Goal: Task Accomplishment & Management: Manage account settings

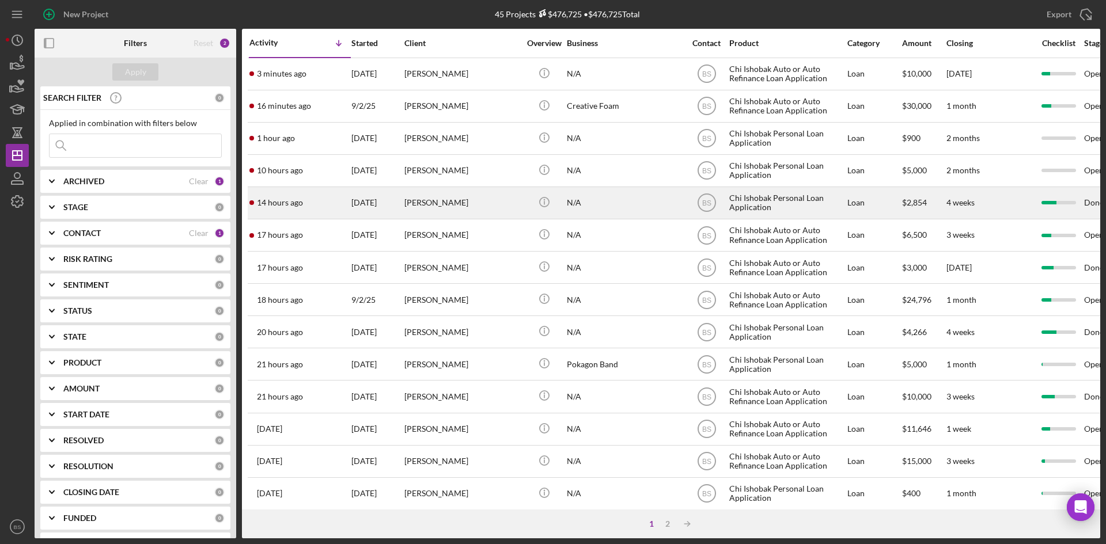
click at [470, 199] on div "[PERSON_NAME]" at bounding box center [461, 203] width 115 height 31
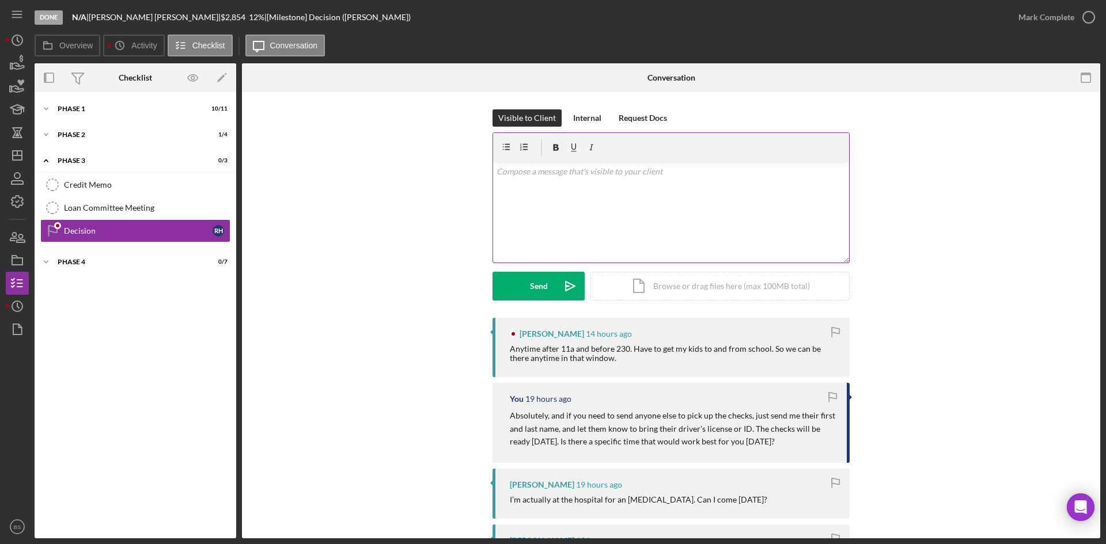
click at [698, 229] on div "v Color teal Color pink Remove color Add row above Add row below Add column bef…" at bounding box center [671, 212] width 356 height 101
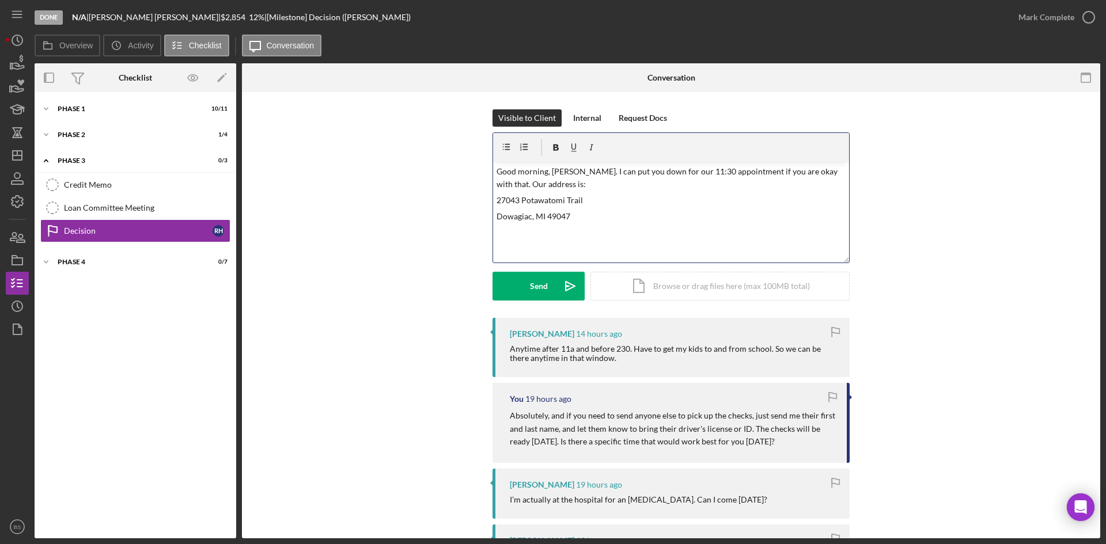
click at [585, 226] on div "v Color teal Color pink Remove color Add row above Add row below Add column bef…" at bounding box center [671, 212] width 356 height 101
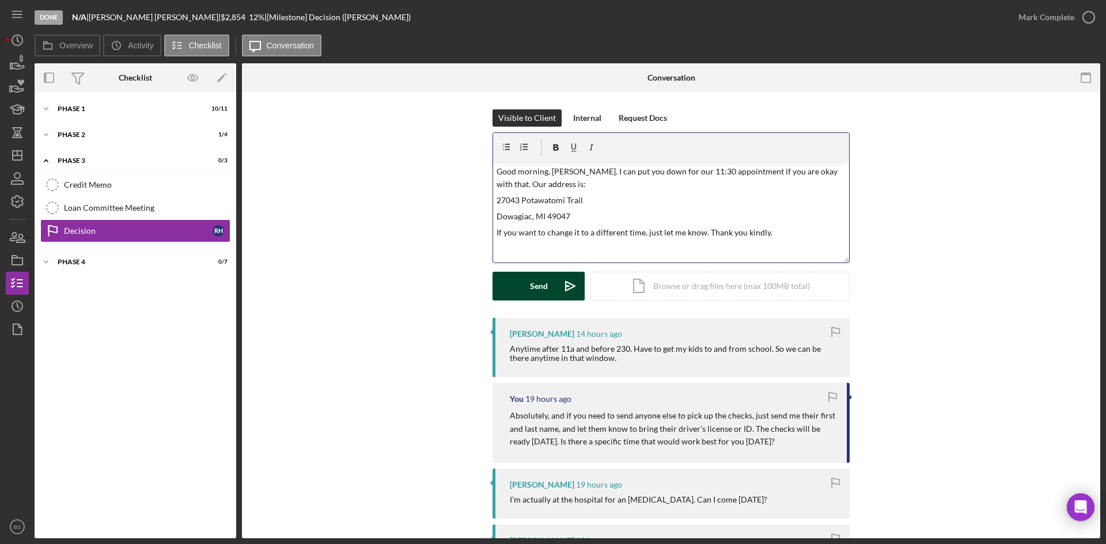
click at [566, 287] on polygon "submit" at bounding box center [567, 286] width 3 height 1
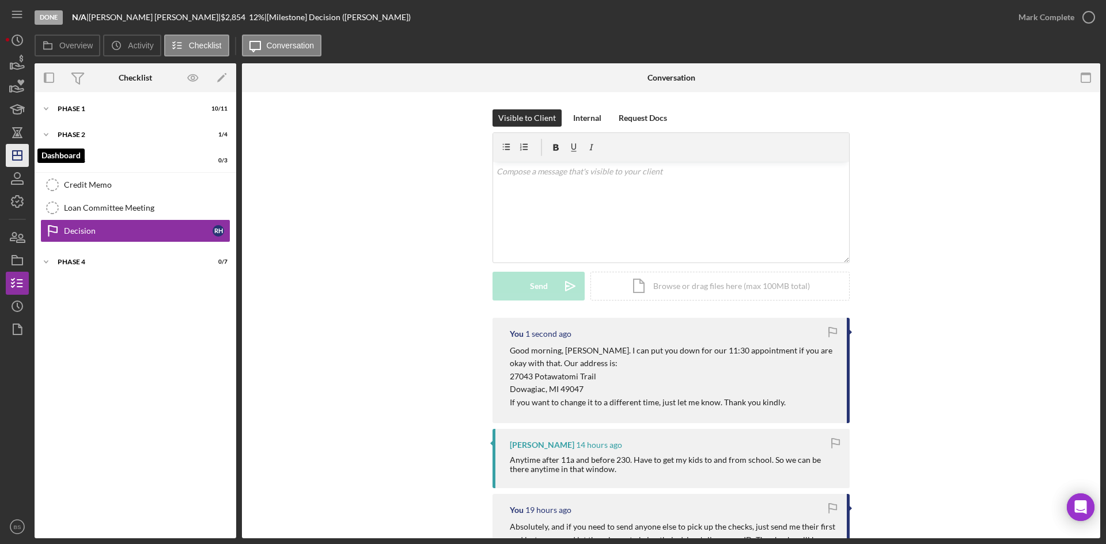
click at [15, 154] on icon "Icon/Dashboard" at bounding box center [17, 155] width 29 height 29
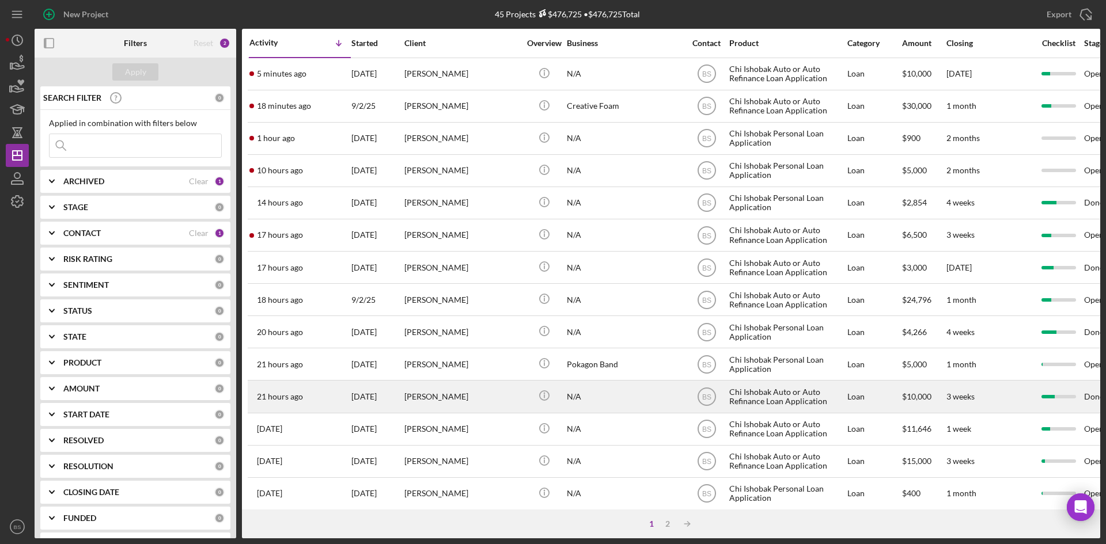
click at [419, 383] on div "[PERSON_NAME]" at bounding box center [461, 396] width 115 height 31
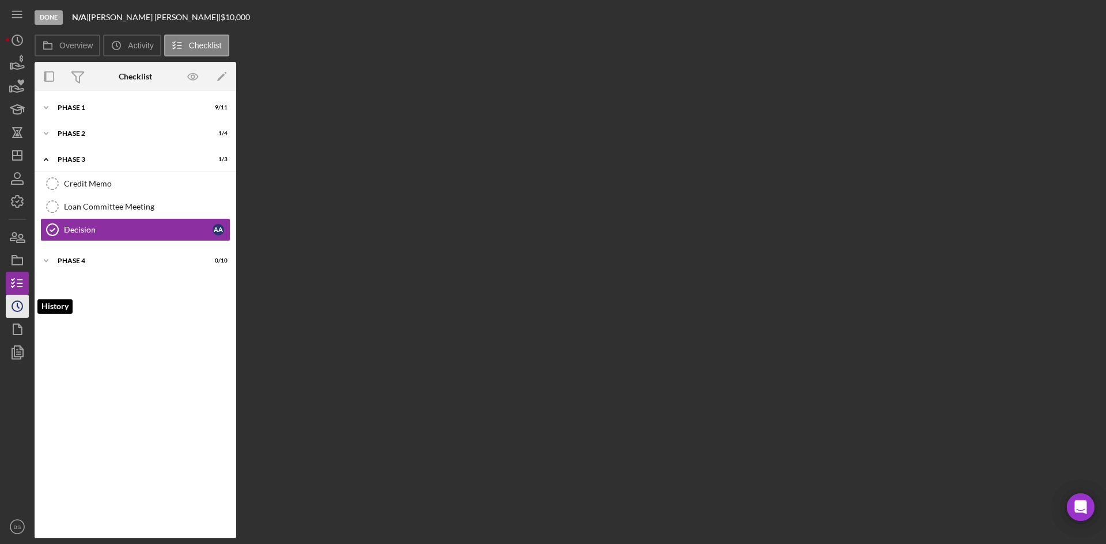
click at [20, 305] on icon "Icon/History" at bounding box center [17, 306] width 29 height 29
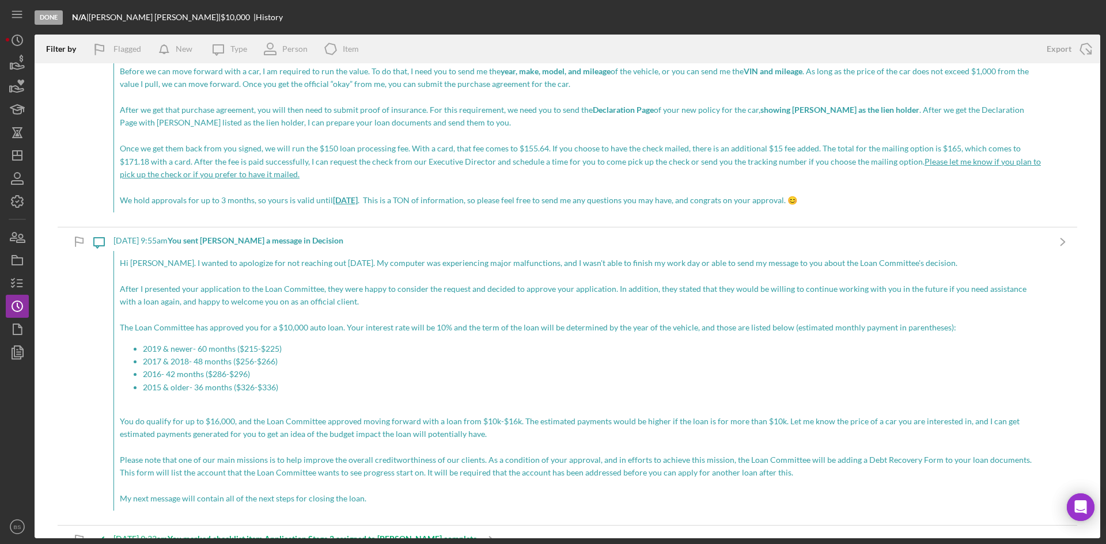
scroll to position [1210, 0]
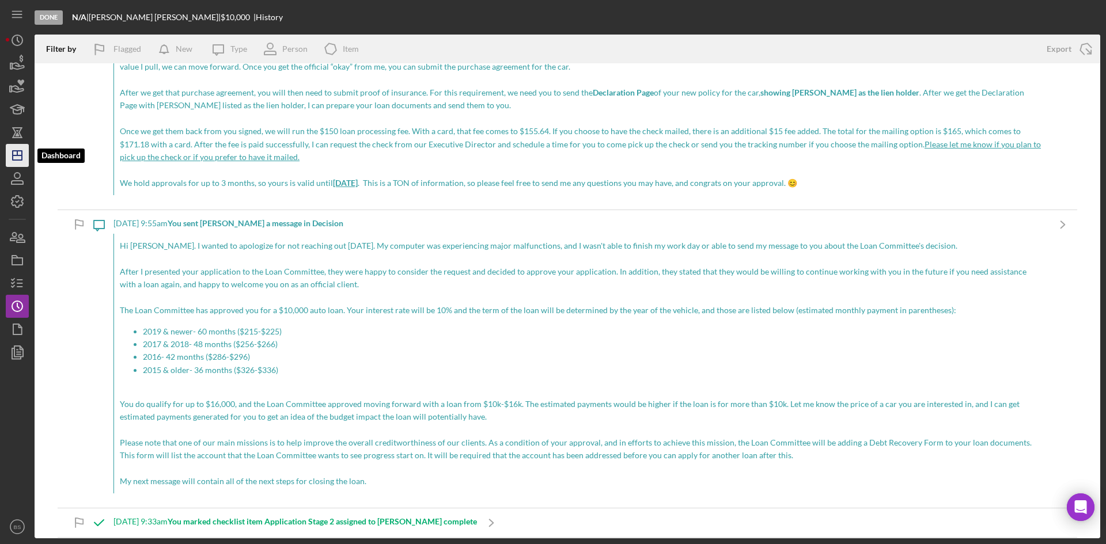
click at [17, 147] on icon "Icon/Dashboard" at bounding box center [17, 155] width 29 height 29
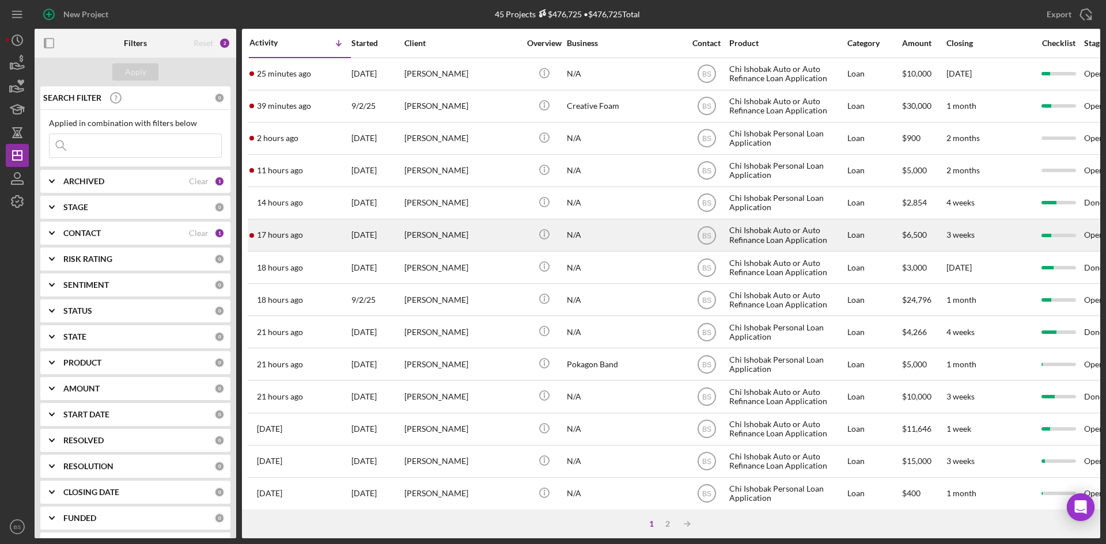
click at [445, 228] on div "[PERSON_NAME]" at bounding box center [461, 235] width 115 height 31
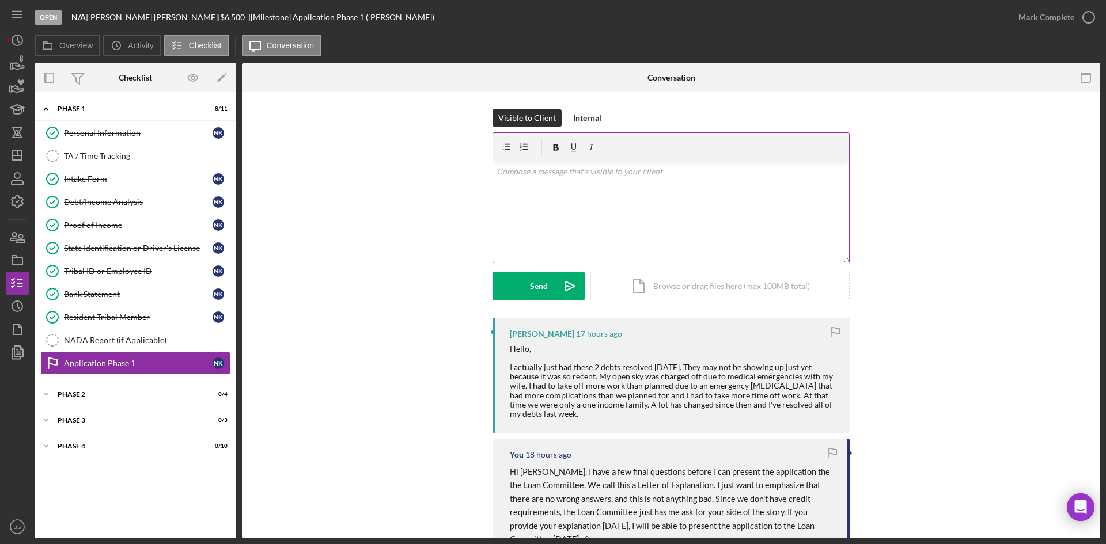
click at [668, 213] on div "v Color teal Color pink Remove color Add row above Add row below Add column bef…" at bounding box center [671, 212] width 356 height 101
click at [588, 170] on p "Thank you kindly Nathan." at bounding box center [672, 171] width 350 height 13
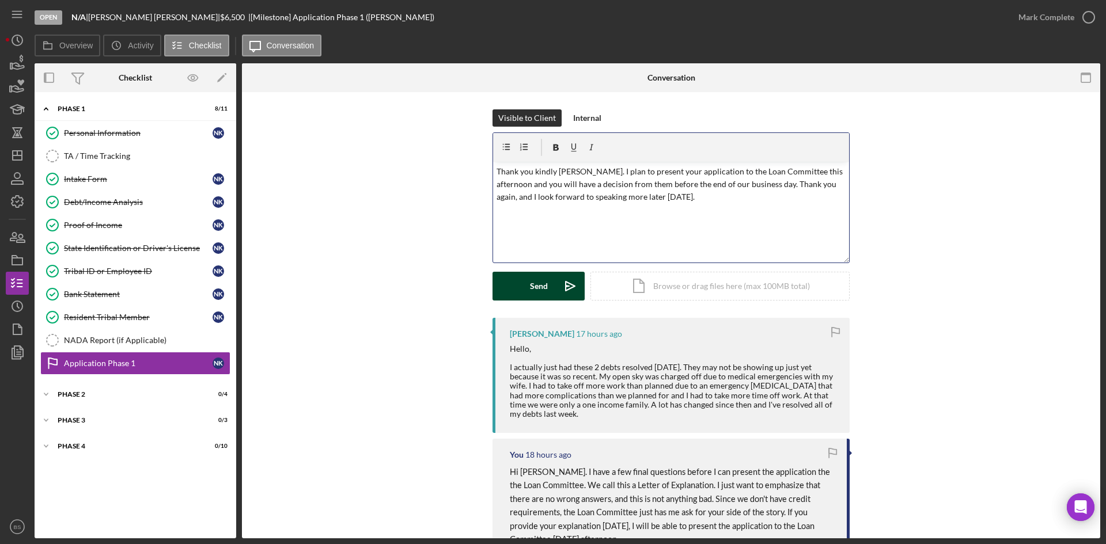
click at [545, 286] on div "Send" at bounding box center [539, 286] width 18 height 29
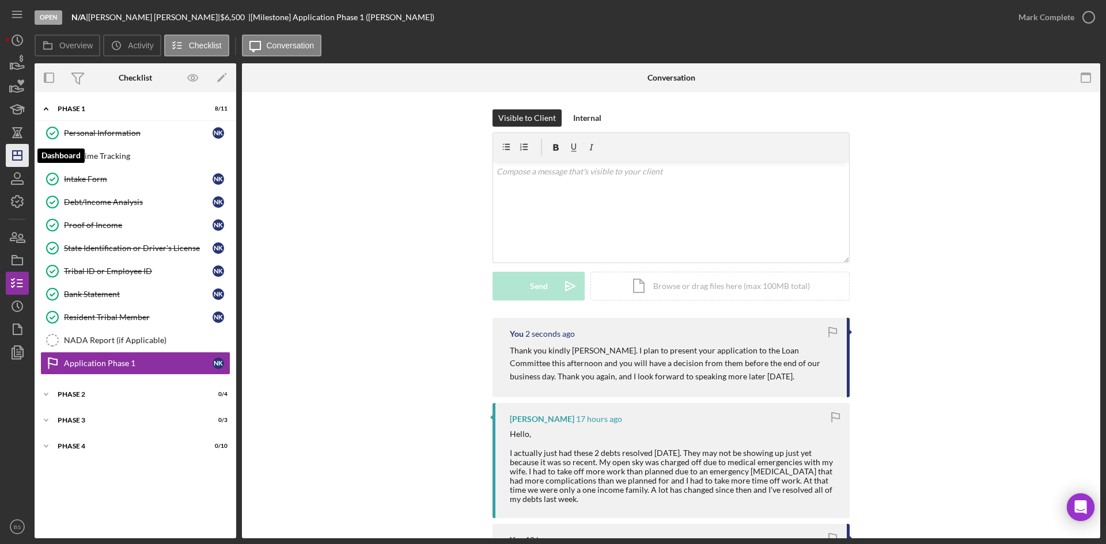
click at [21, 162] on icon "Icon/Dashboard" at bounding box center [17, 155] width 29 height 29
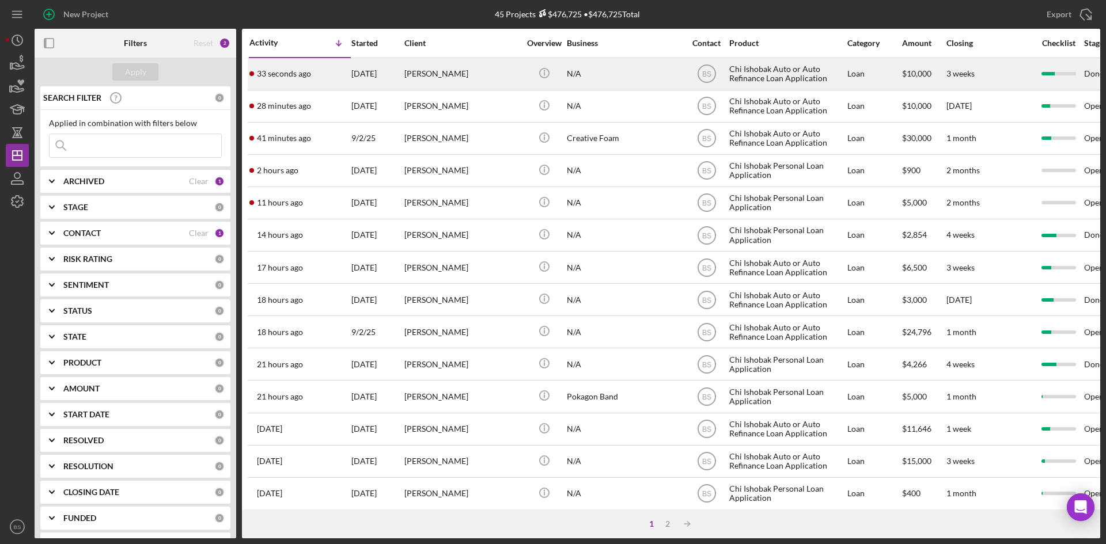
click at [360, 76] on div "[DATE]" at bounding box center [377, 74] width 52 height 31
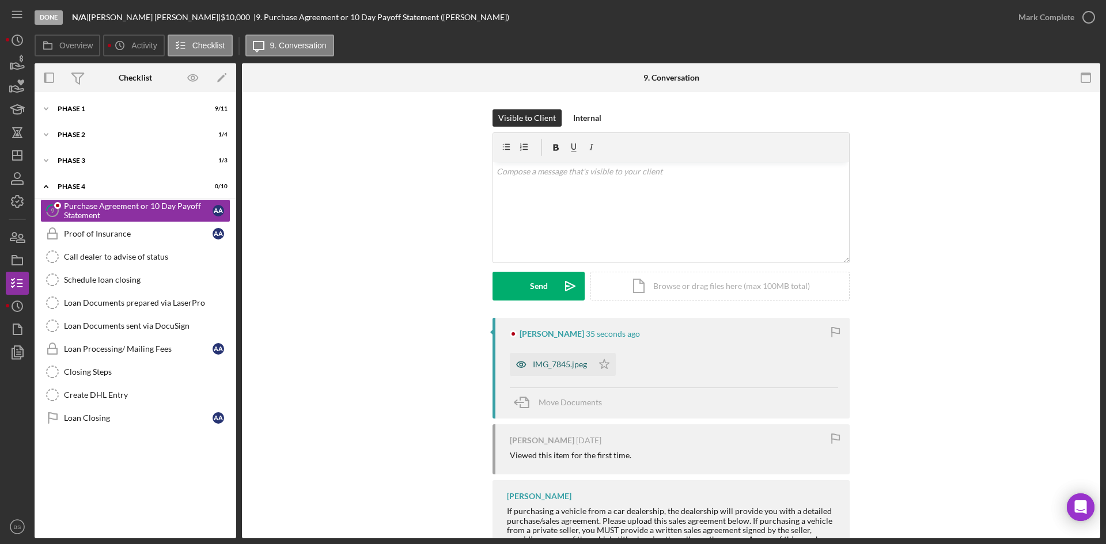
click at [555, 365] on div "IMG_7845.jpeg" at bounding box center [560, 364] width 54 height 9
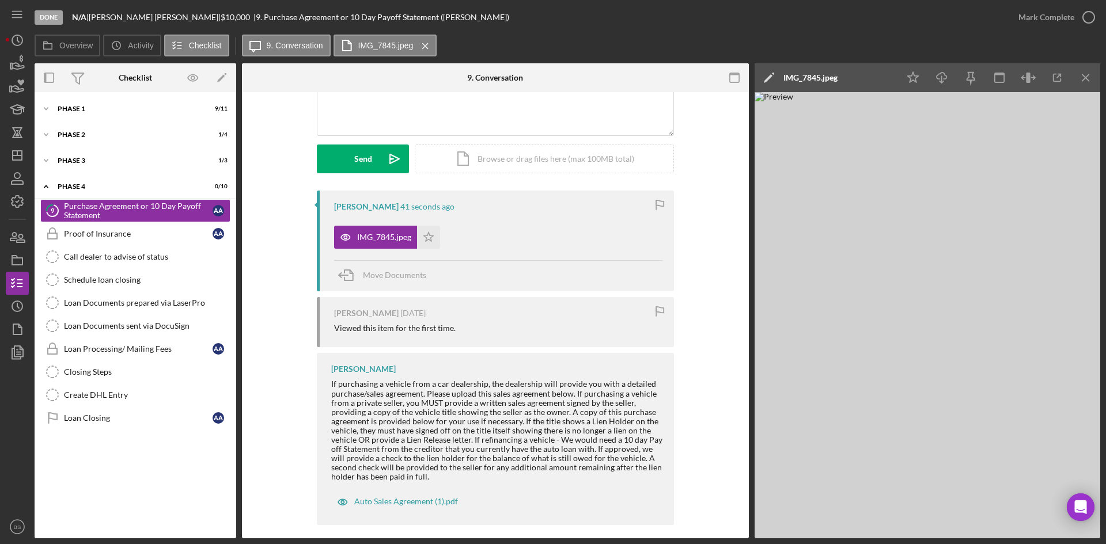
scroll to position [137, 0]
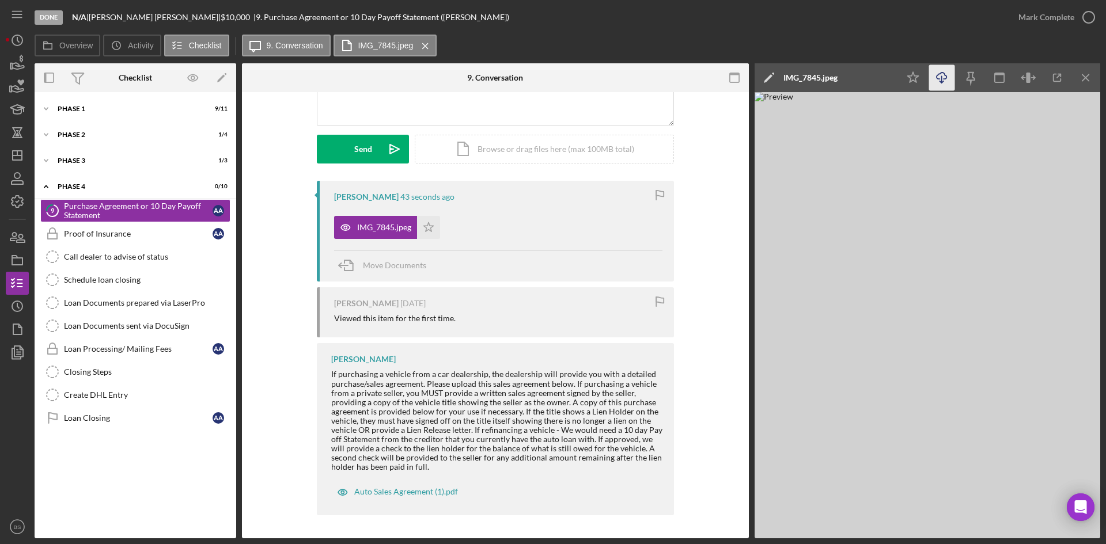
click at [950, 79] on icon "Icon/Download" at bounding box center [942, 78] width 26 height 26
click at [90, 116] on div "Icon/Expander Phase 1 9 / 11" at bounding box center [136, 108] width 202 height 23
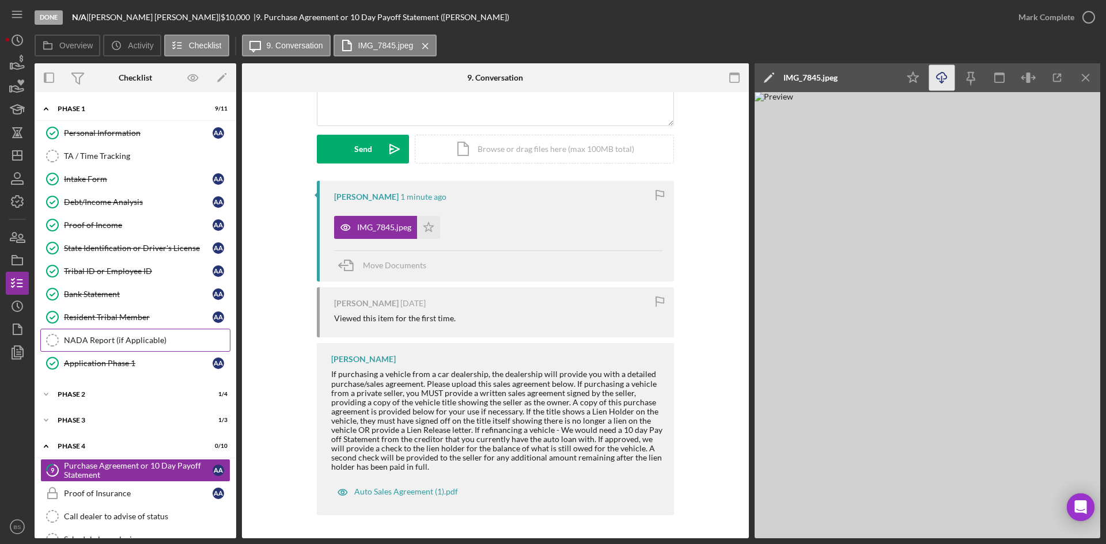
click at [137, 346] on link "NADA Report (if Applicable) NADA Report (if Applicable)" at bounding box center [135, 340] width 190 height 23
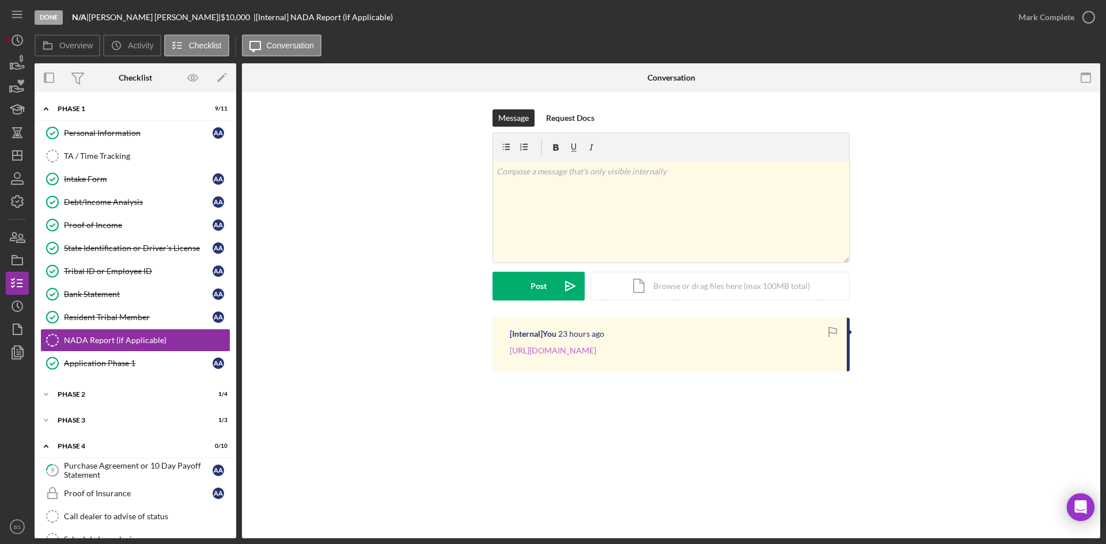
click at [573, 351] on link "https://www.jdpower.com/cars/2016/chevrolet/impala/sedan-4d-lt-v6" at bounding box center [553, 351] width 86 height 10
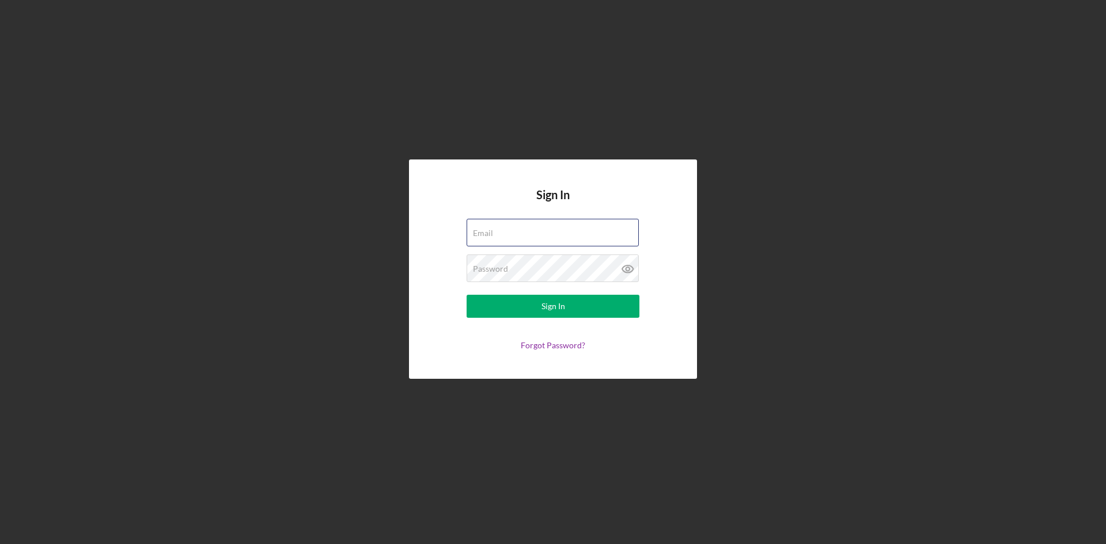
type input "[PERSON_NAME][EMAIL_ADDRESS][DOMAIN_NAME]"
click at [574, 321] on form "Email [PERSON_NAME][EMAIL_ADDRESS][DOMAIN_NAME] Password Sign In Forgot Passwor…" at bounding box center [553, 284] width 230 height 131
click at [574, 306] on button "Sign In" at bounding box center [553, 306] width 173 height 23
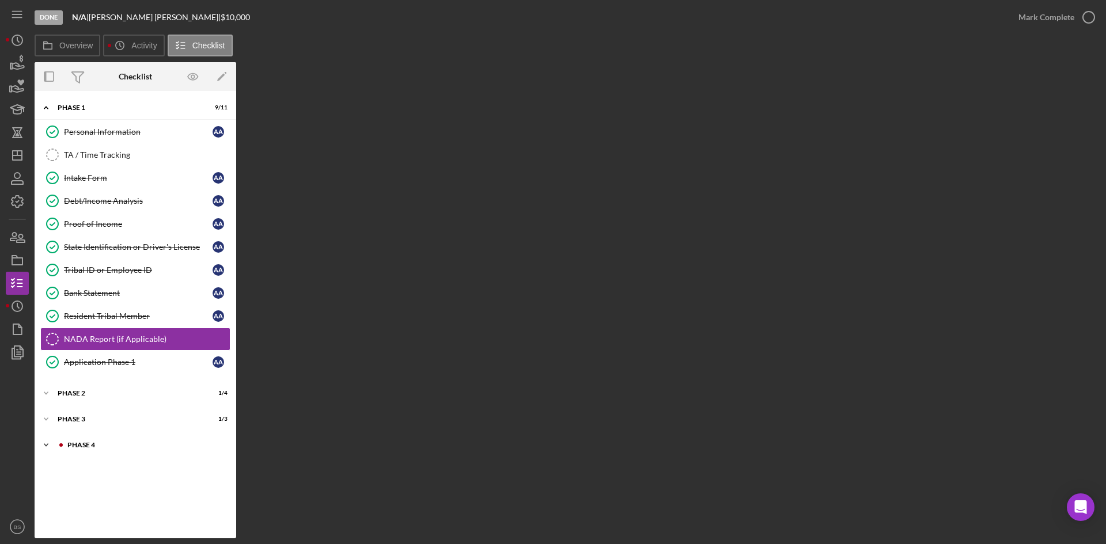
click at [156, 448] on div "Icon/Expander Phase 4 0 / 10" at bounding box center [136, 445] width 202 height 23
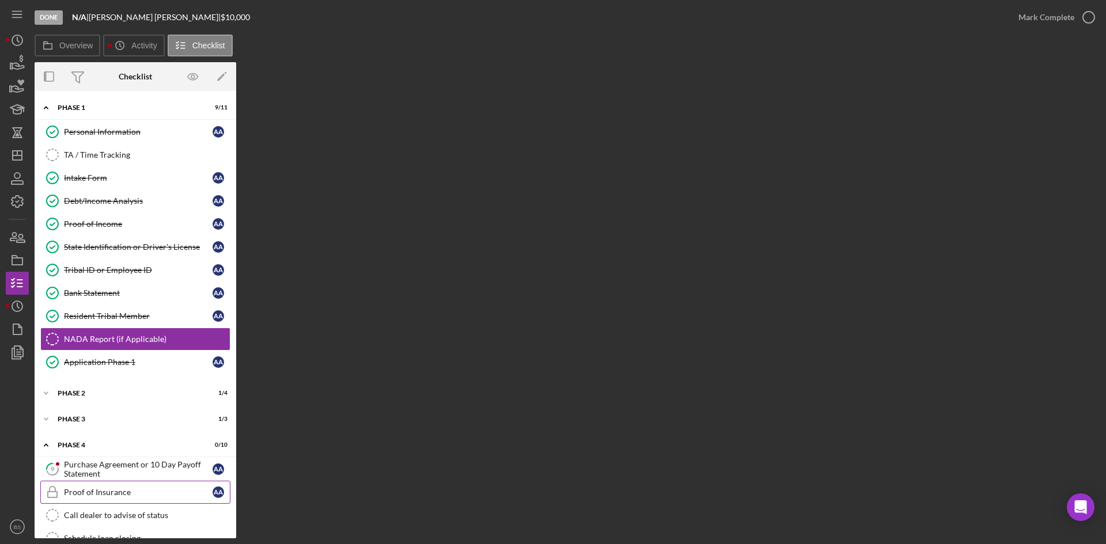
click at [155, 481] on link "Proof of Insurance Proof of Insurance A A" at bounding box center [135, 492] width 190 height 23
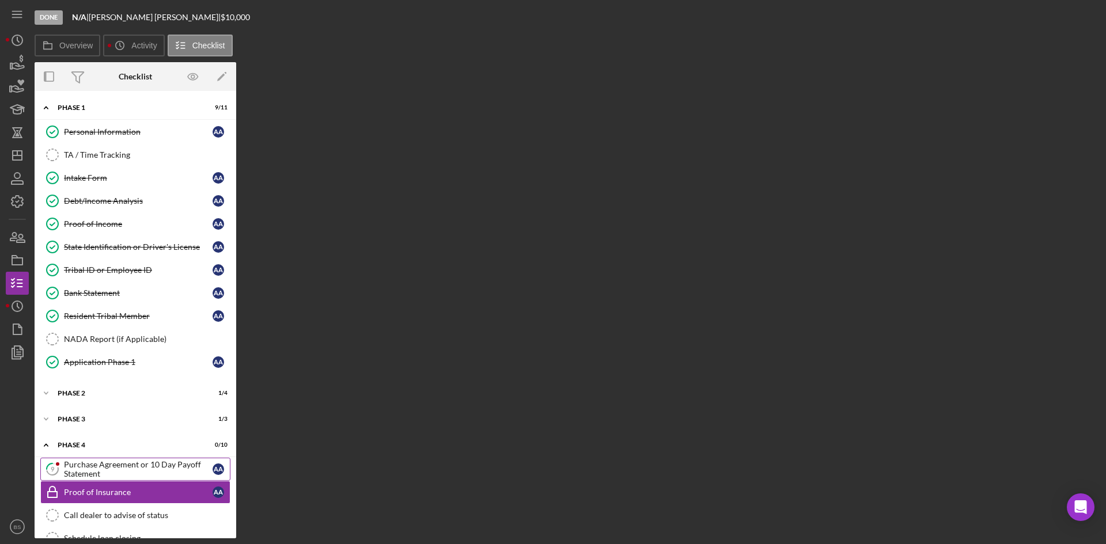
click at [157, 469] on div "Purchase Agreement or 10 Day Payoff Statement" at bounding box center [138, 469] width 149 height 18
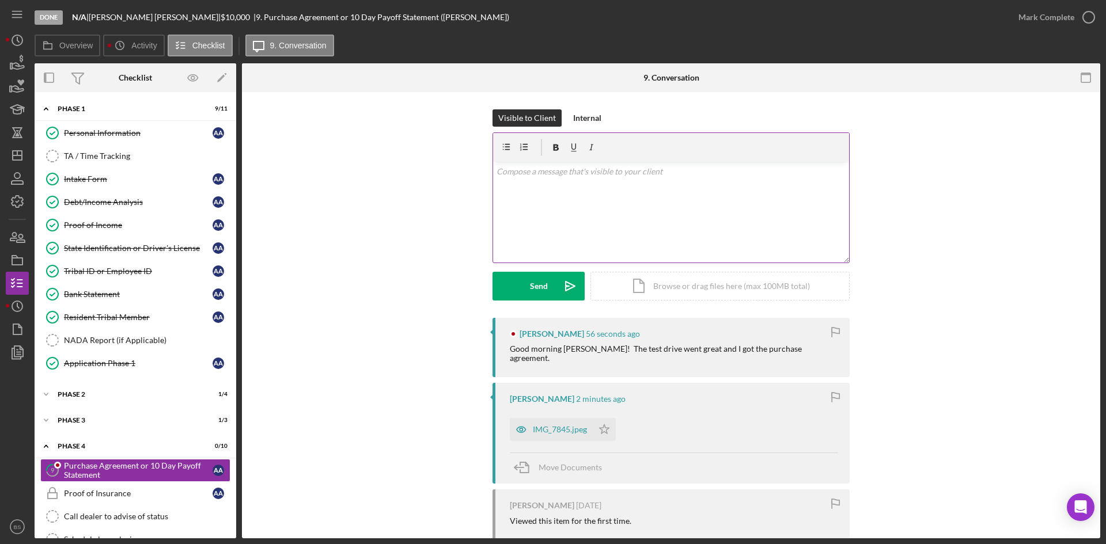
click at [565, 203] on div "v Color teal Color pink Remove color Add row above Add row below Add column bef…" at bounding box center [671, 212] width 356 height 101
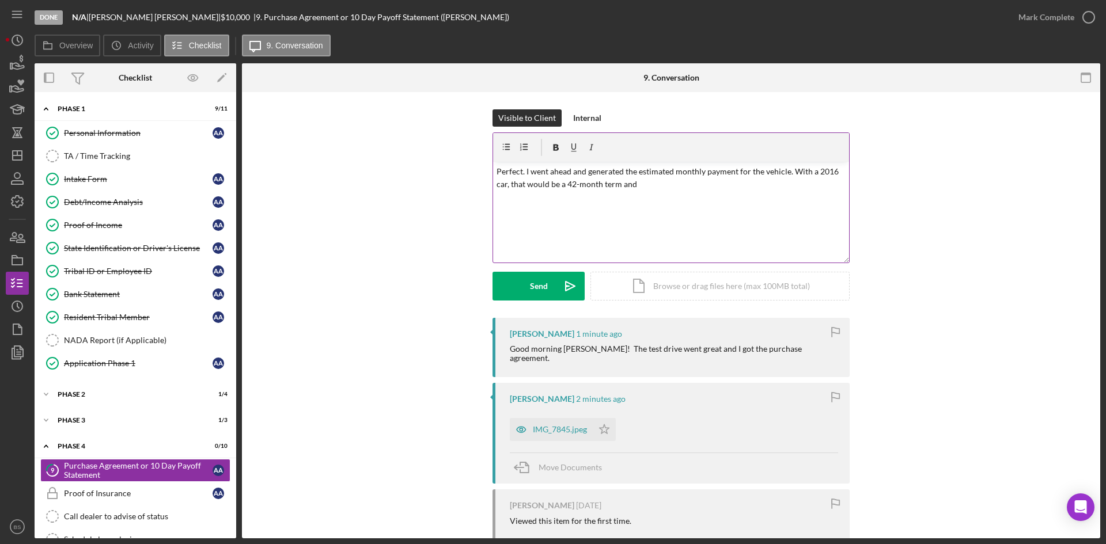
click at [643, 192] on div "v Color teal Color pink Remove color Add row above Add row below Add column bef…" at bounding box center [671, 212] width 356 height 101
click at [702, 194] on p "Perfect. I went ahead and generated the estimated monthly payment for the vehic…" at bounding box center [672, 184] width 350 height 39
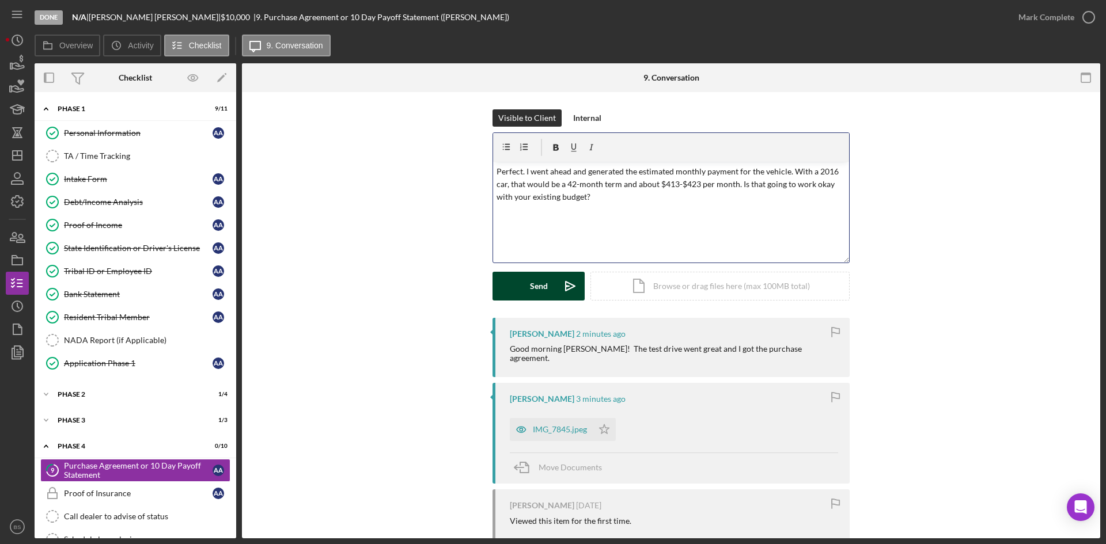
click at [569, 285] on polygon "submit" at bounding box center [570, 286] width 9 height 9
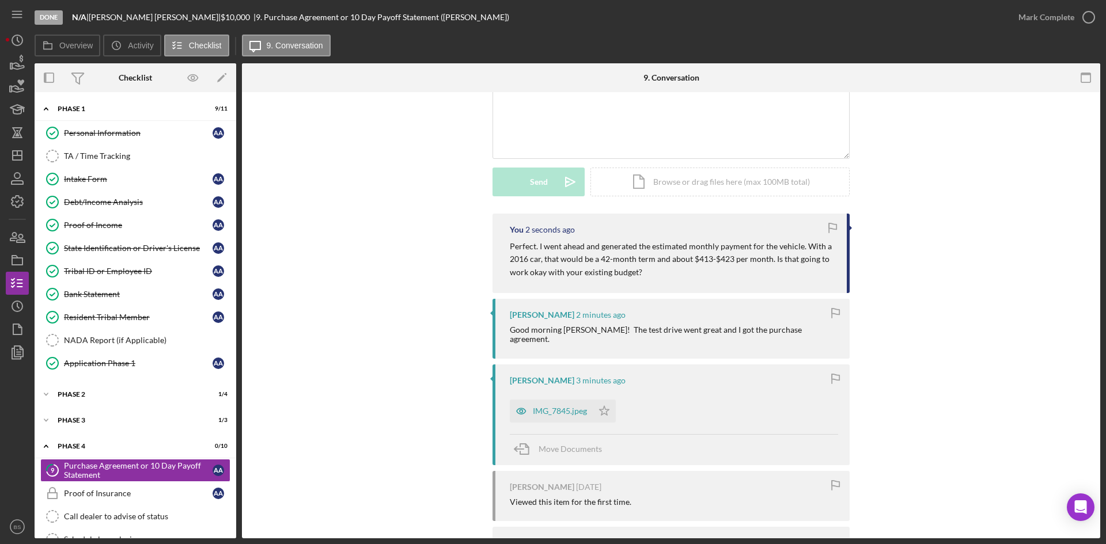
scroll to position [115, 0]
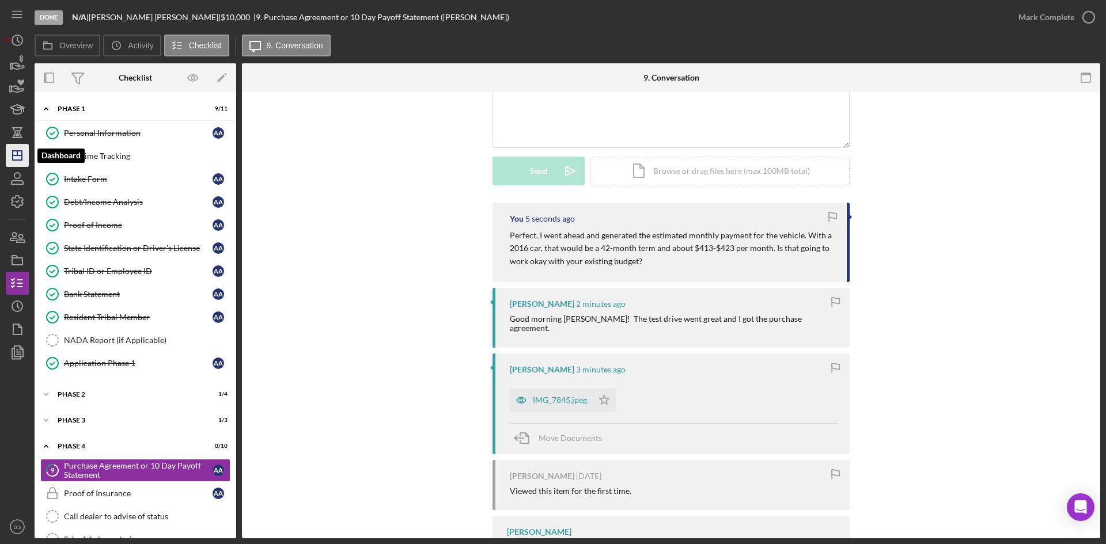
click at [21, 164] on icon "Icon/Dashboard" at bounding box center [17, 155] width 29 height 29
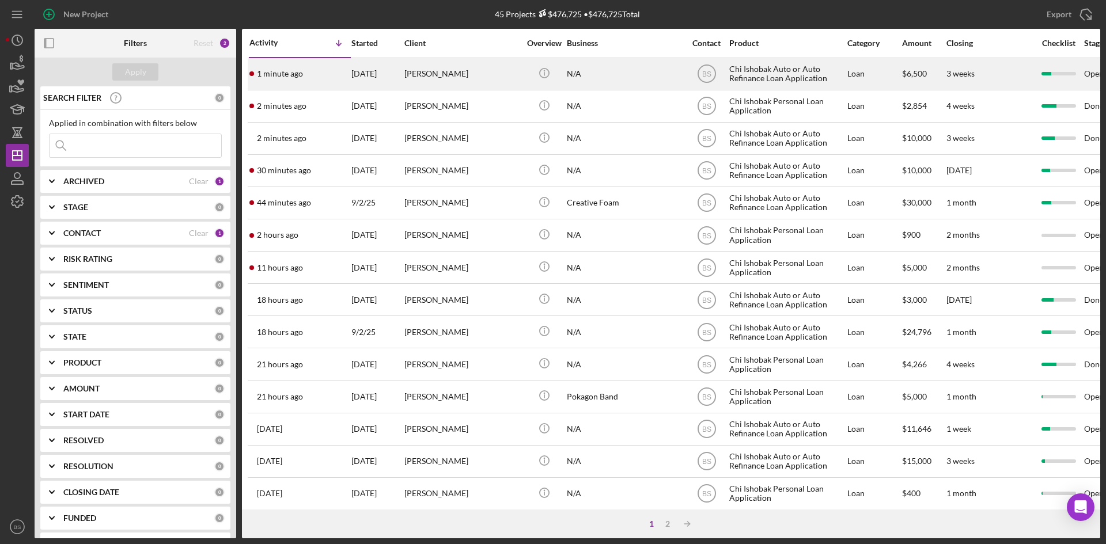
click at [443, 79] on div "[PERSON_NAME]" at bounding box center [461, 74] width 115 height 31
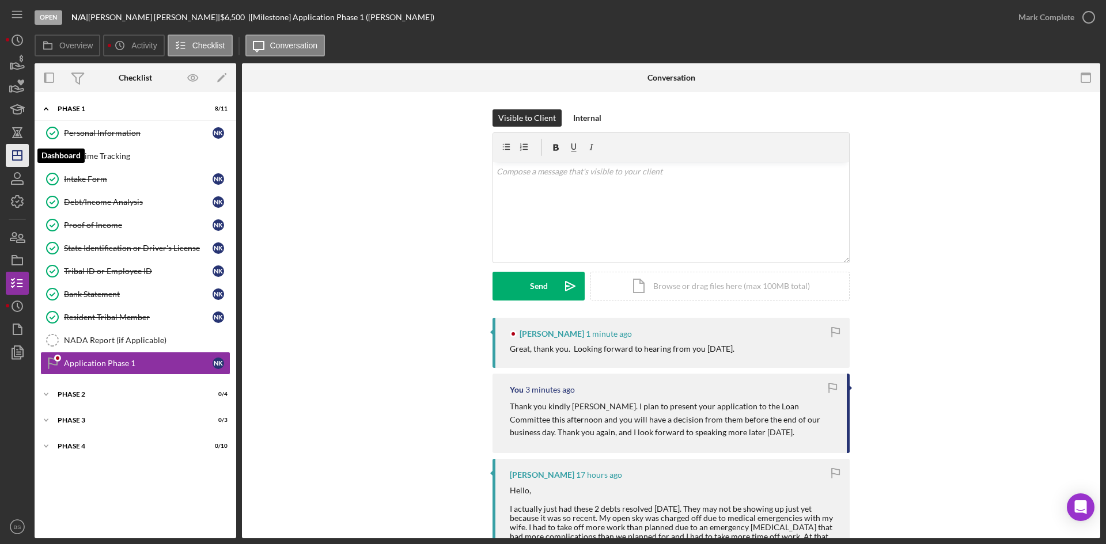
click at [21, 160] on polygon "button" at bounding box center [17, 155] width 9 height 9
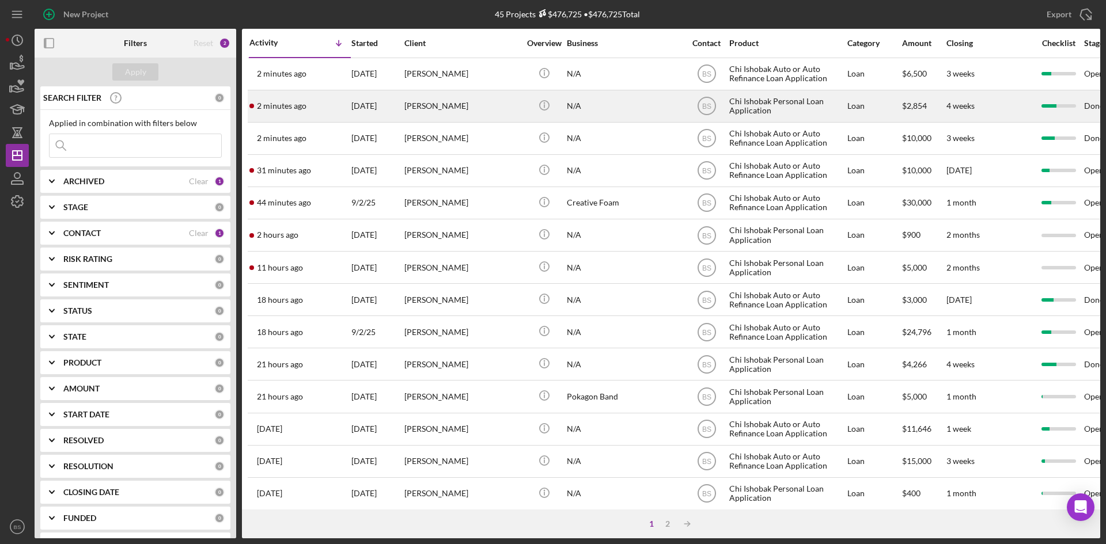
click at [350, 111] on div "2 minutes ago Robert Hyer" at bounding box center [299, 106] width 101 height 31
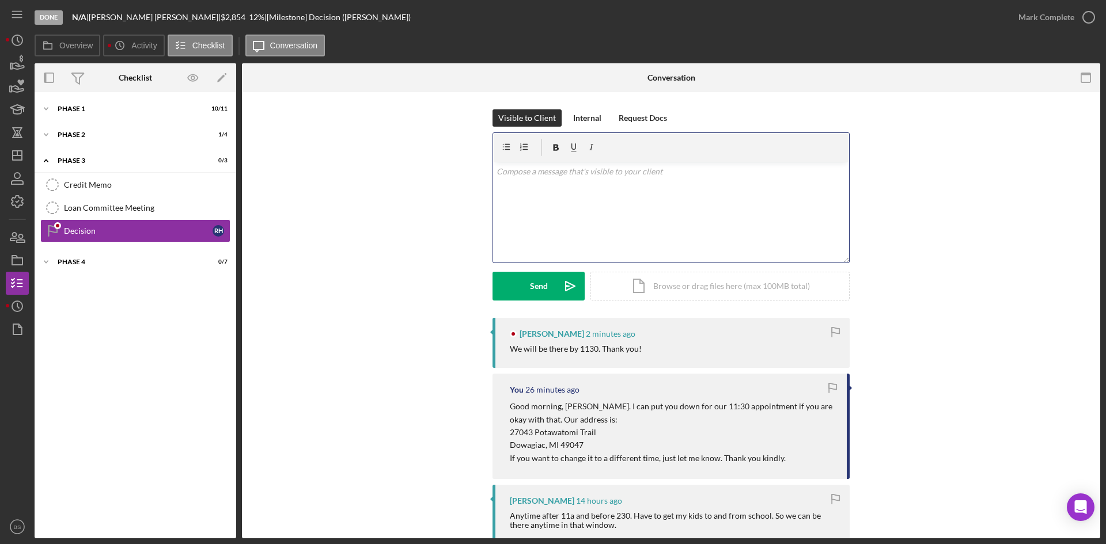
click at [694, 222] on div "v Color teal Color pink Remove color Add row above Add row below Add column bef…" at bounding box center [671, 212] width 356 height 101
click at [19, 160] on polygon "button" at bounding box center [17, 155] width 9 height 9
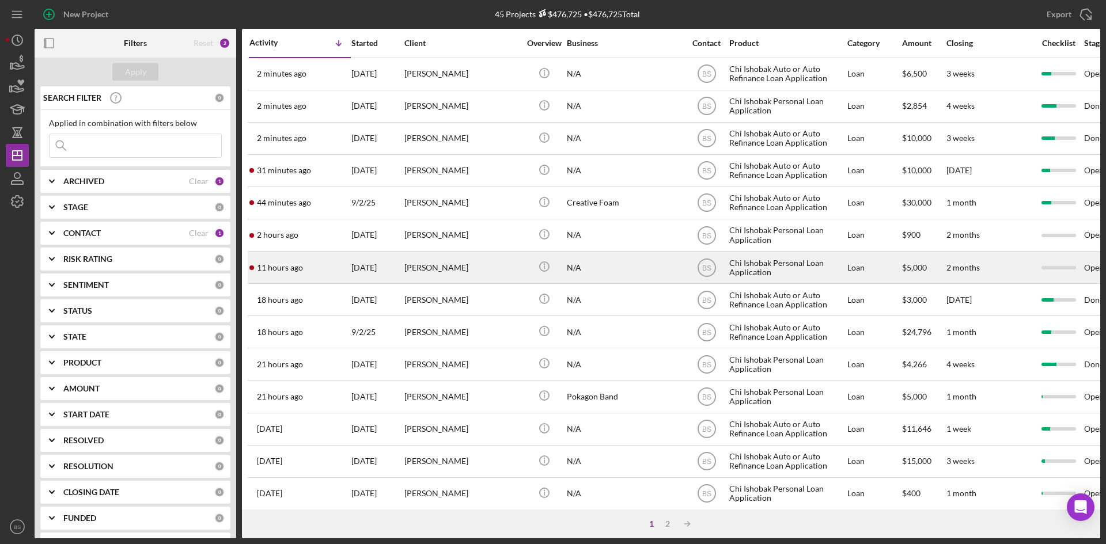
click at [434, 274] on div "[PERSON_NAME]" at bounding box center [461, 267] width 115 height 31
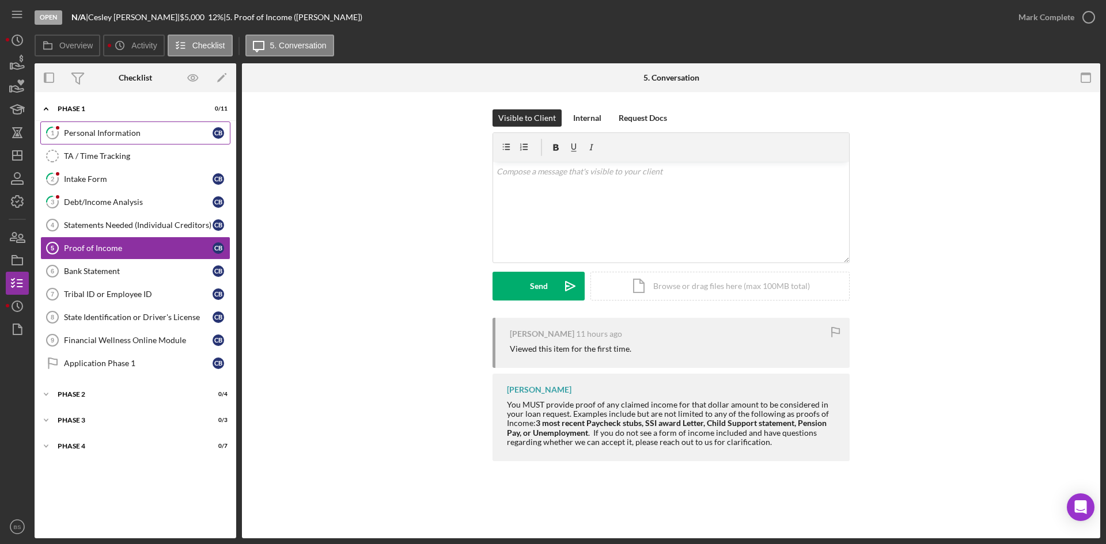
click at [118, 134] on div "Personal Information" at bounding box center [138, 132] width 149 height 9
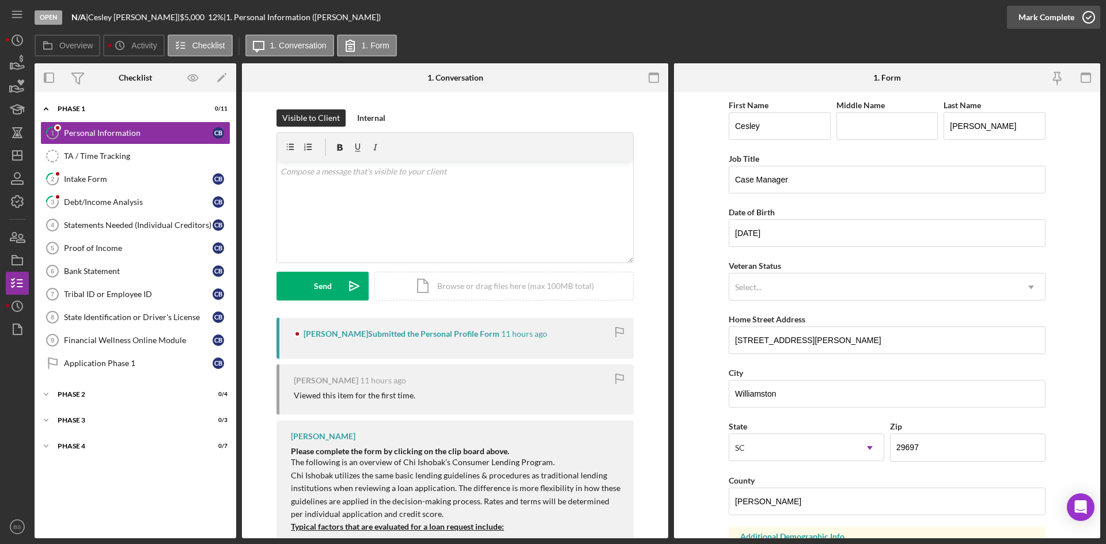
click at [1048, 16] on div "Mark Complete" at bounding box center [1046, 17] width 56 height 23
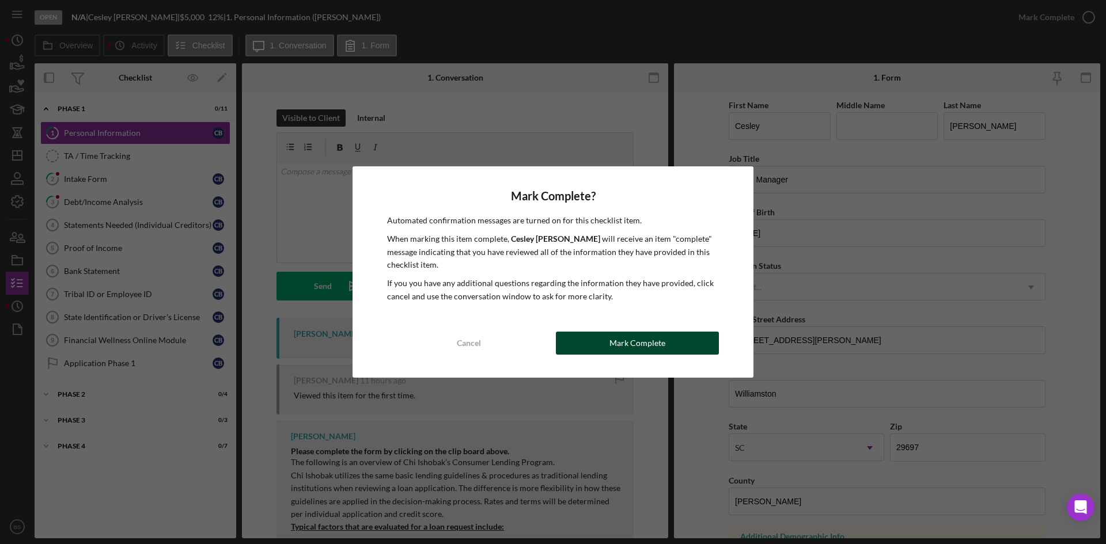
click at [673, 339] on button "Mark Complete" at bounding box center [637, 343] width 163 height 23
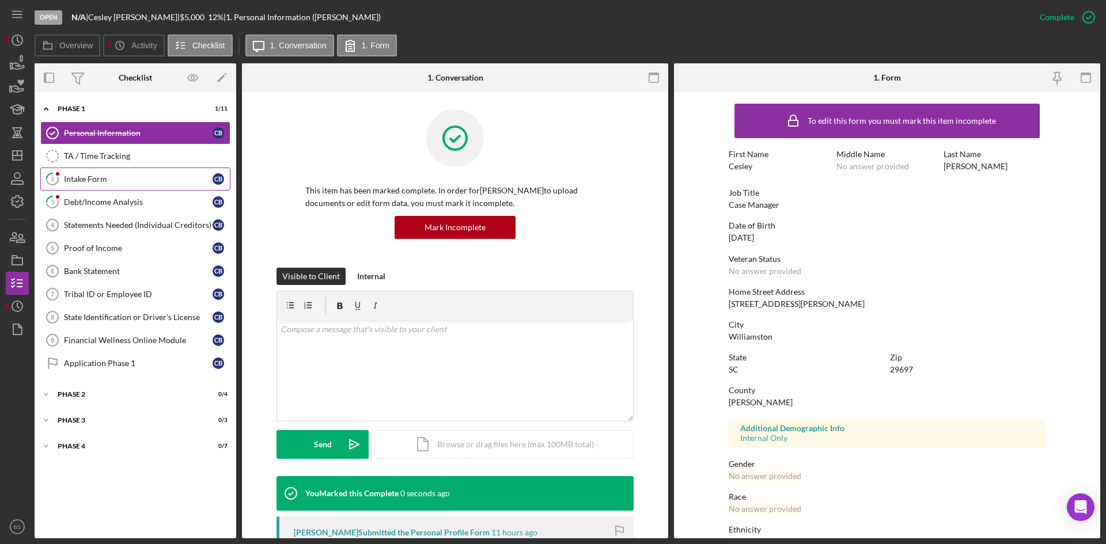
click at [135, 183] on div "Intake Form" at bounding box center [138, 179] width 149 height 9
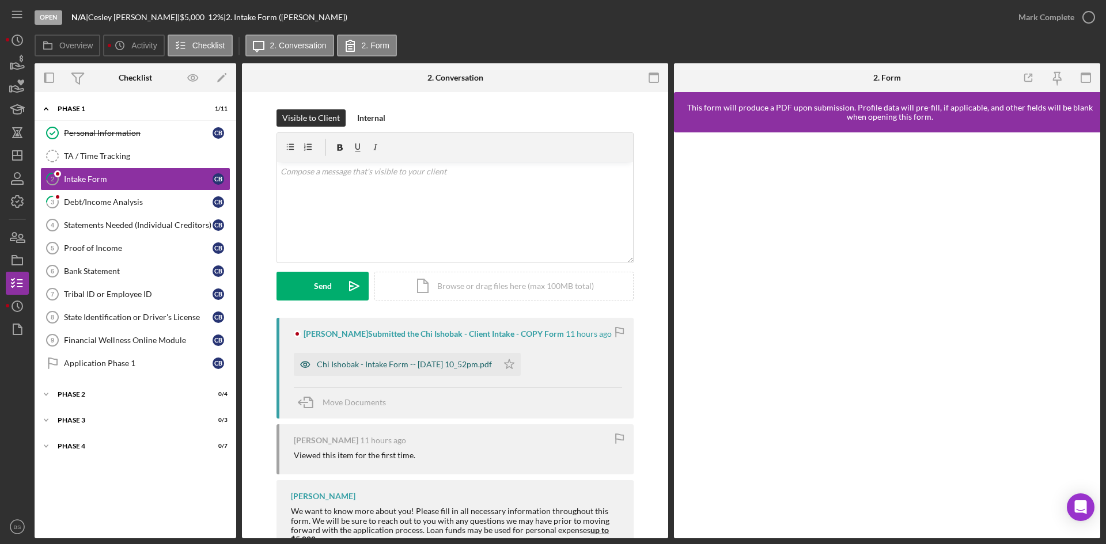
click at [484, 365] on div "Chi Ishobak - Intake Form -- 2025-09-15 10_52pm.pdf" at bounding box center [404, 364] width 175 height 9
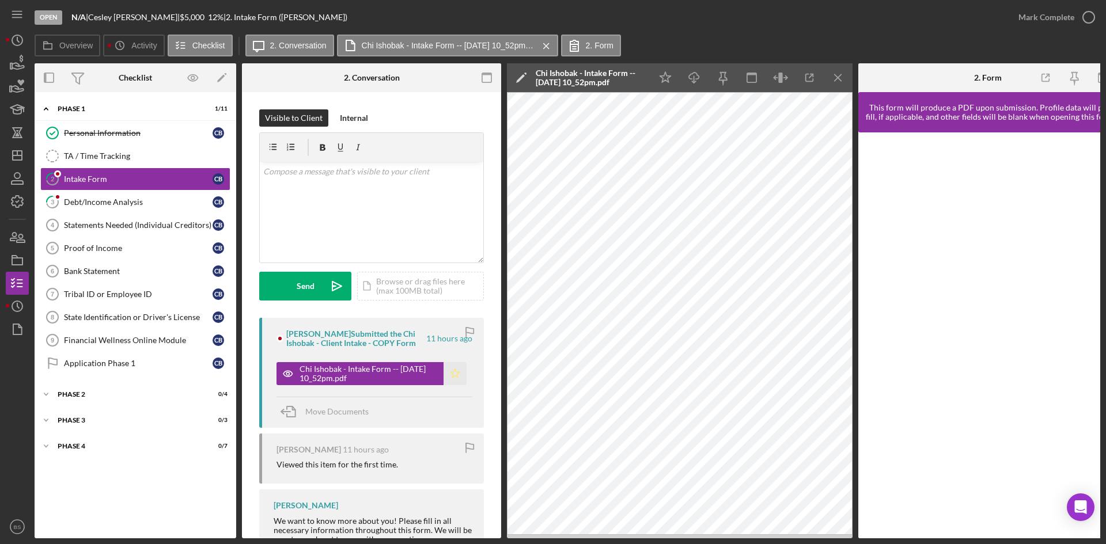
click at [455, 366] on icon "Icon/Star" at bounding box center [455, 373] width 23 height 23
click at [1051, 23] on div "Mark Complete" at bounding box center [1046, 17] width 56 height 23
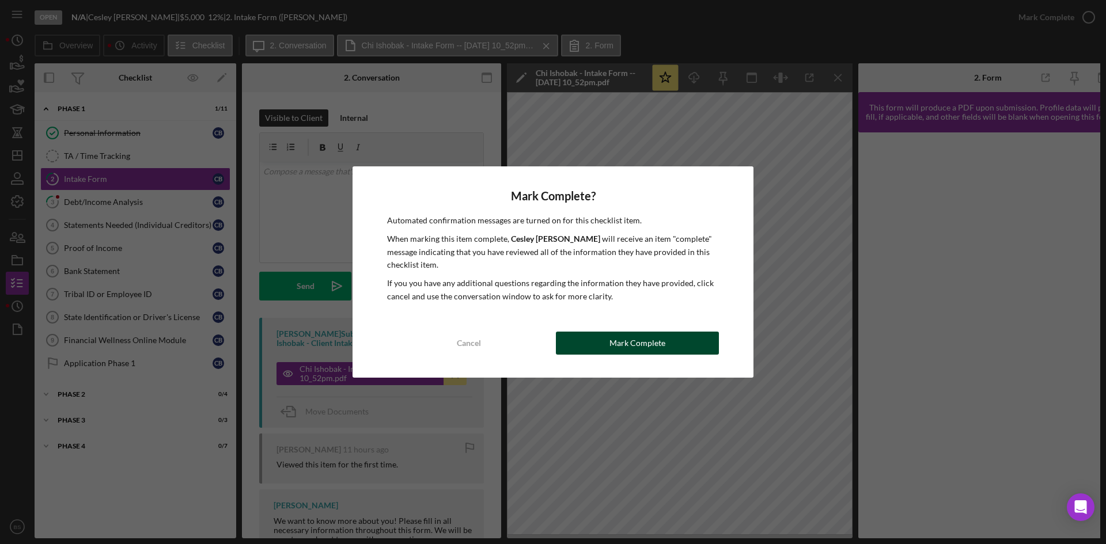
click at [607, 340] on button "Mark Complete" at bounding box center [637, 343] width 163 height 23
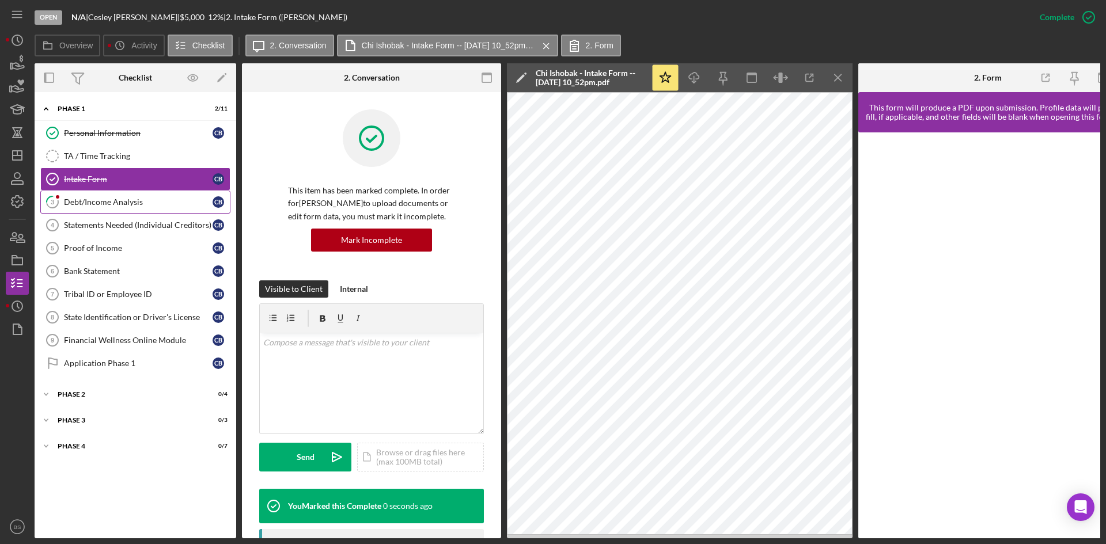
click at [137, 204] on div "Debt/Income Analysis" at bounding box center [138, 202] width 149 height 9
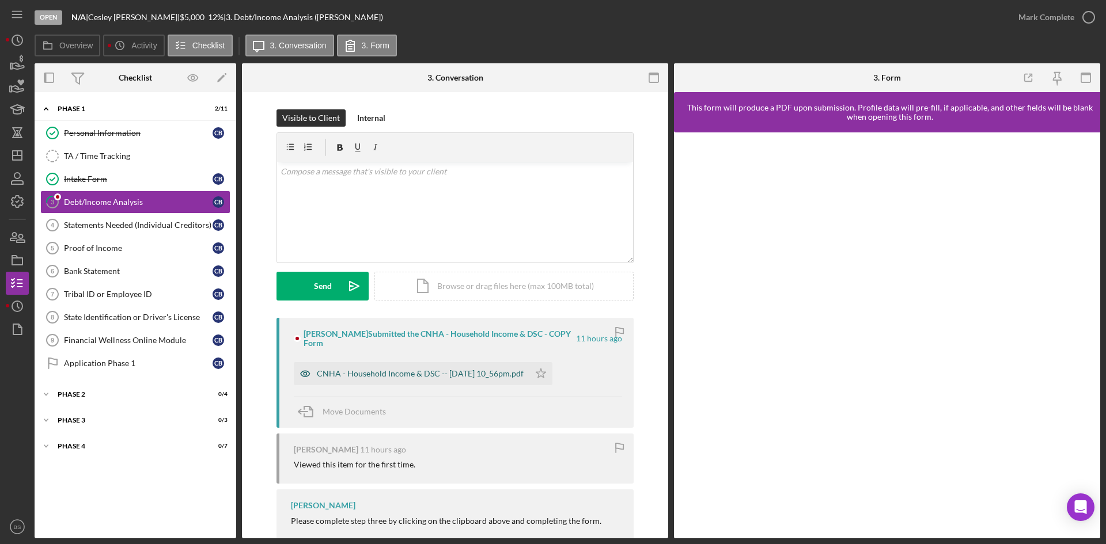
click at [446, 372] on div "CNHA - Household Income & DSC -- 2025-09-15 10_56pm.pdf" at bounding box center [420, 373] width 207 height 9
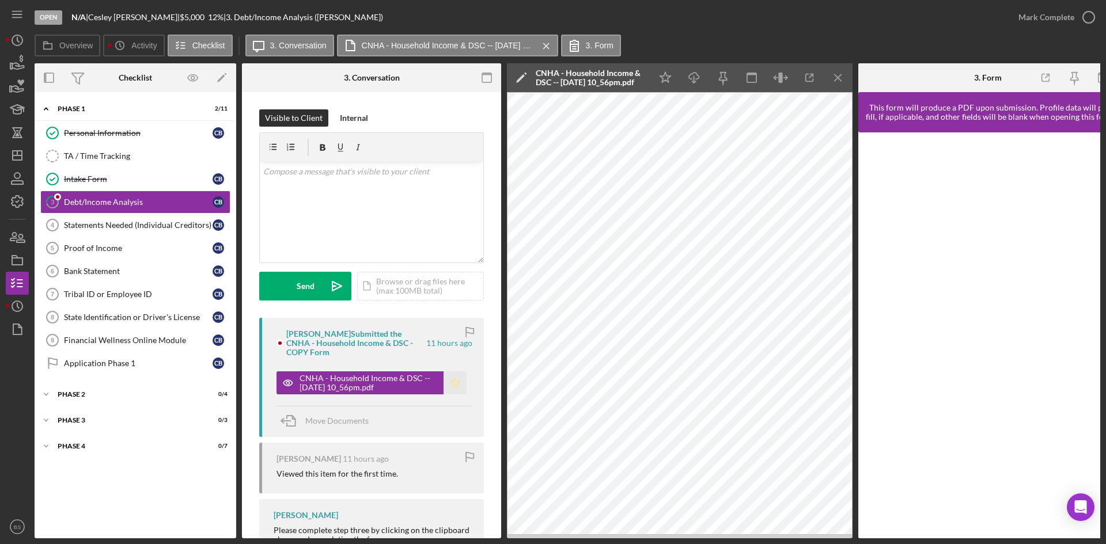
click at [448, 377] on icon "Icon/Star" at bounding box center [455, 383] width 23 height 23
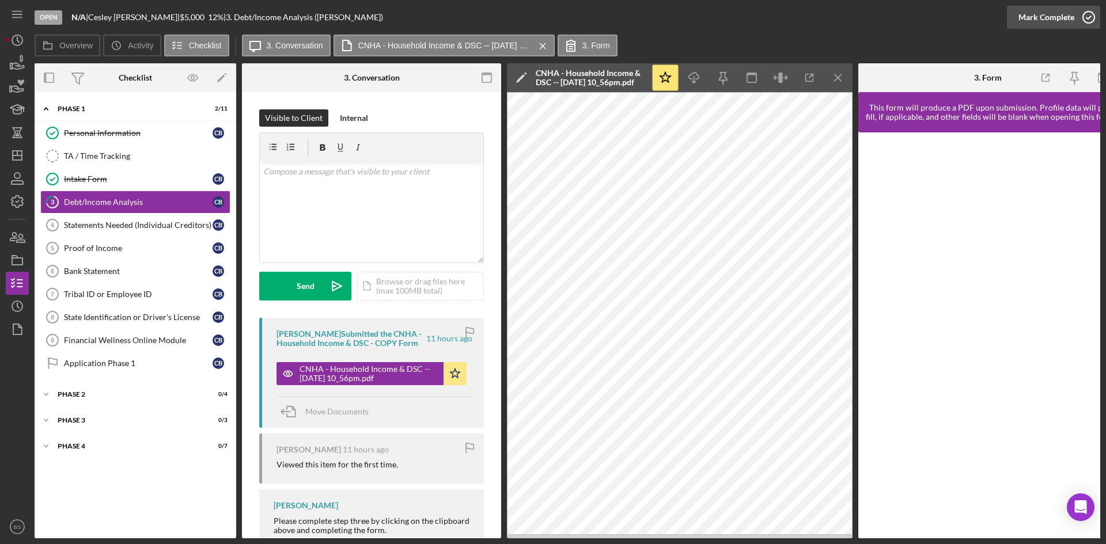
click at [1018, 19] on button "Mark Complete" at bounding box center [1053, 17] width 93 height 23
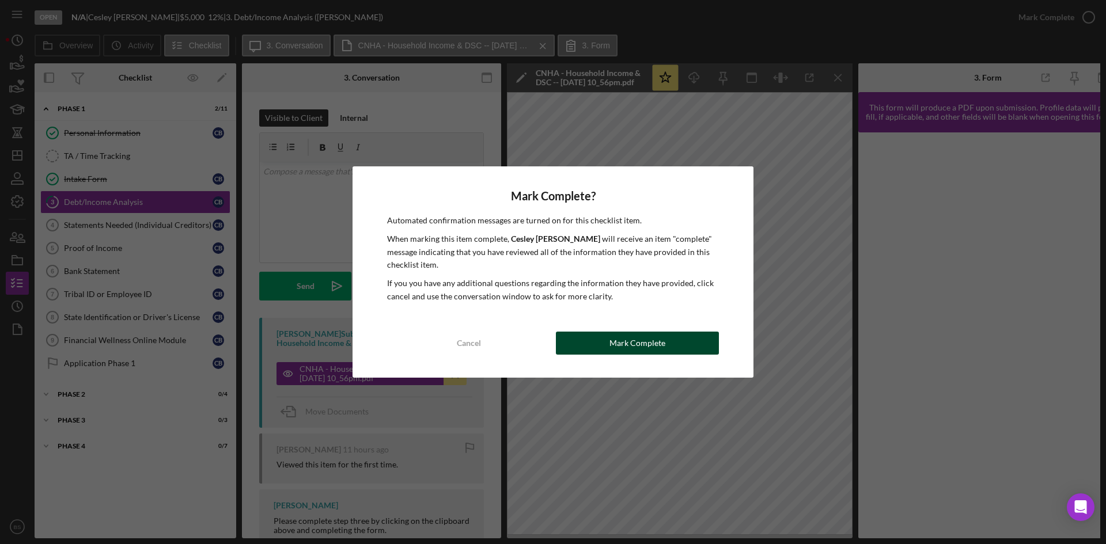
click at [621, 346] on div "Mark Complete" at bounding box center [637, 343] width 56 height 23
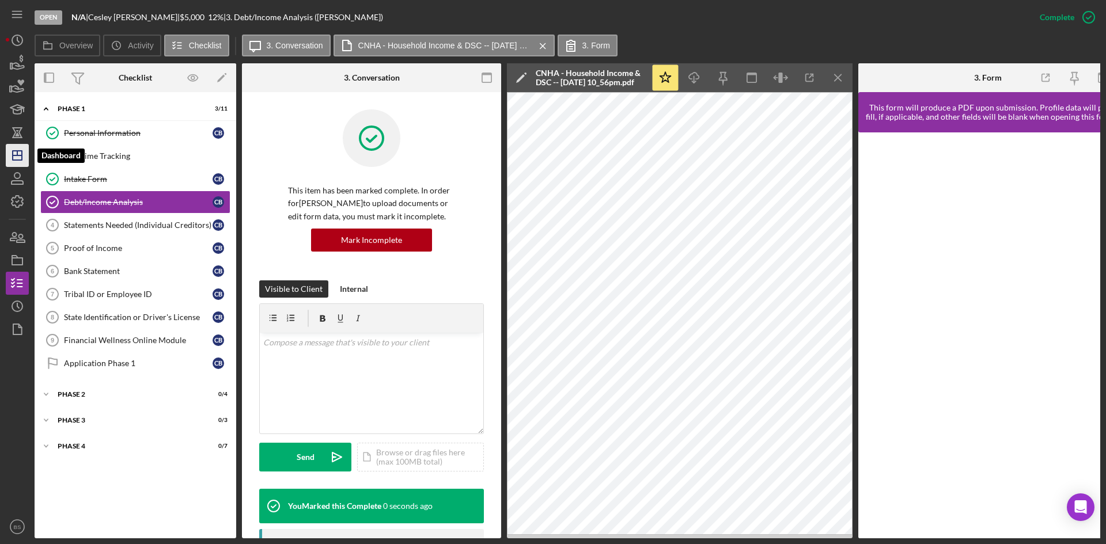
click at [12, 151] on icon "Icon/Dashboard" at bounding box center [17, 155] width 29 height 29
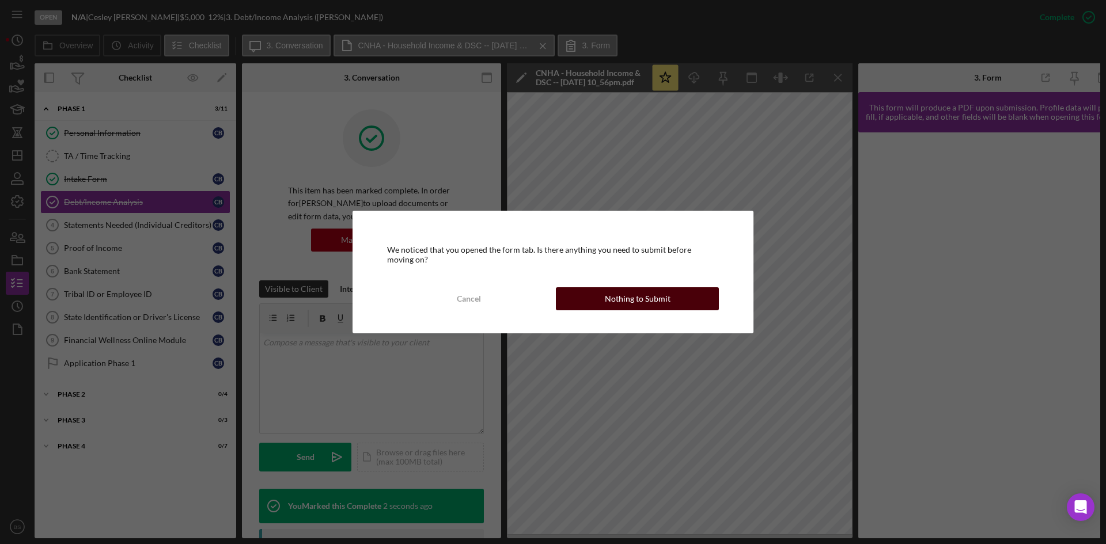
click at [586, 289] on button "Nothing to Submit" at bounding box center [637, 298] width 163 height 23
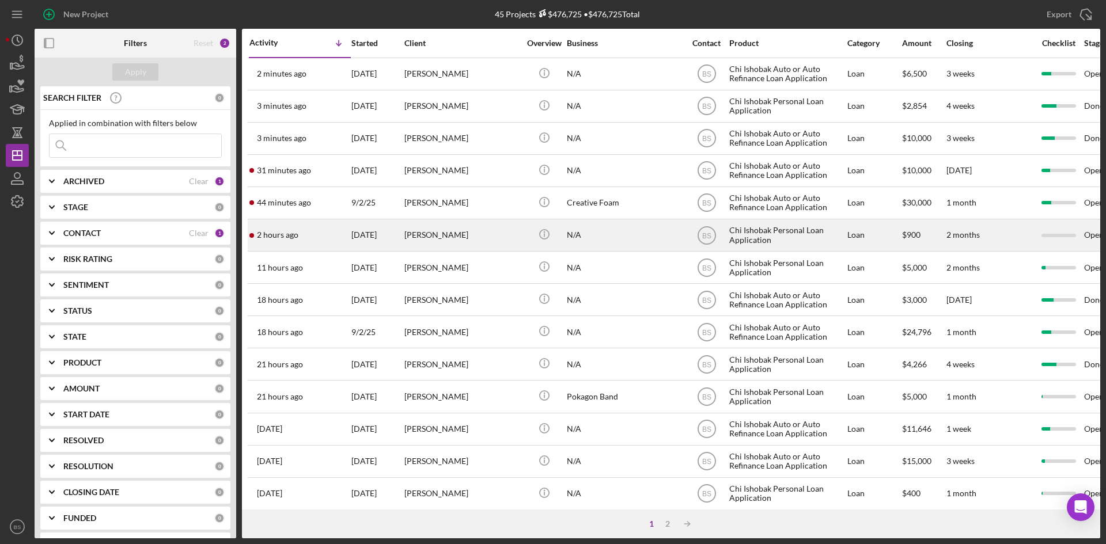
click at [441, 234] on div "[PERSON_NAME]" at bounding box center [461, 235] width 115 height 31
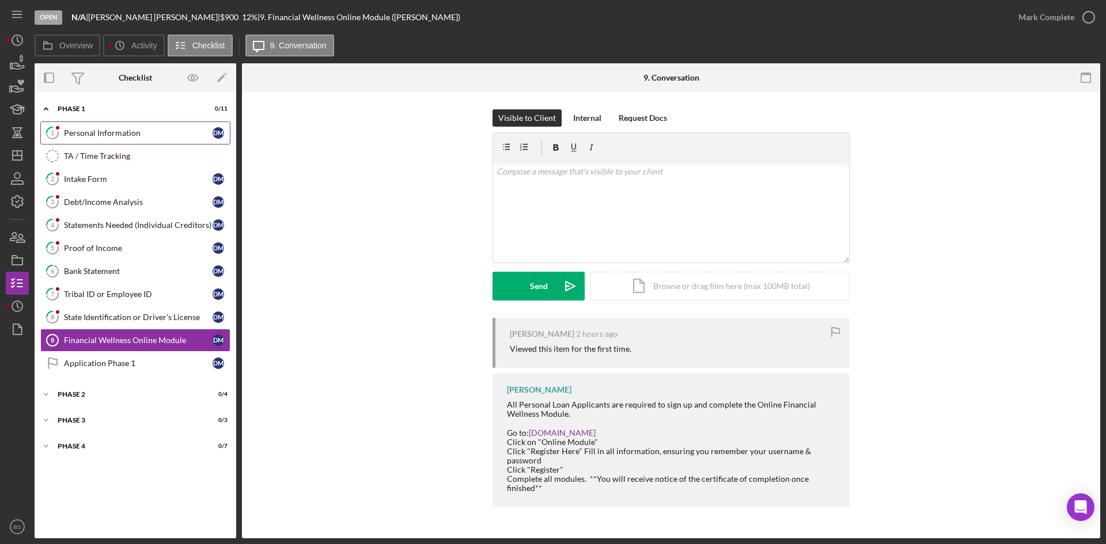
click at [181, 138] on link "1 Personal Information D M" at bounding box center [135, 133] width 190 height 23
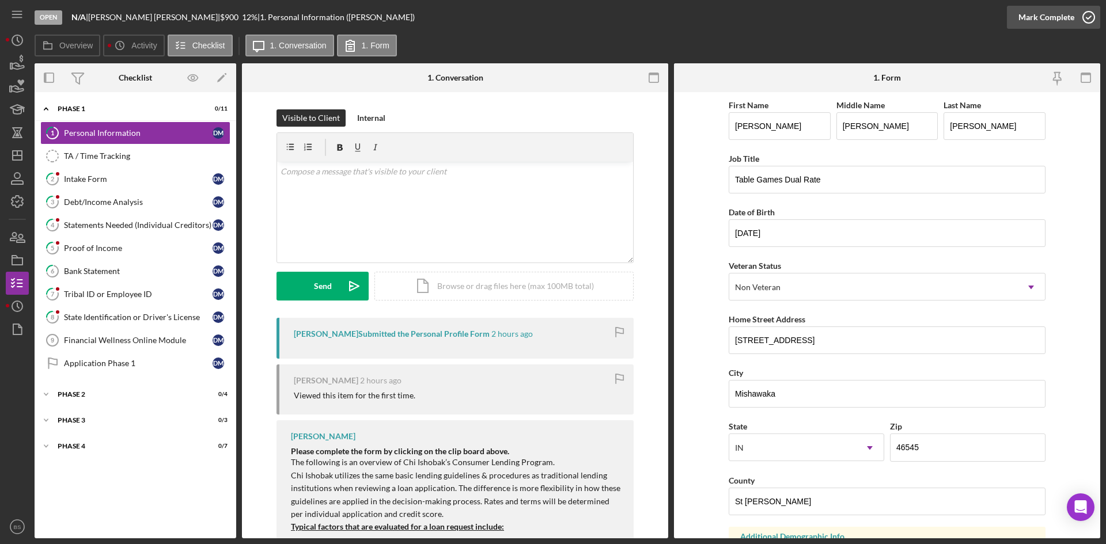
click at [1040, 10] on div "Mark Complete" at bounding box center [1046, 17] width 56 height 23
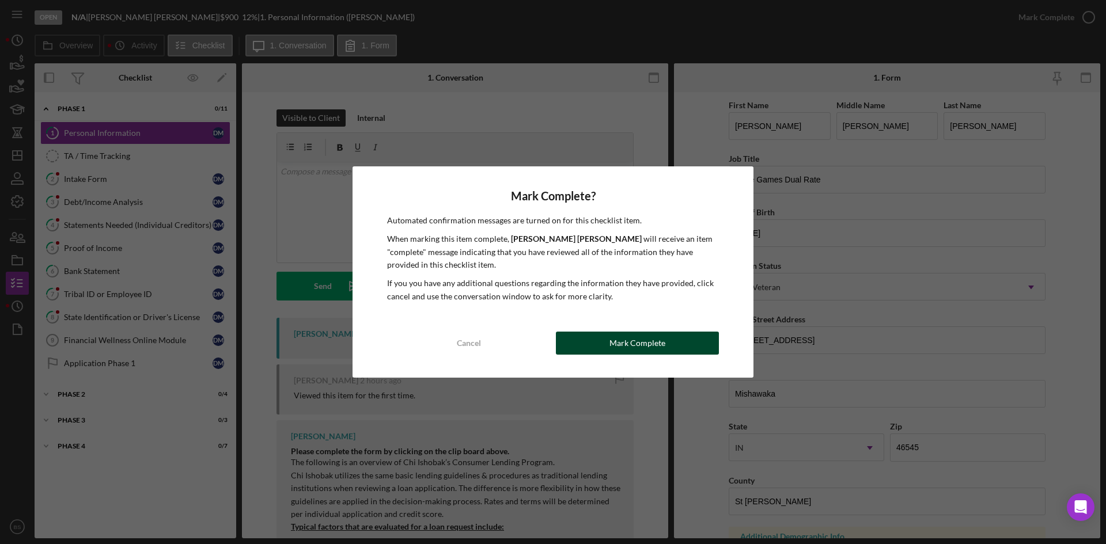
click at [705, 347] on button "Mark Complete" at bounding box center [637, 343] width 163 height 23
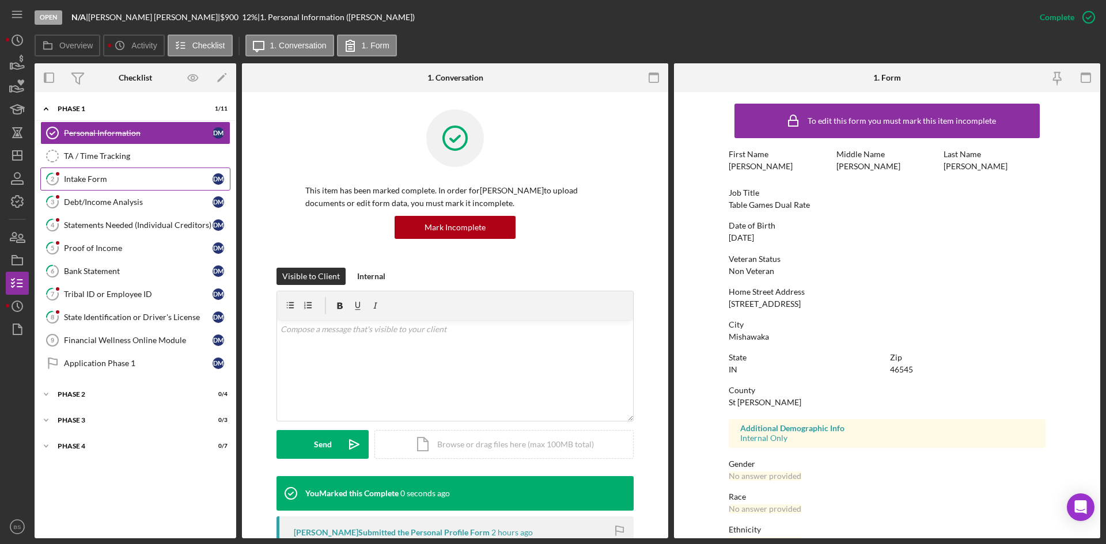
click at [198, 178] on div "Intake Form" at bounding box center [138, 179] width 149 height 9
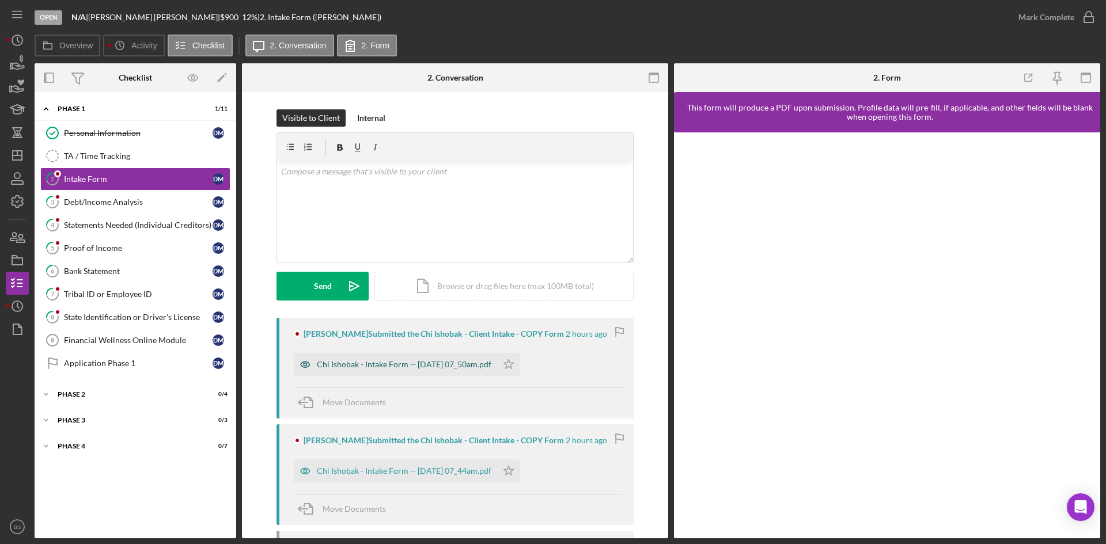
click at [482, 361] on div "Chi Ishobak - Intake Form -- [DATE] 07_50am.pdf" at bounding box center [404, 364] width 175 height 9
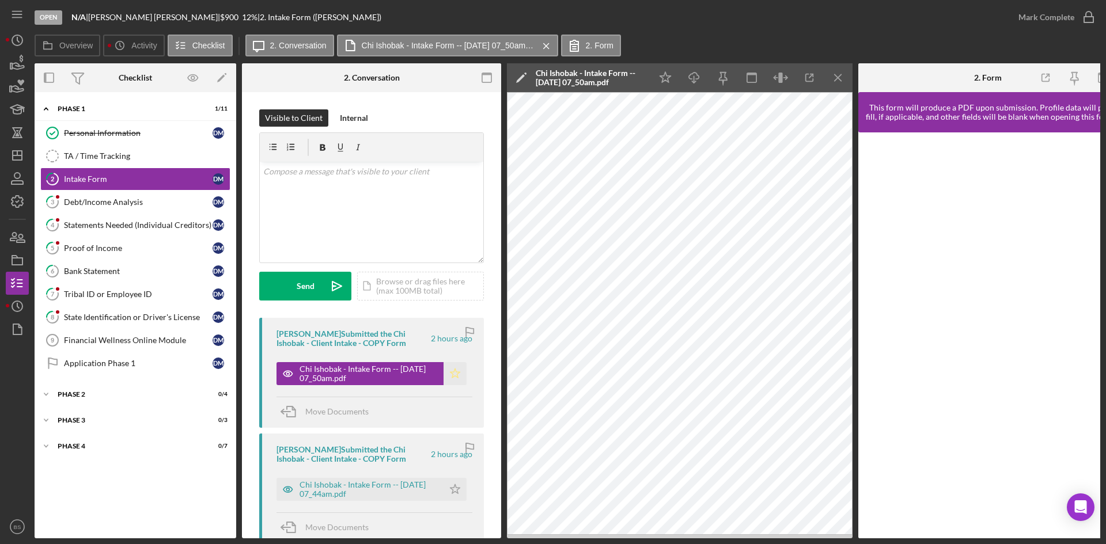
click at [457, 370] on icon "Icon/Star" at bounding box center [455, 373] width 23 height 23
click at [1020, 18] on div "Mark Complete" at bounding box center [1046, 17] width 56 height 23
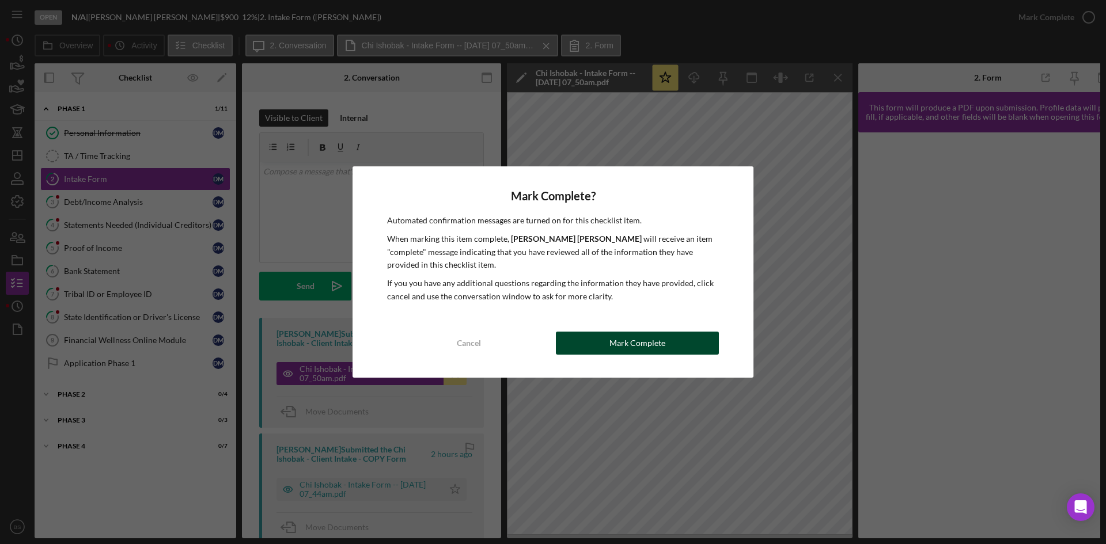
click at [619, 343] on div "Mark Complete" at bounding box center [637, 343] width 56 height 23
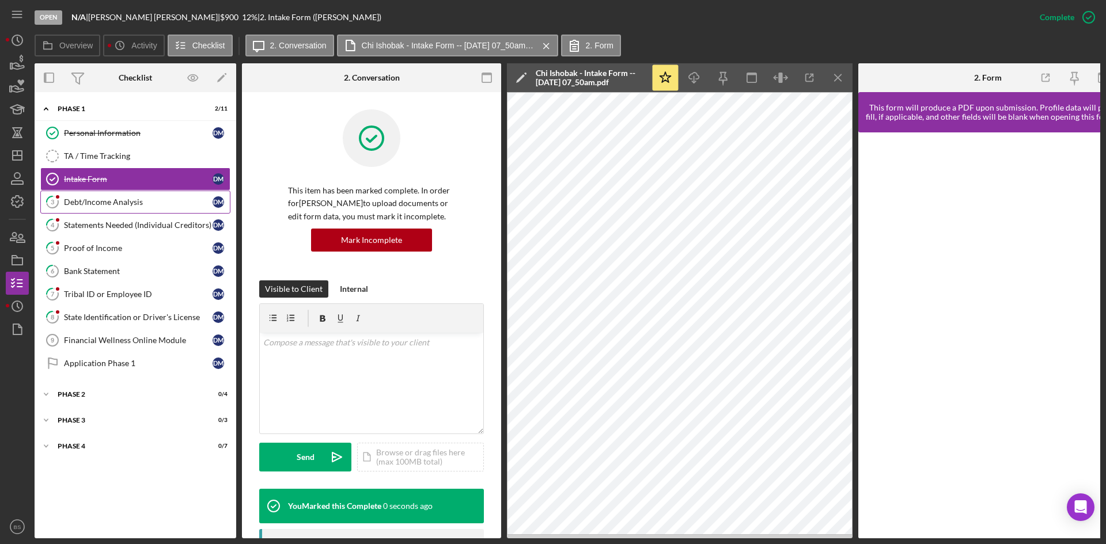
click at [159, 198] on div "Debt/Income Analysis" at bounding box center [138, 202] width 149 height 9
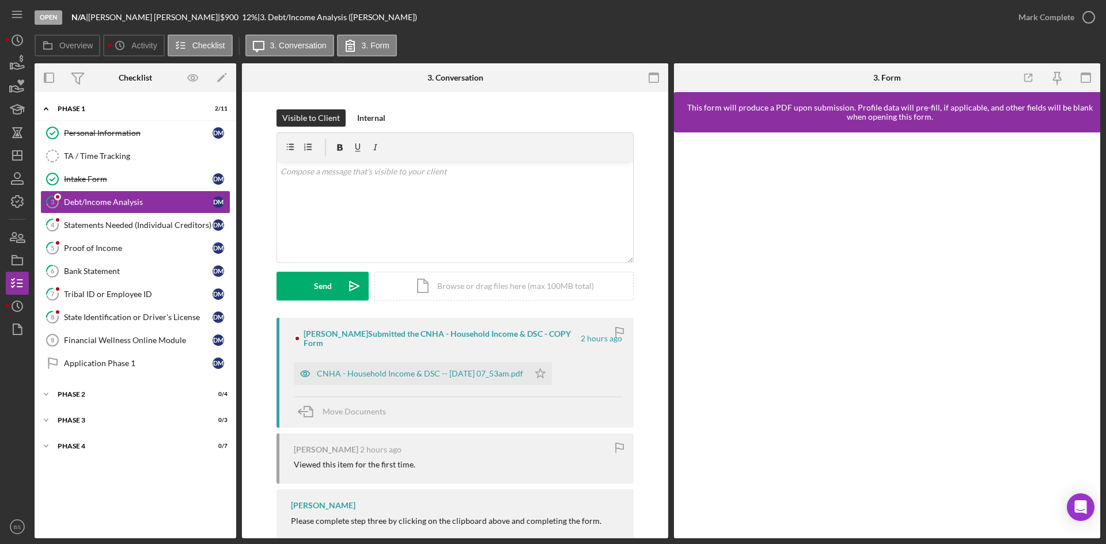
click at [495, 377] on div "Dale Miller Submitted the CNHA - Household Income & DSC - COPY Form 2 hours ago…" at bounding box center [454, 373] width 357 height 110
click at [498, 369] on div "CNHA - Household Income & DSC -- 2025-09-16 07_53am.pdf" at bounding box center [420, 373] width 206 height 9
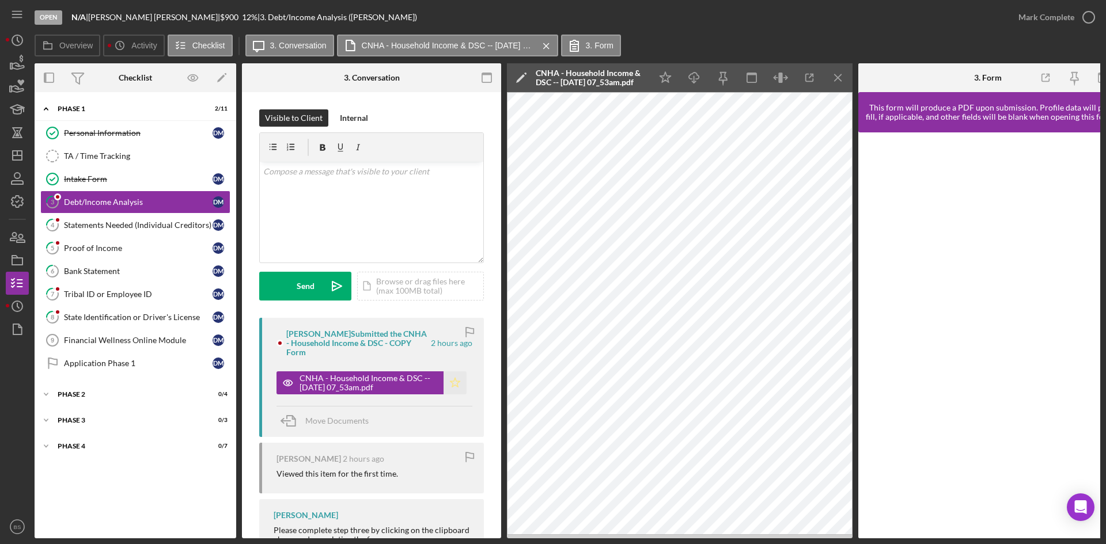
click at [455, 388] on icon "Icon/Star" at bounding box center [455, 383] width 23 height 23
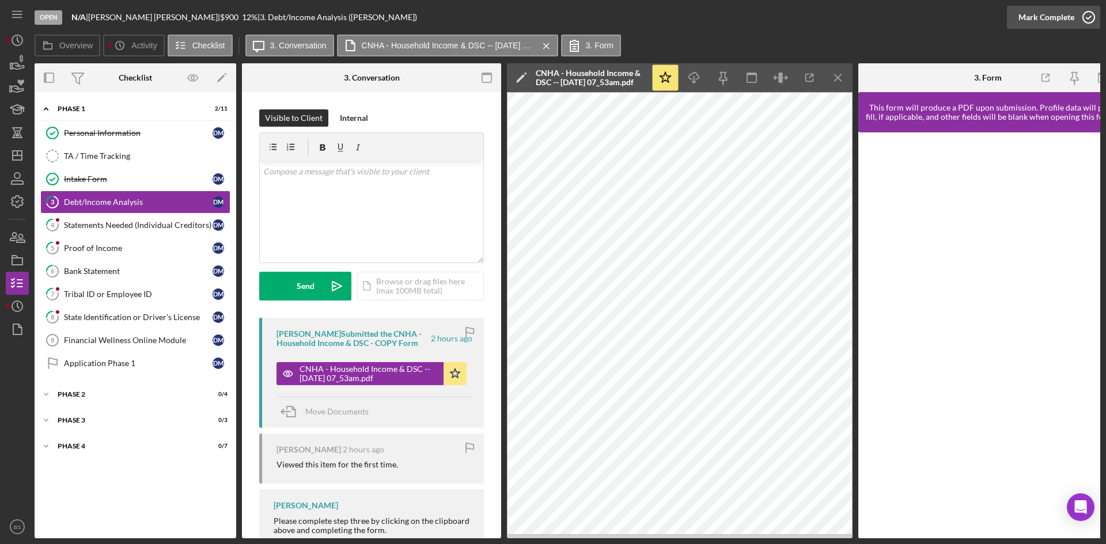
click at [1051, 7] on div "Mark Complete" at bounding box center [1046, 17] width 56 height 23
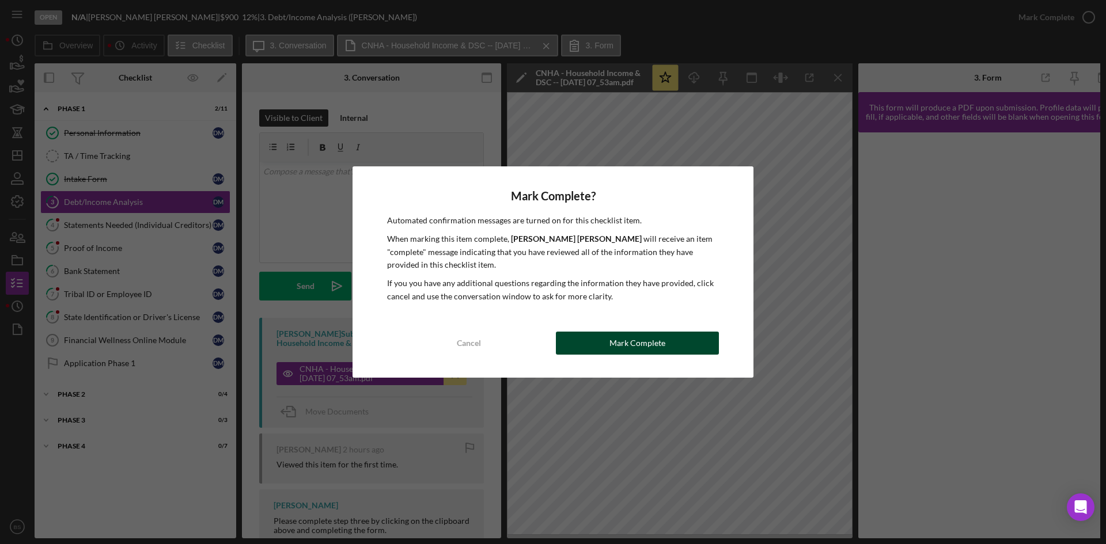
click at [582, 344] on button "Mark Complete" at bounding box center [637, 343] width 163 height 23
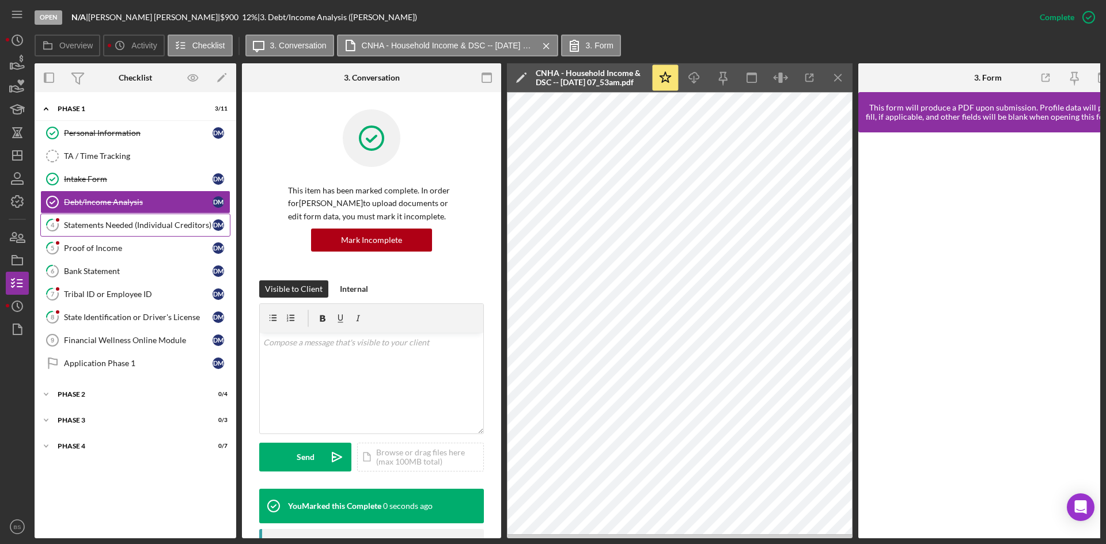
click at [180, 232] on link "4 Statements Needed (Individual Creditors) D M" at bounding box center [135, 225] width 190 height 23
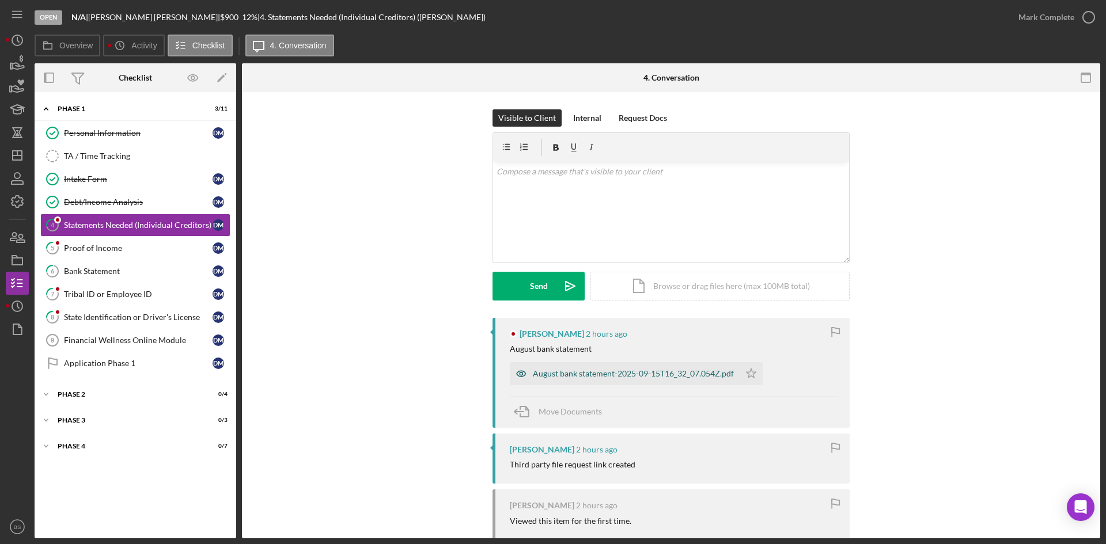
click at [539, 374] on div "August bank statement-2025-09-15T16_32_07.054Z.pdf" at bounding box center [633, 373] width 201 height 9
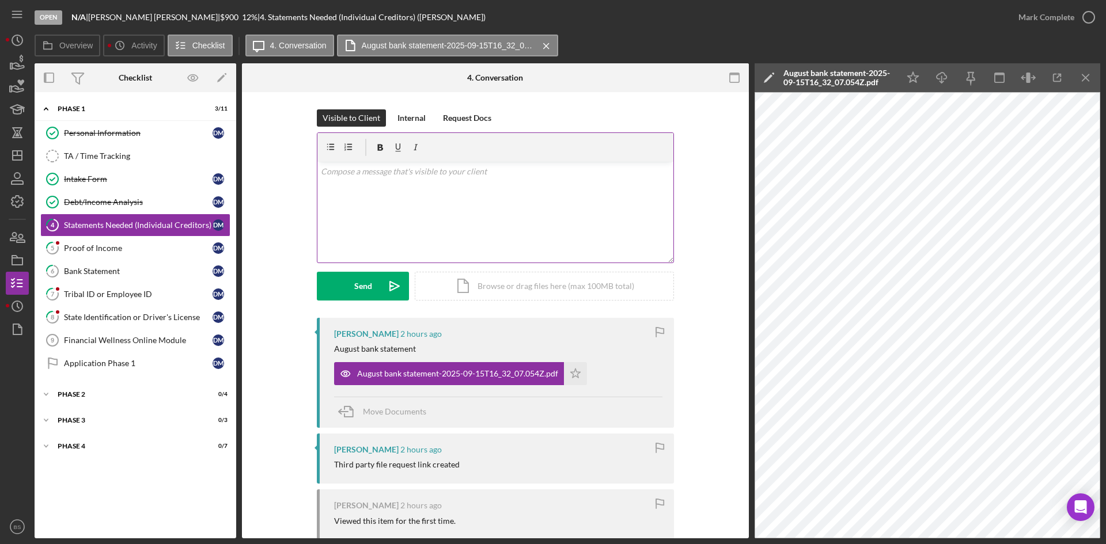
click at [426, 244] on div "v Color teal Color pink Remove color Add row above Add row below Add column bef…" at bounding box center [495, 212] width 356 height 101
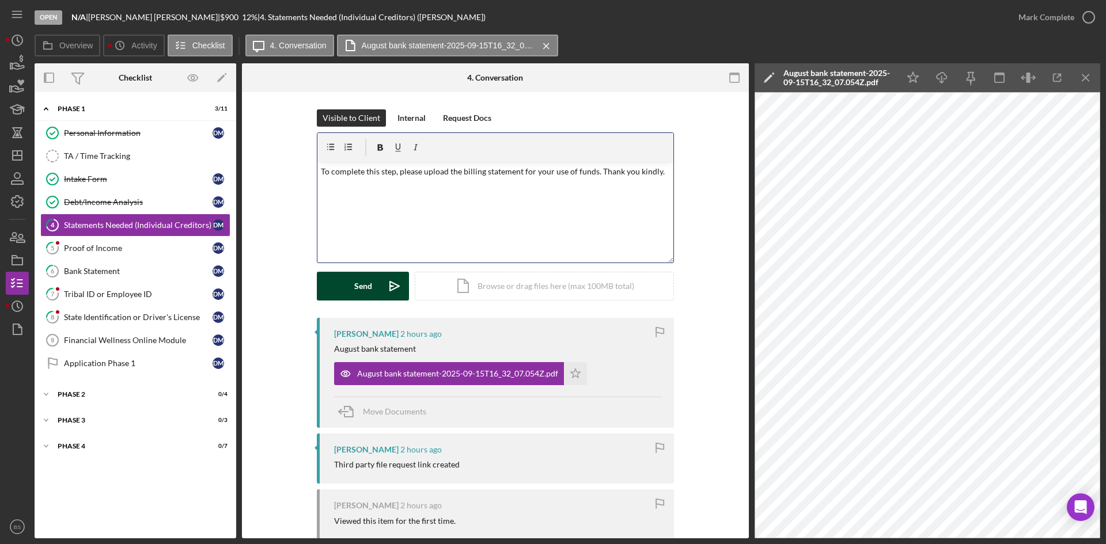
click at [392, 291] on icon "Icon/icon-invite-send" at bounding box center [394, 286] width 29 height 29
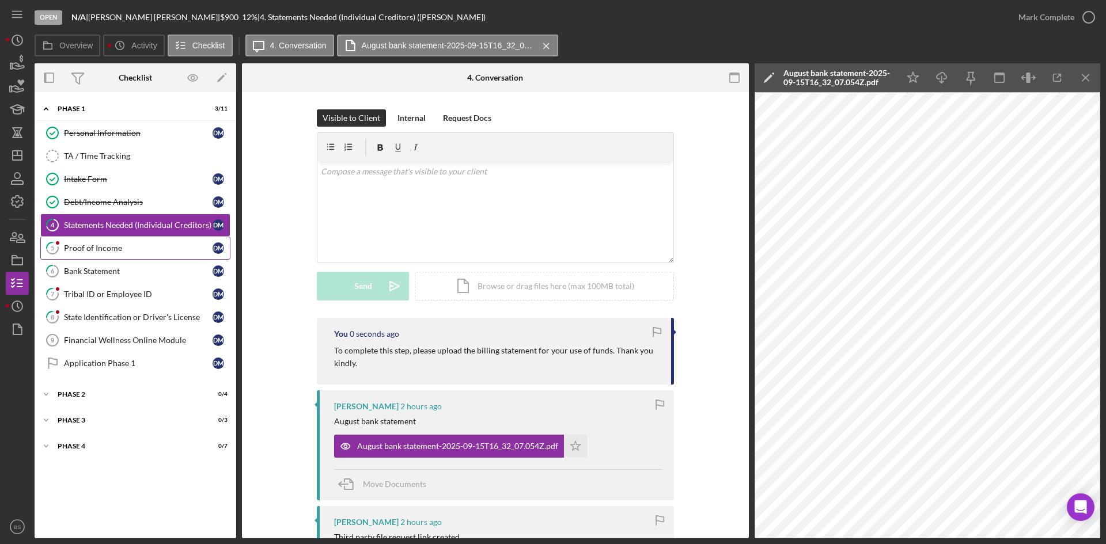
drag, startPoint x: 150, startPoint y: 241, endPoint x: 156, endPoint y: 240, distance: 5.8
click at [150, 241] on link "5 Proof of Income D M" at bounding box center [135, 248] width 190 height 23
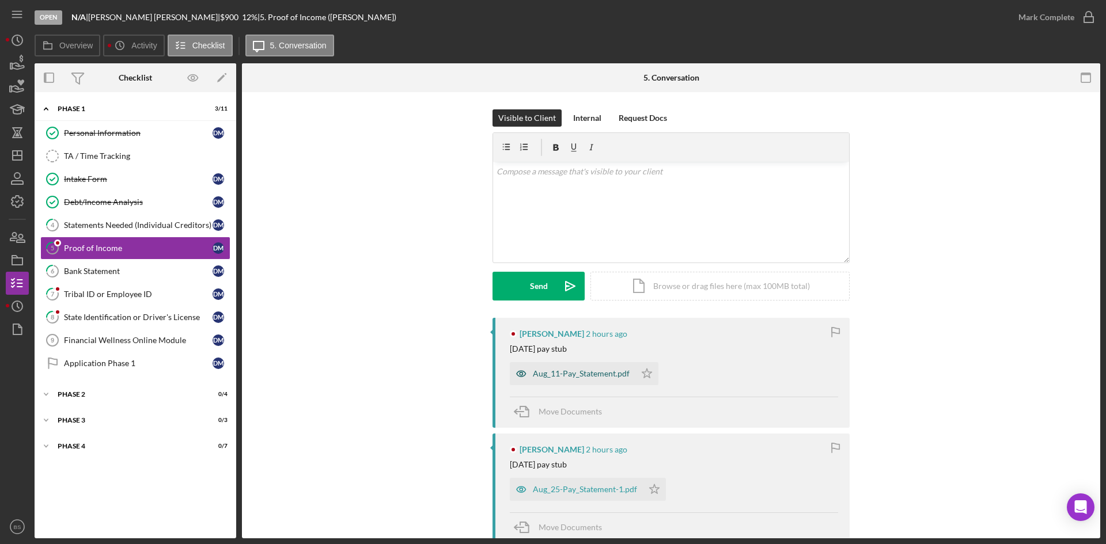
click at [536, 373] on div "Aug_11-Pay_Statement.pdf" at bounding box center [581, 373] width 97 height 9
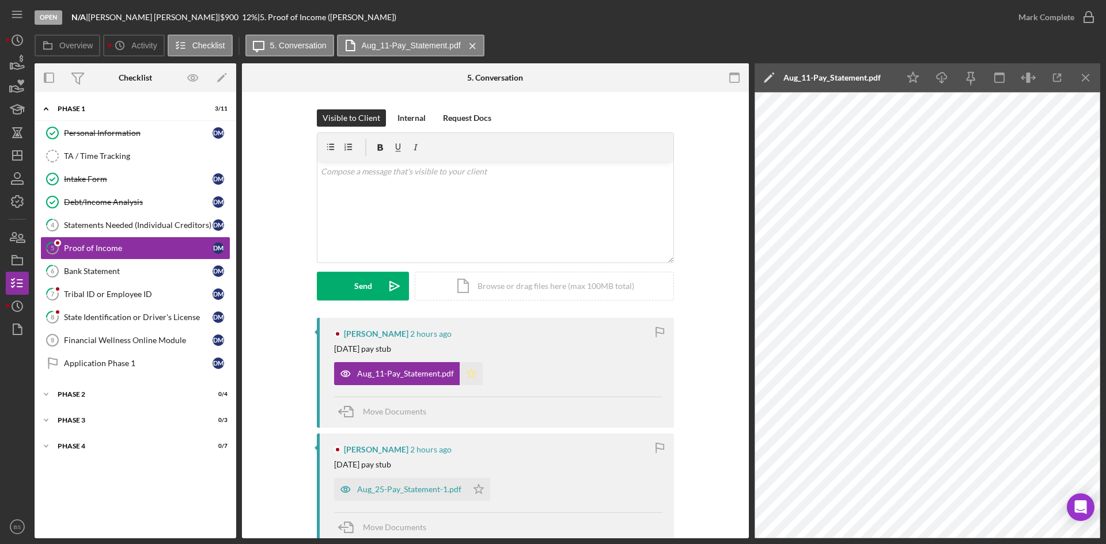
click at [475, 372] on icon "Icon/Star" at bounding box center [471, 373] width 23 height 23
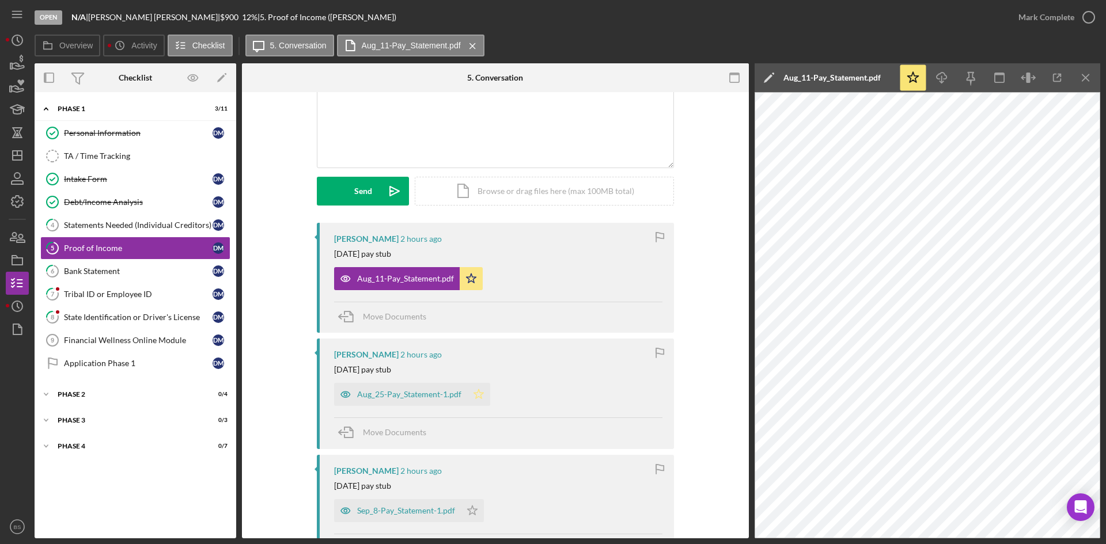
scroll to position [115, 0]
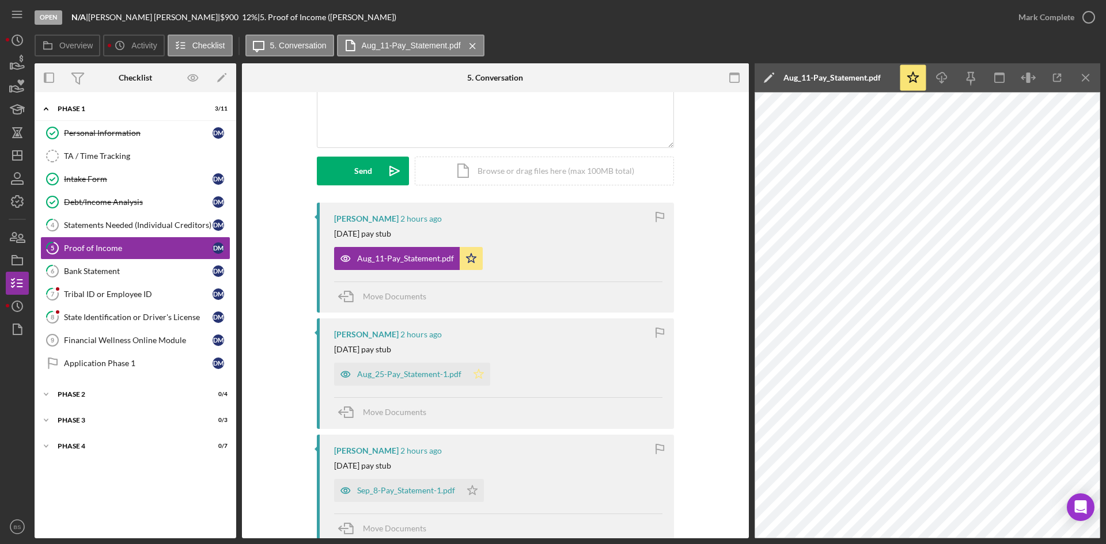
click at [475, 369] on icon "Icon/Star" at bounding box center [478, 374] width 23 height 23
click at [430, 487] on div "Sep_8-Pay_Statement-1.pdf" at bounding box center [406, 490] width 98 height 9
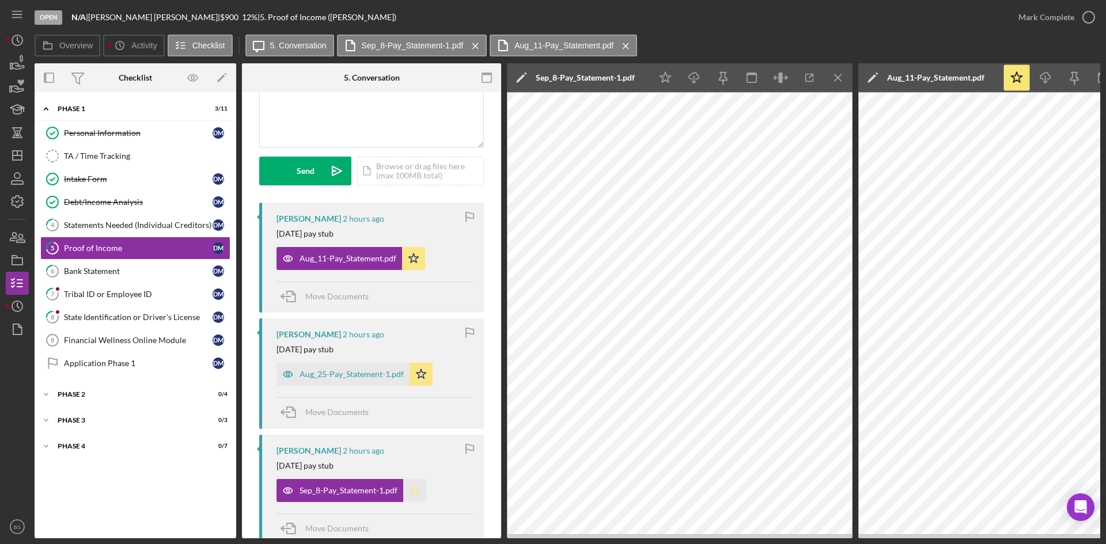
click at [414, 489] on icon "Icon/Star" at bounding box center [414, 490] width 23 height 23
click at [380, 378] on div "Aug_25-Pay_Statement-1.pdf" at bounding box center [352, 374] width 104 height 9
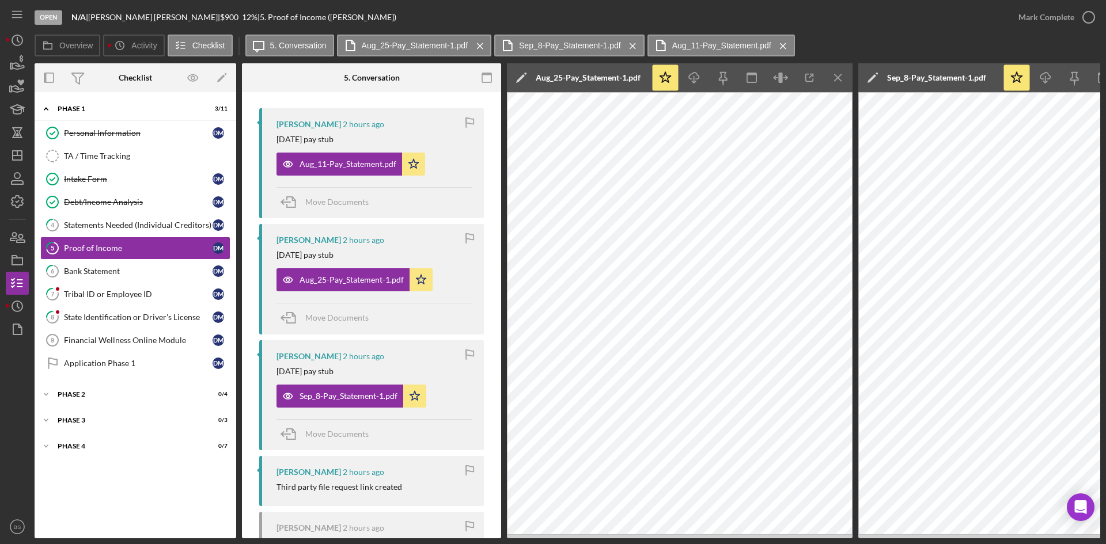
scroll to position [230, 0]
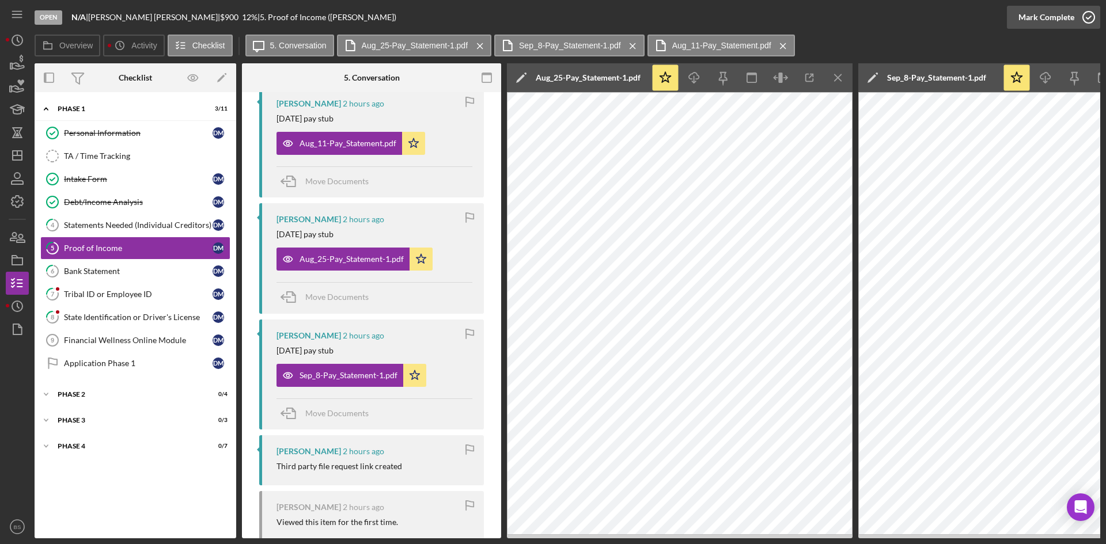
click at [1045, 24] on div "Mark Complete" at bounding box center [1046, 17] width 56 height 23
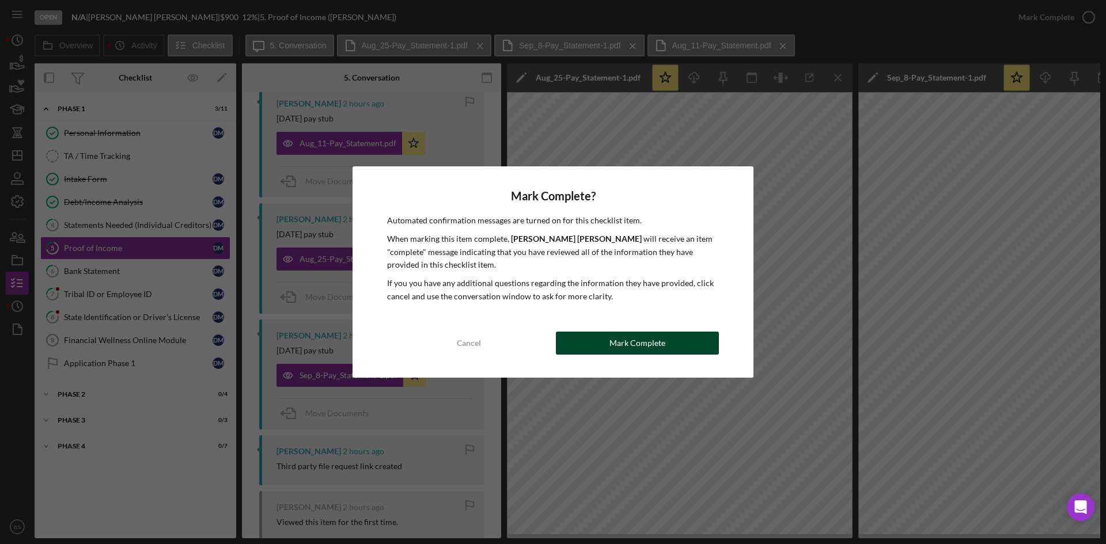
click at [674, 334] on button "Mark Complete" at bounding box center [637, 343] width 163 height 23
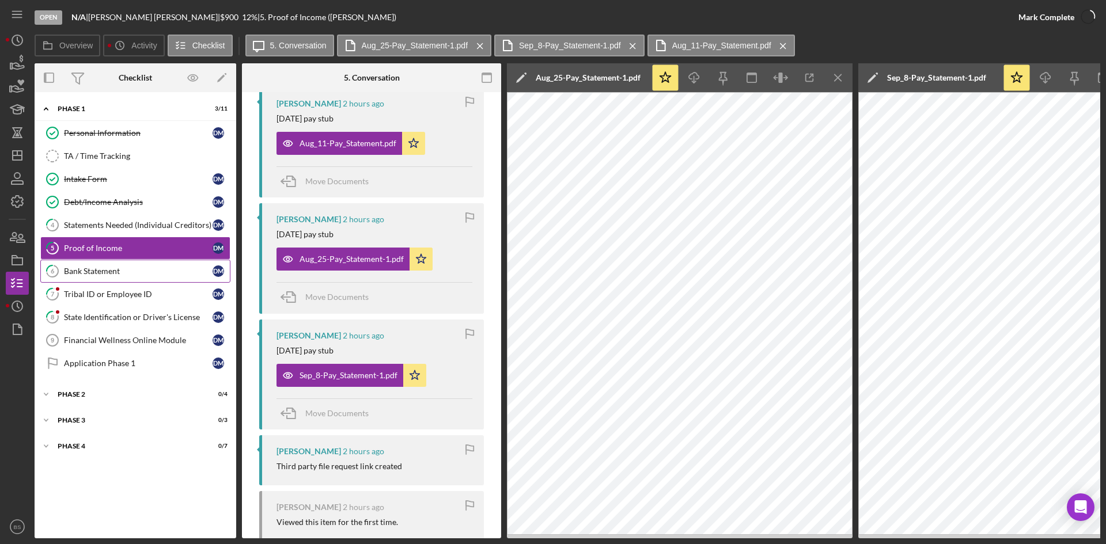
scroll to position [442, 0]
click at [158, 264] on link "6 Bank Statement D M" at bounding box center [135, 271] width 190 height 23
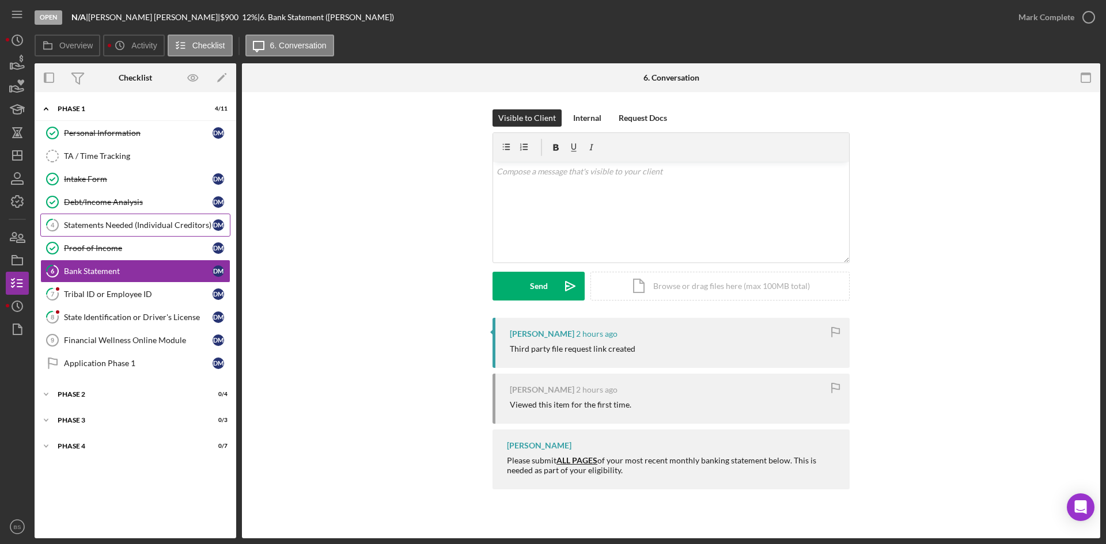
click at [75, 228] on div "Statements Needed (Individual Creditors)" at bounding box center [138, 225] width 149 height 9
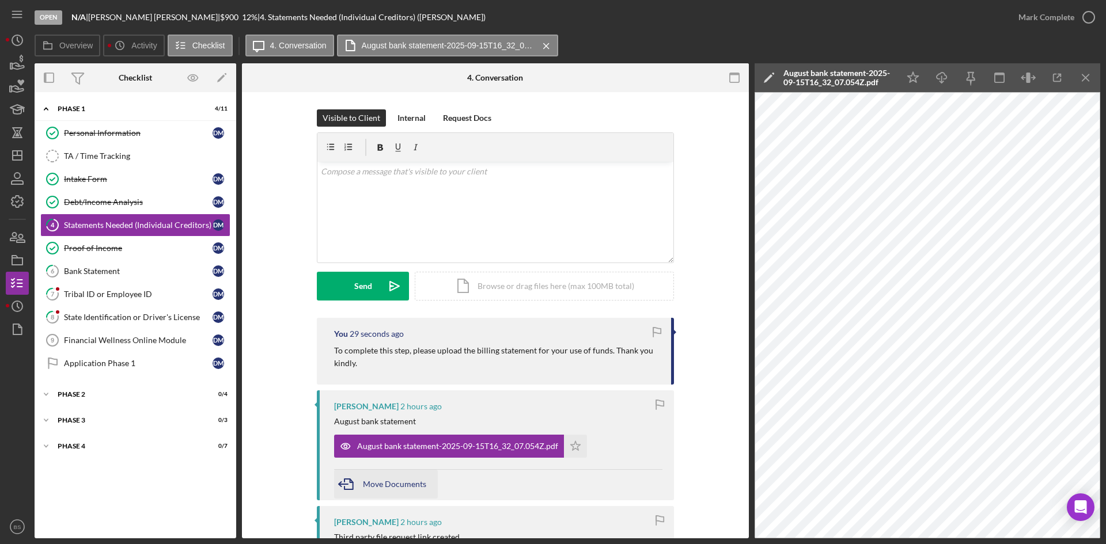
click at [401, 484] on span "Move Documents" at bounding box center [394, 484] width 63 height 10
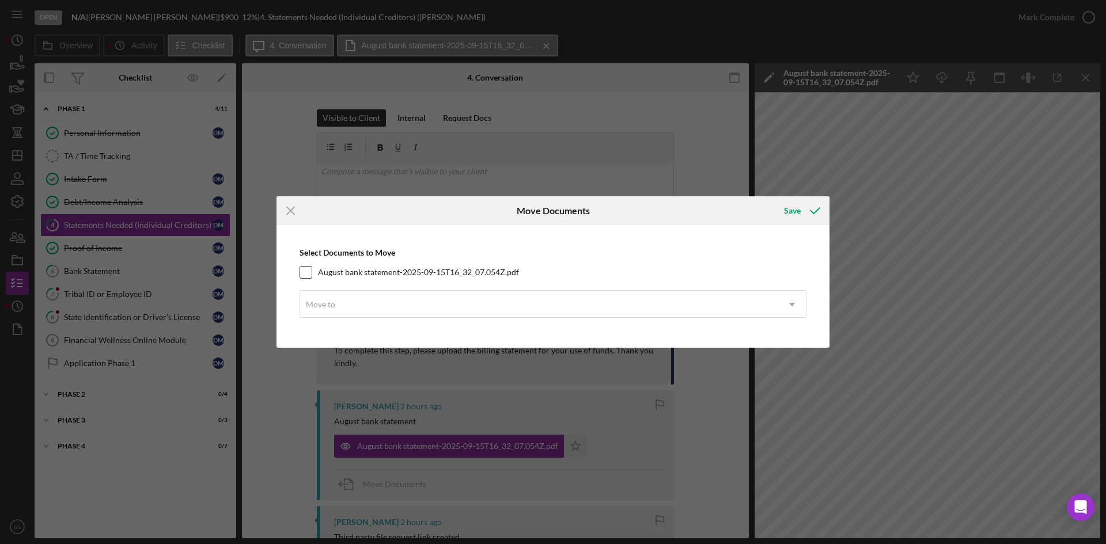
click at [412, 271] on label "August bank statement-2025-09-15T16_32_07.054Z.pdf" at bounding box center [418, 273] width 201 height 12
click at [312, 271] on input "August bank statement-2025-09-15T16_32_07.054Z.pdf" at bounding box center [306, 273] width 12 height 12
checkbox input "true"
click at [409, 302] on div "Move to" at bounding box center [539, 304] width 478 height 26
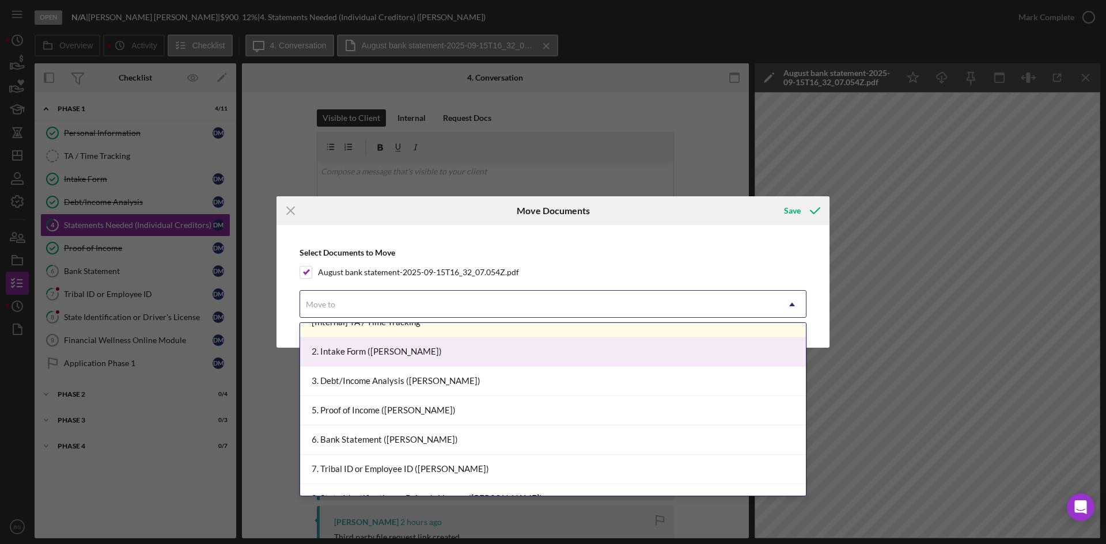
scroll to position [115, 0]
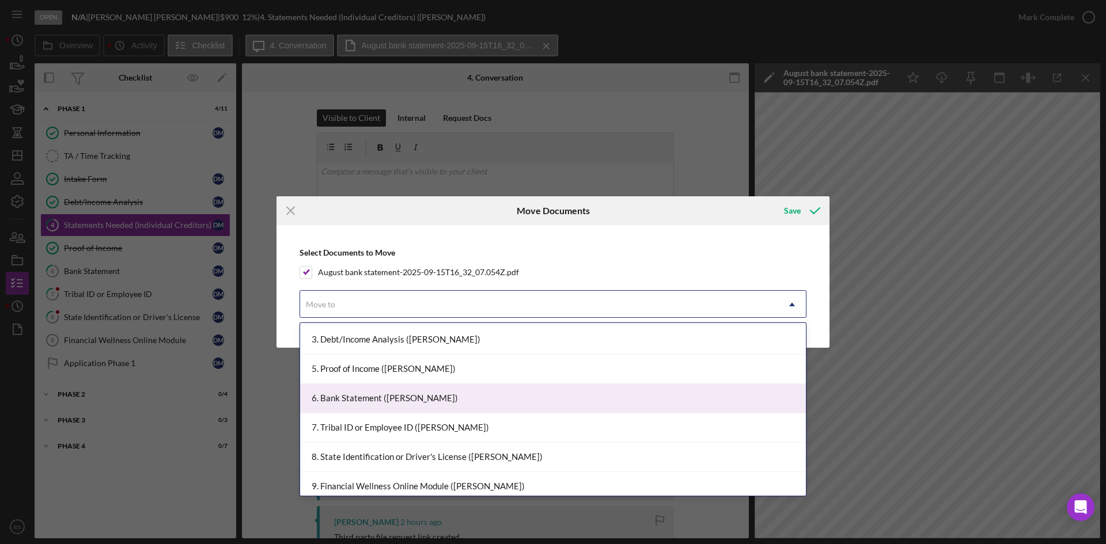
click at [440, 403] on div "6. Bank Statement (Dale M.)" at bounding box center [553, 398] width 506 height 29
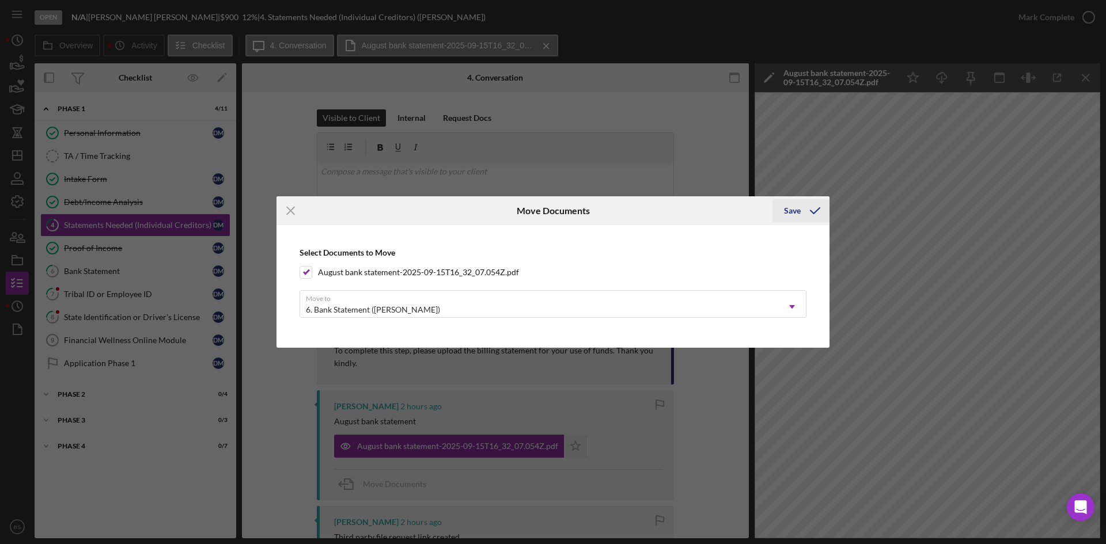
click at [793, 207] on div "Save" at bounding box center [792, 210] width 17 height 23
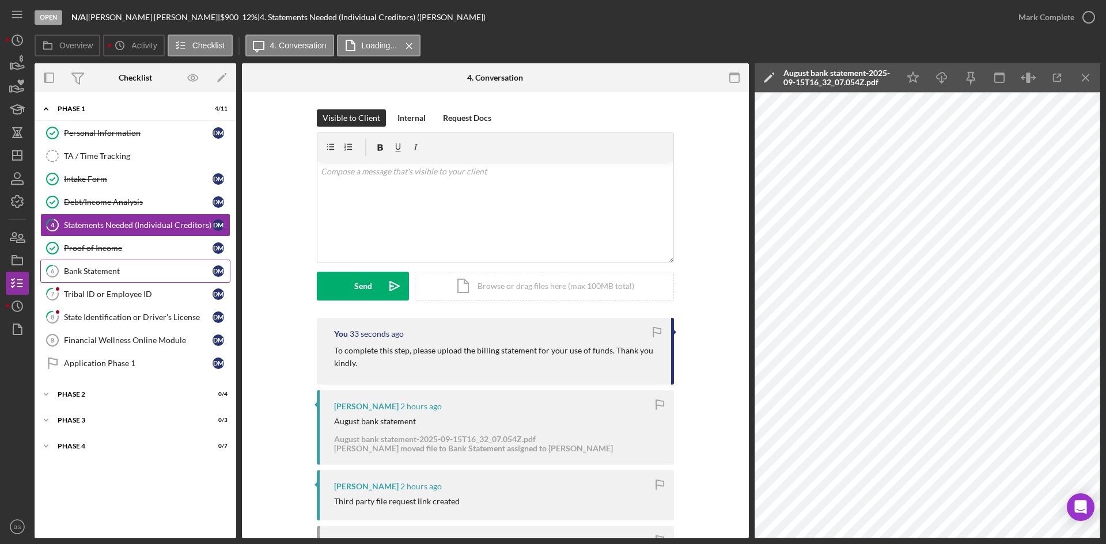
click at [90, 281] on link "6 Bank Statement D M" at bounding box center [135, 271] width 190 height 23
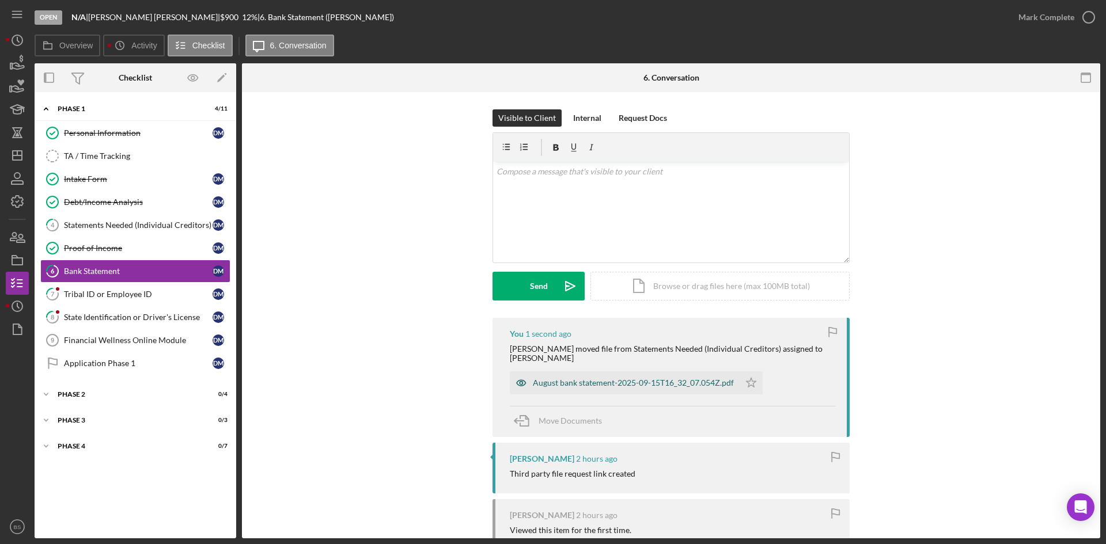
click at [663, 378] on div "August bank statement-2025-09-15T16_32_07.054Z.pdf" at bounding box center [633, 382] width 201 height 9
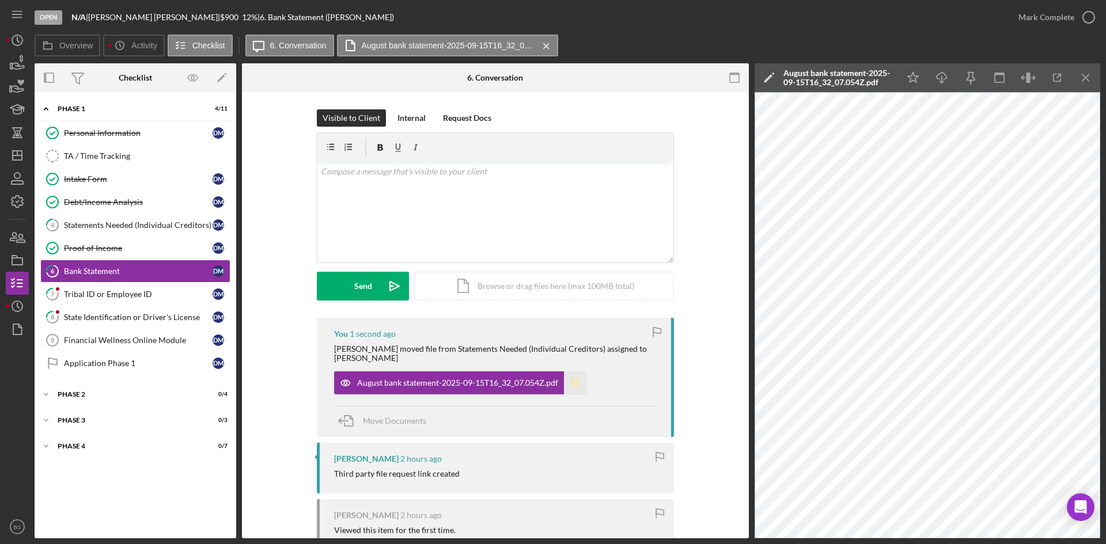
click at [579, 377] on icon "Icon/Star" at bounding box center [575, 383] width 23 height 23
click at [1024, 15] on div "Mark Complete" at bounding box center [1046, 17] width 56 height 23
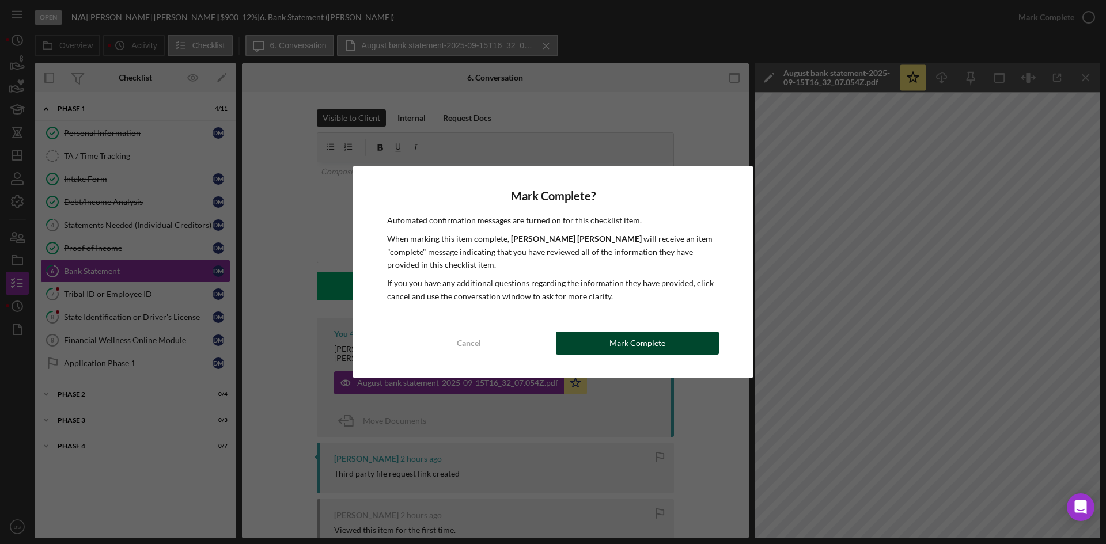
click at [623, 354] on div "Mark Complete" at bounding box center [637, 343] width 56 height 23
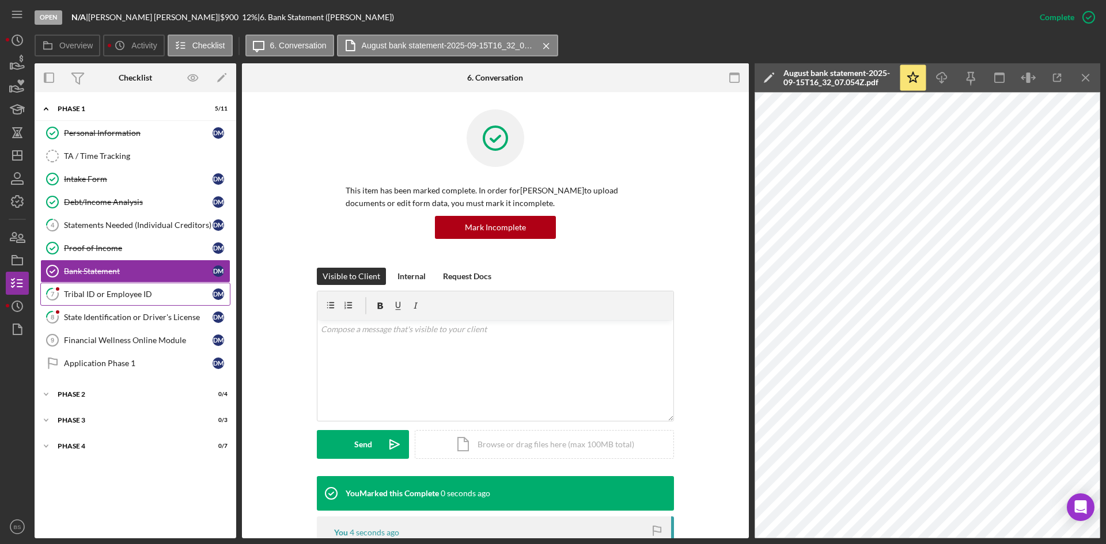
click at [131, 299] on div "Tribal ID or Employee ID" at bounding box center [138, 294] width 149 height 9
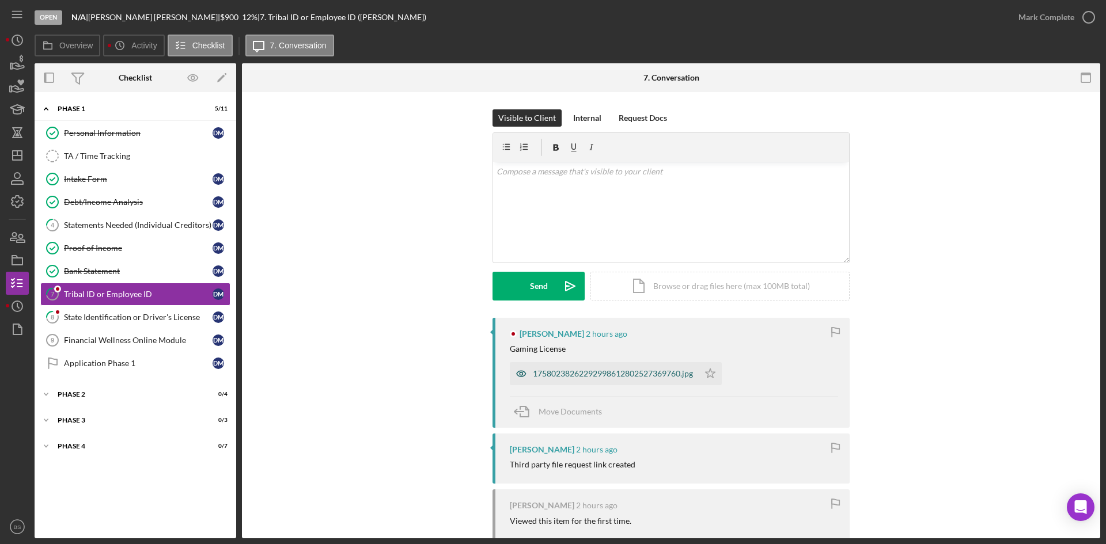
click at [544, 365] on div "17580238262292998612802527369760.jpg" at bounding box center [604, 373] width 189 height 23
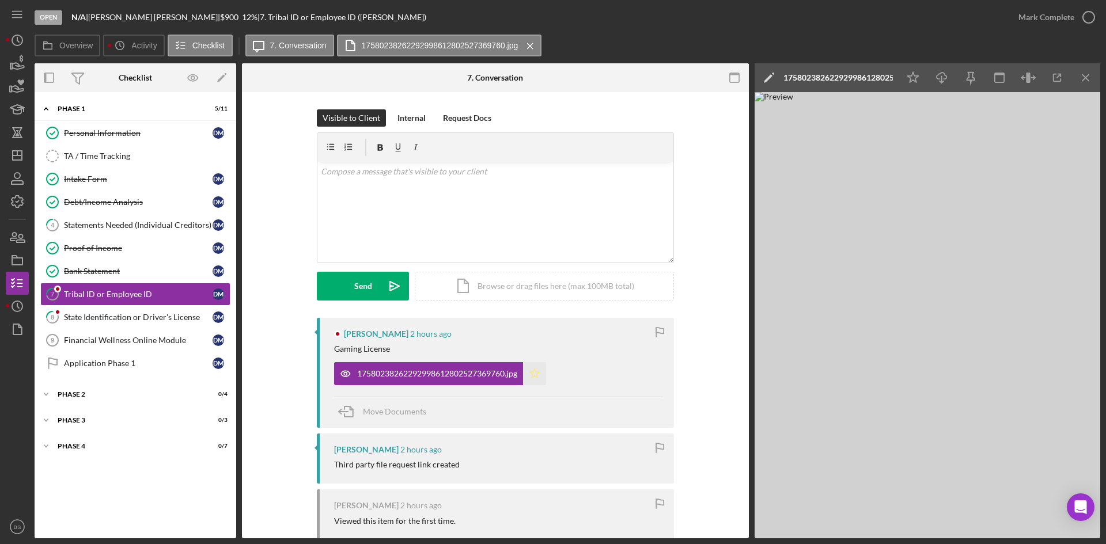
click at [538, 373] on polygon "button" at bounding box center [535, 373] width 10 height 9
click at [1028, 21] on div "Mark Complete" at bounding box center [1046, 17] width 56 height 23
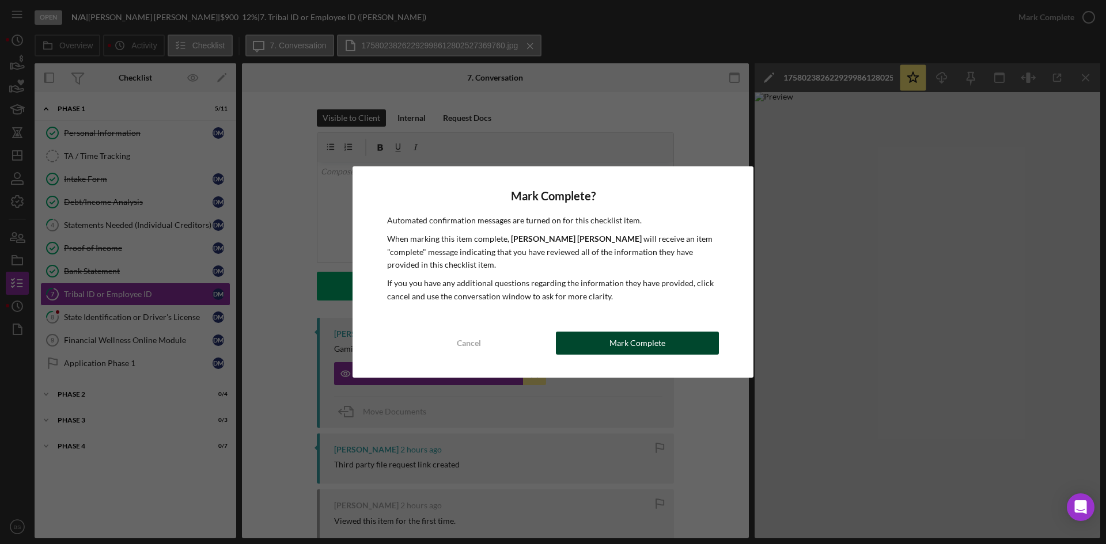
click at [677, 347] on button "Mark Complete" at bounding box center [637, 343] width 163 height 23
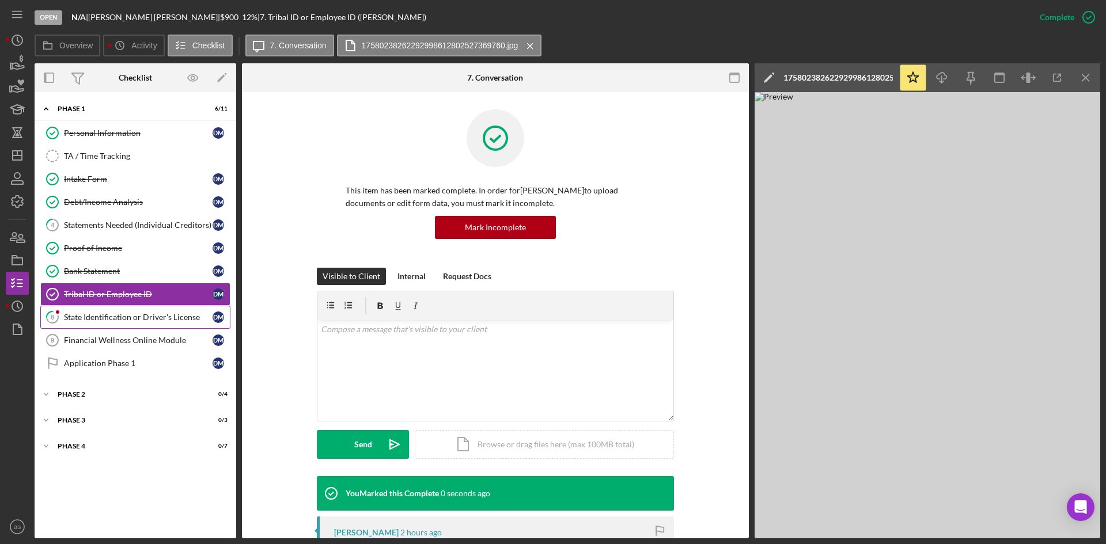
click at [165, 324] on link "8 State Identification or Driver's License D M" at bounding box center [135, 317] width 190 height 23
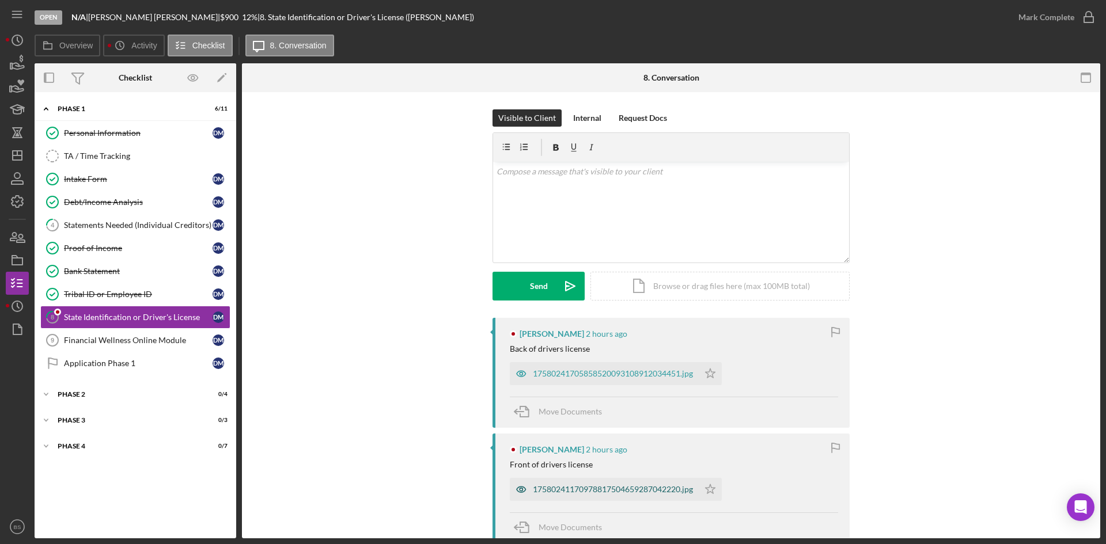
click at [577, 490] on div "17580241170978817504659287042220.jpg" at bounding box center [613, 489] width 160 height 9
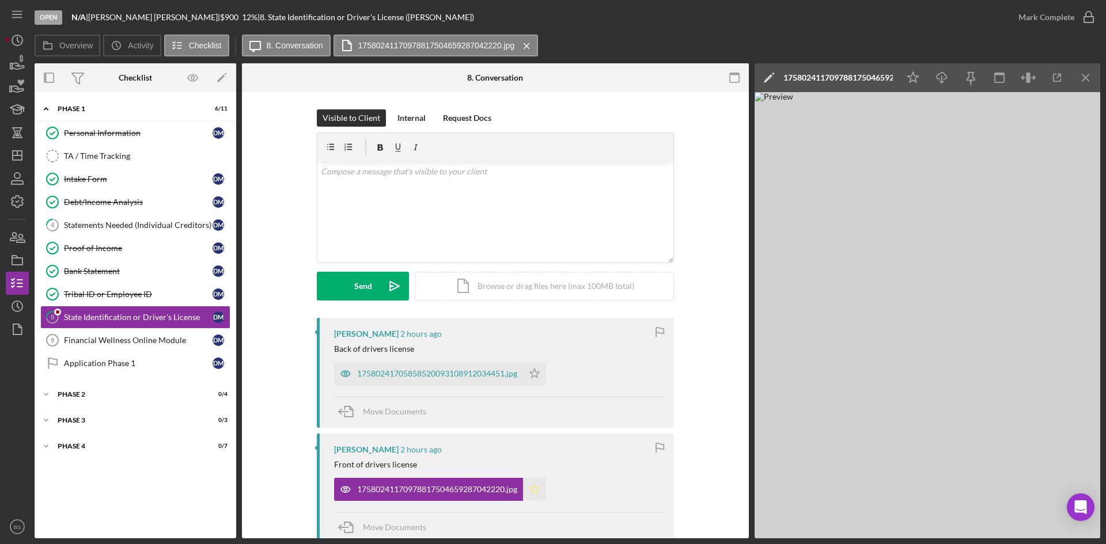
click at [535, 489] on icon "Icon/Star" at bounding box center [534, 489] width 23 height 23
click at [1043, 6] on div "Mark Complete" at bounding box center [1046, 17] width 56 height 23
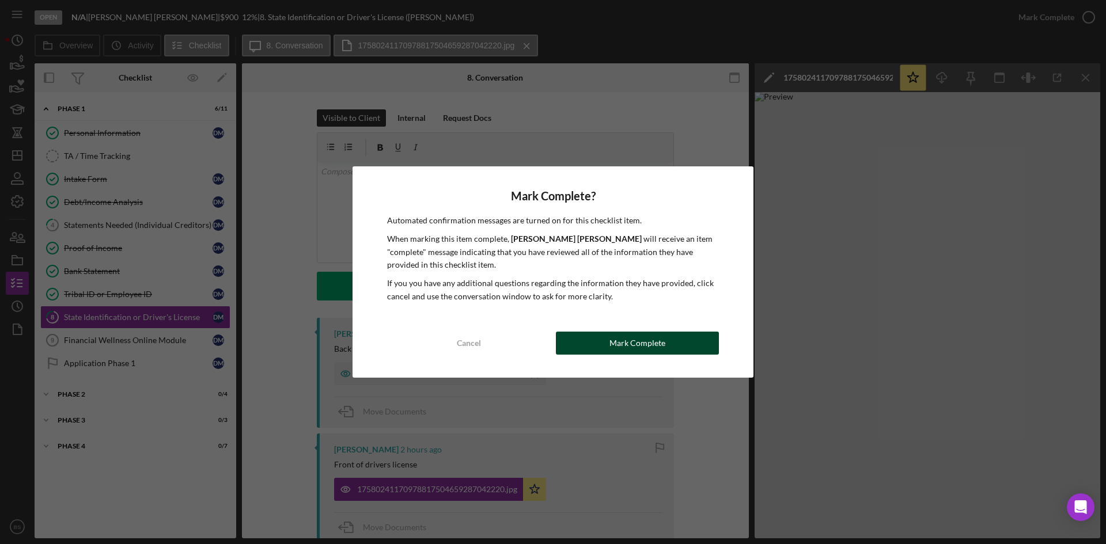
click at [706, 339] on button "Mark Complete" at bounding box center [637, 343] width 163 height 23
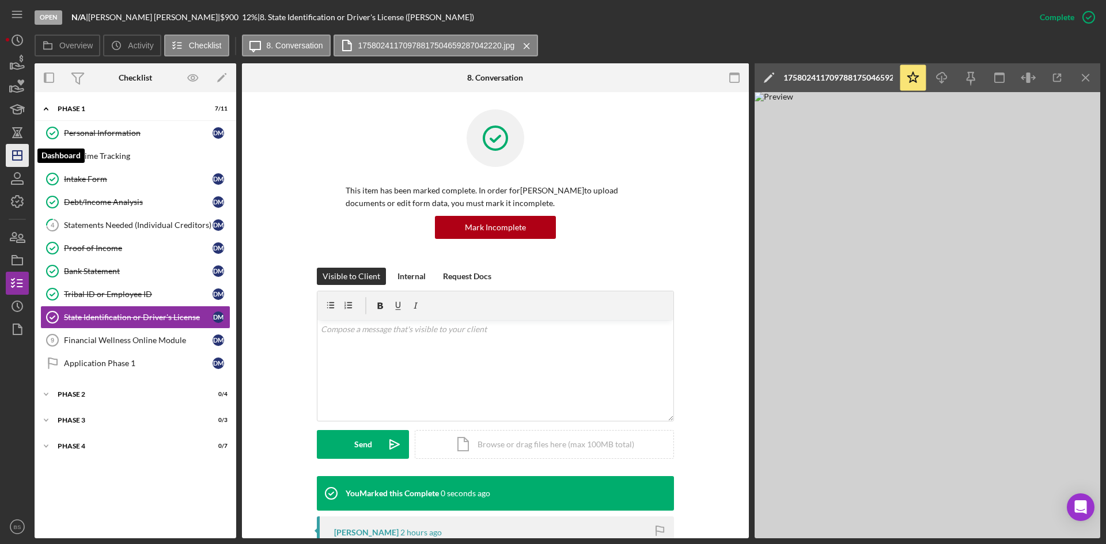
click at [20, 165] on icon "Icon/Dashboard" at bounding box center [17, 155] width 29 height 29
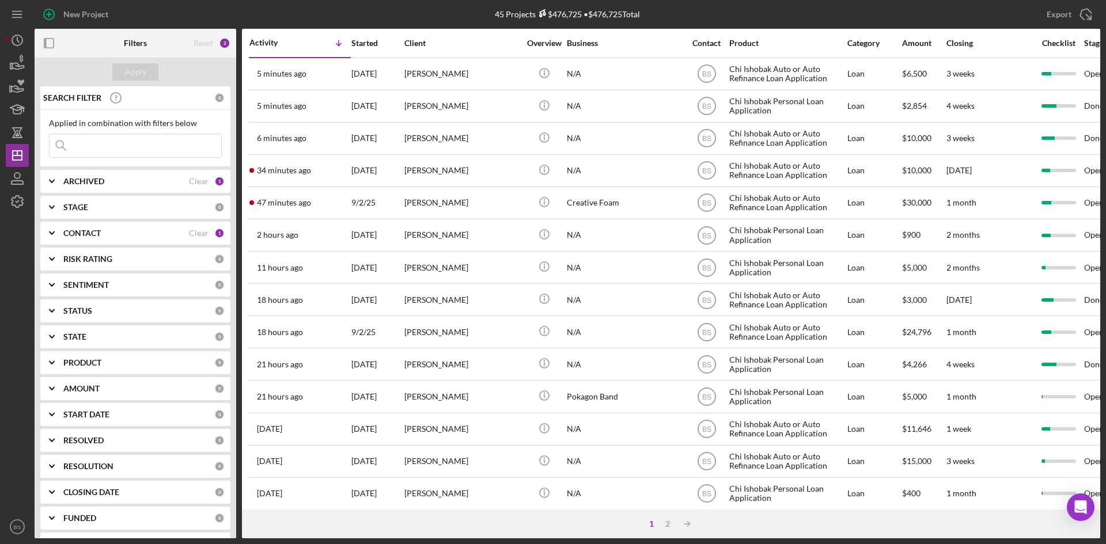
click at [446, 198] on div "[PERSON_NAME]" at bounding box center [461, 203] width 115 height 31
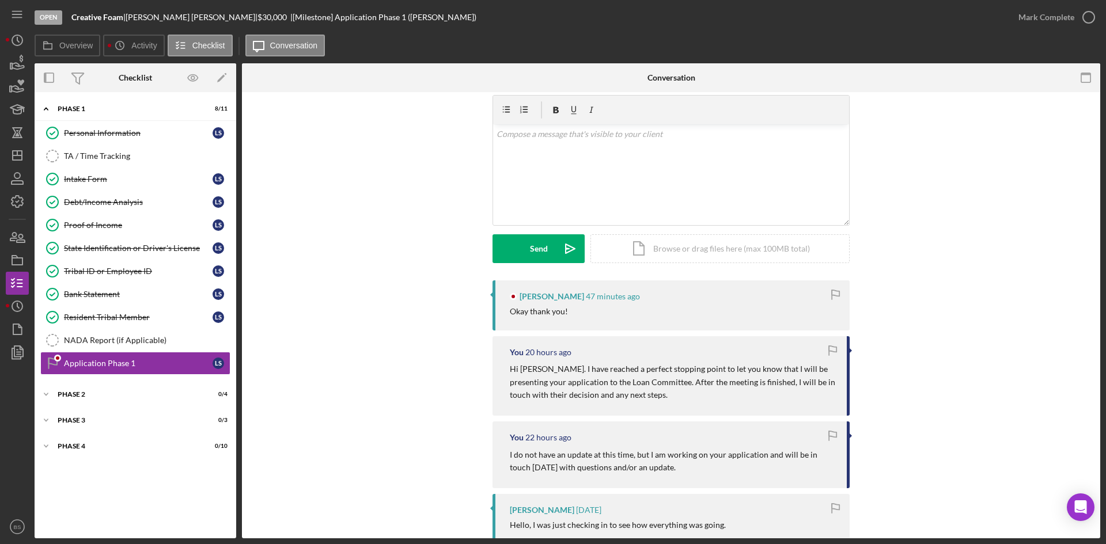
scroll to position [58, 0]
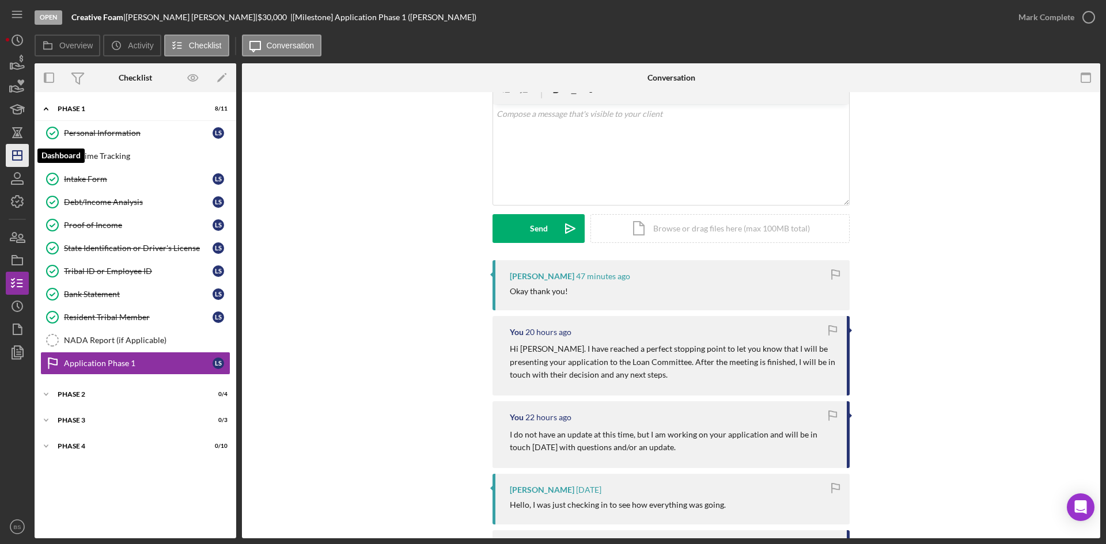
click at [13, 164] on icon "Icon/Dashboard" at bounding box center [17, 155] width 29 height 29
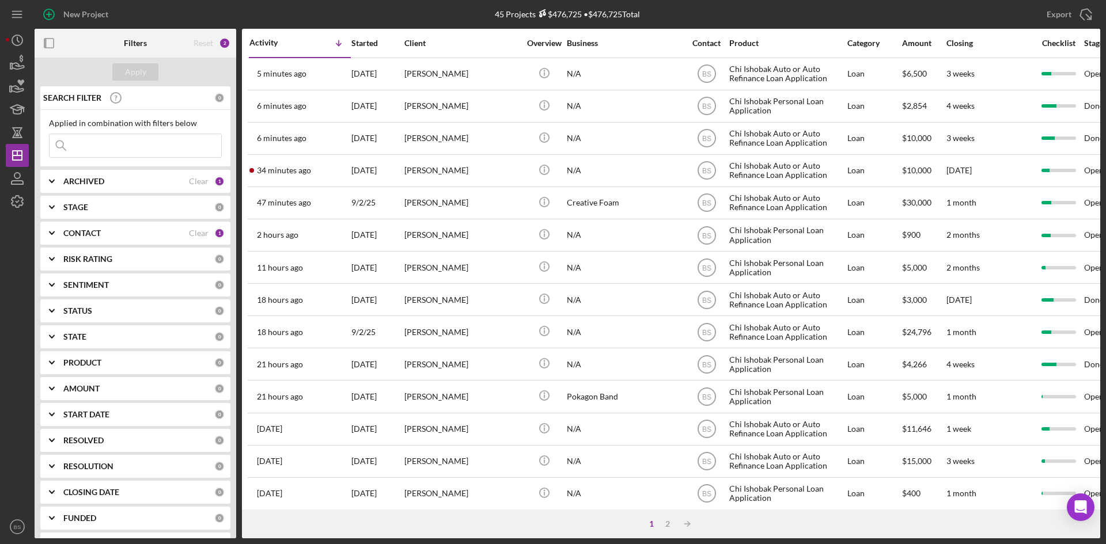
click at [318, 179] on div "34 minutes ago Jeffery Collett" at bounding box center [299, 171] width 101 height 31
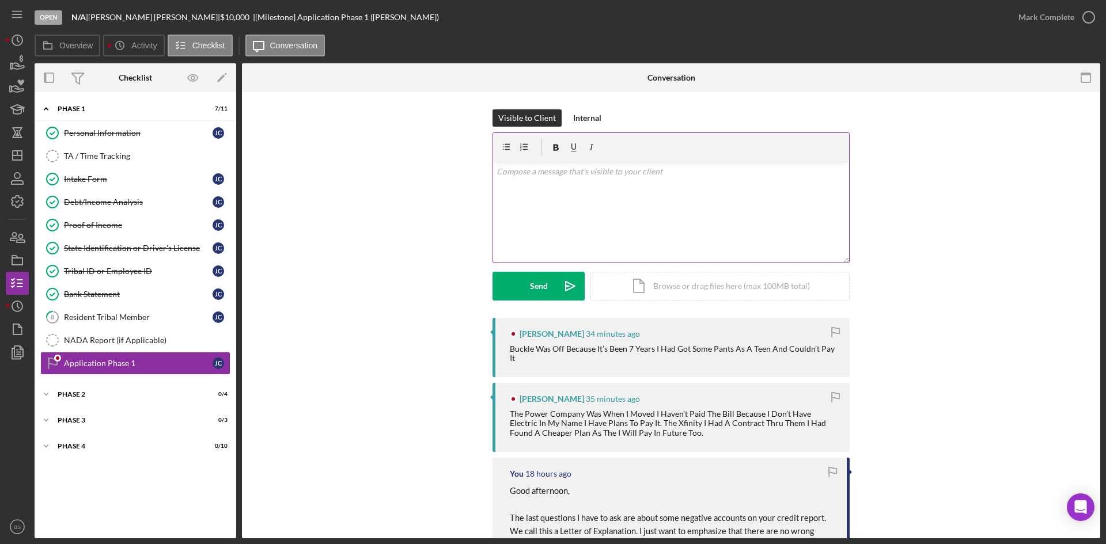
click at [593, 212] on div "v Color teal Color pink Remove color Add row above Add row below Add column bef…" at bounding box center [671, 212] width 356 height 101
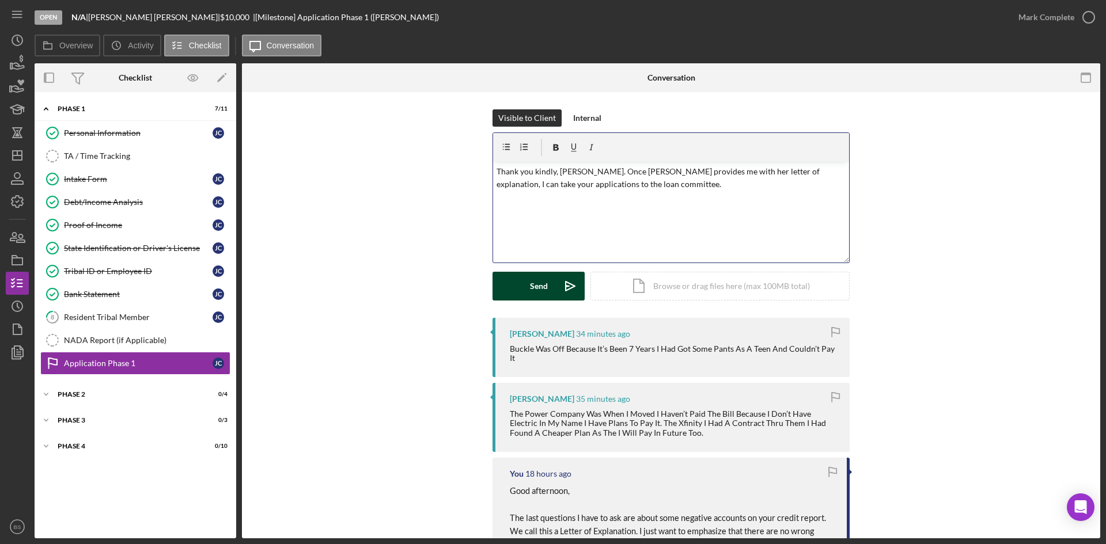
click at [553, 286] on button "Send Icon/icon-invite-send" at bounding box center [538, 286] width 92 height 29
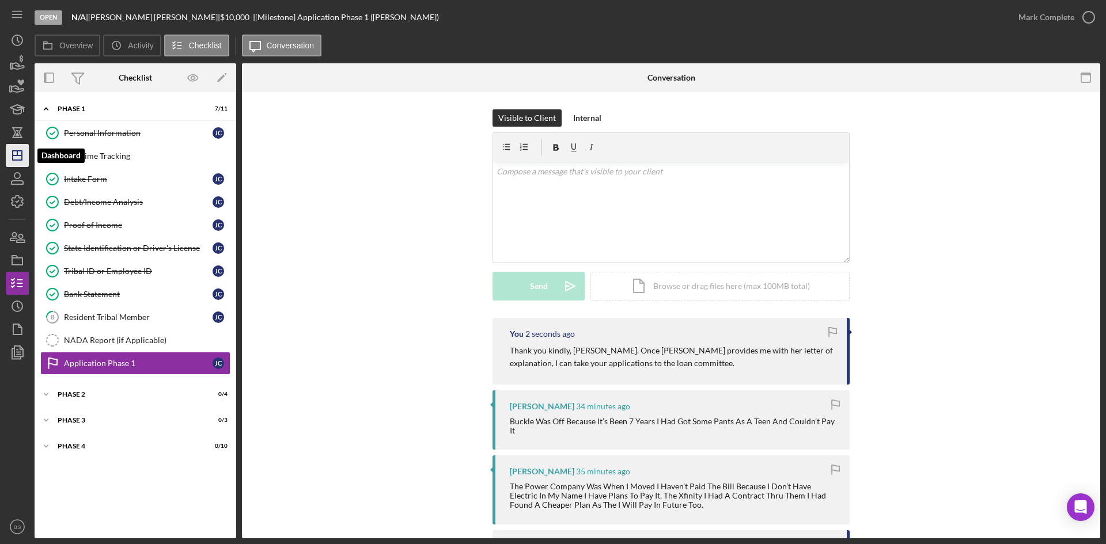
click at [13, 157] on polygon "button" at bounding box center [17, 155] width 9 height 9
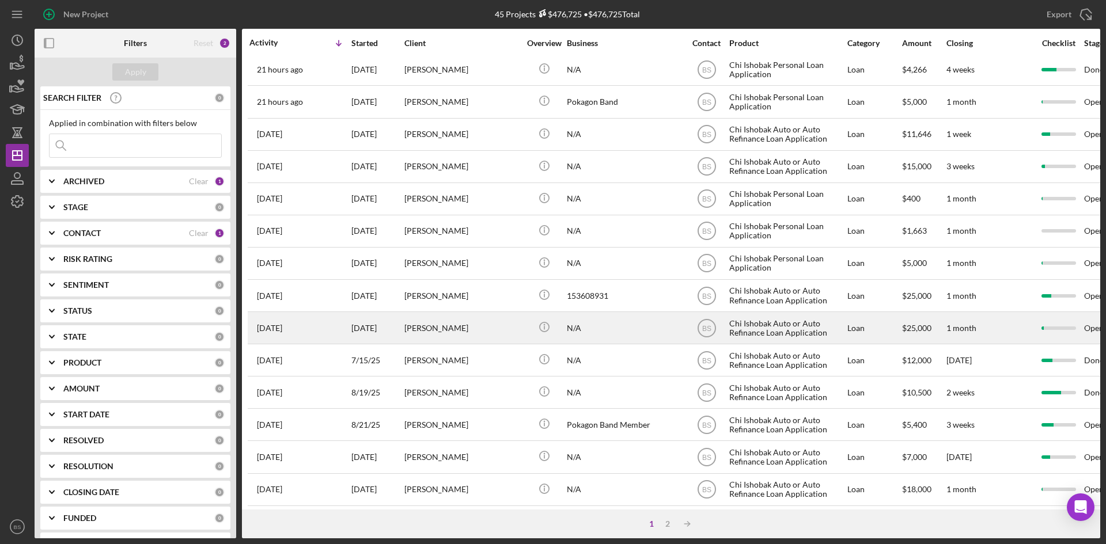
scroll to position [370, 0]
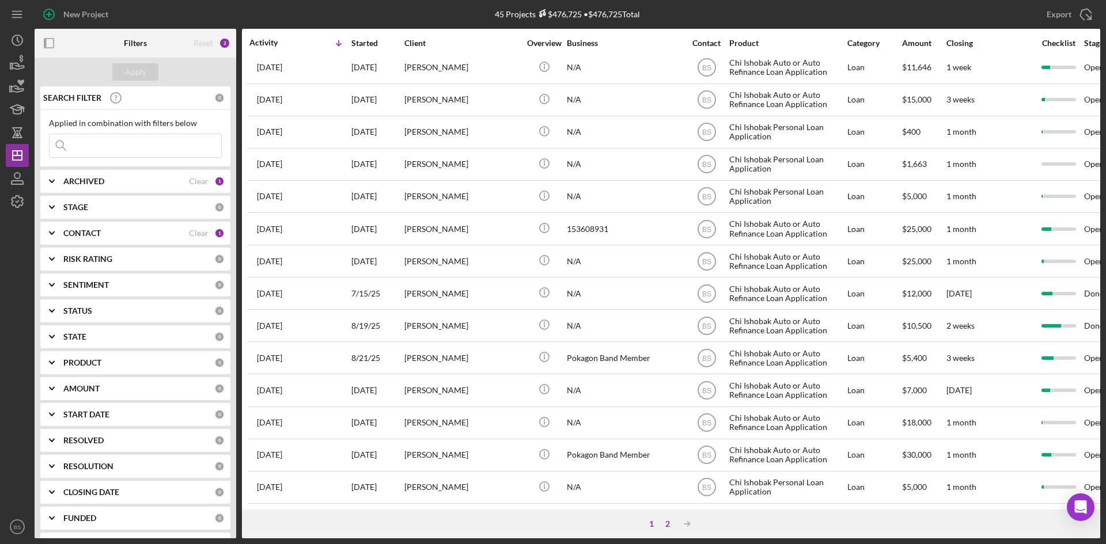
click at [666, 526] on div "2" at bounding box center [668, 524] width 16 height 9
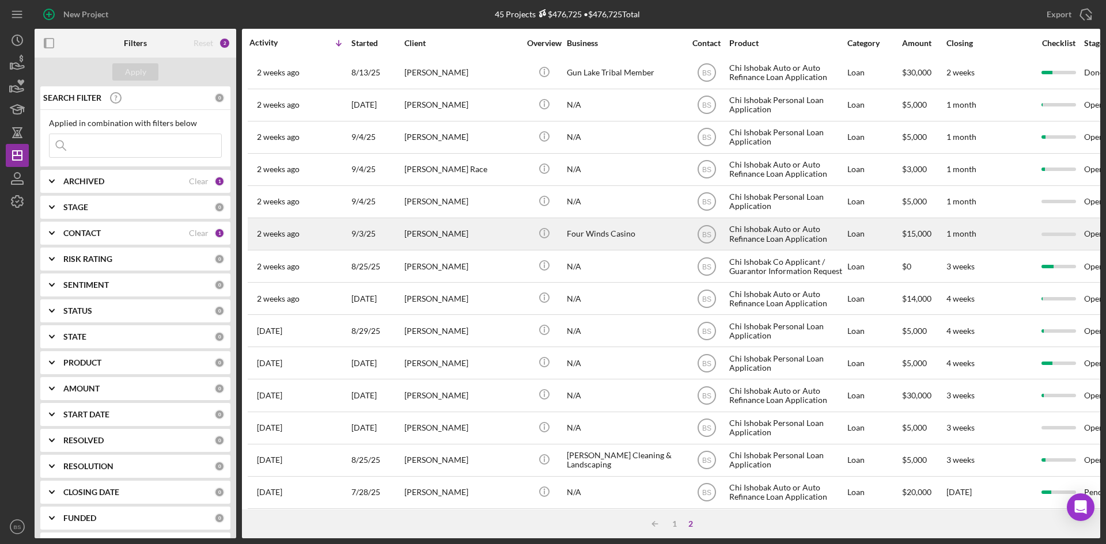
scroll to position [0, 0]
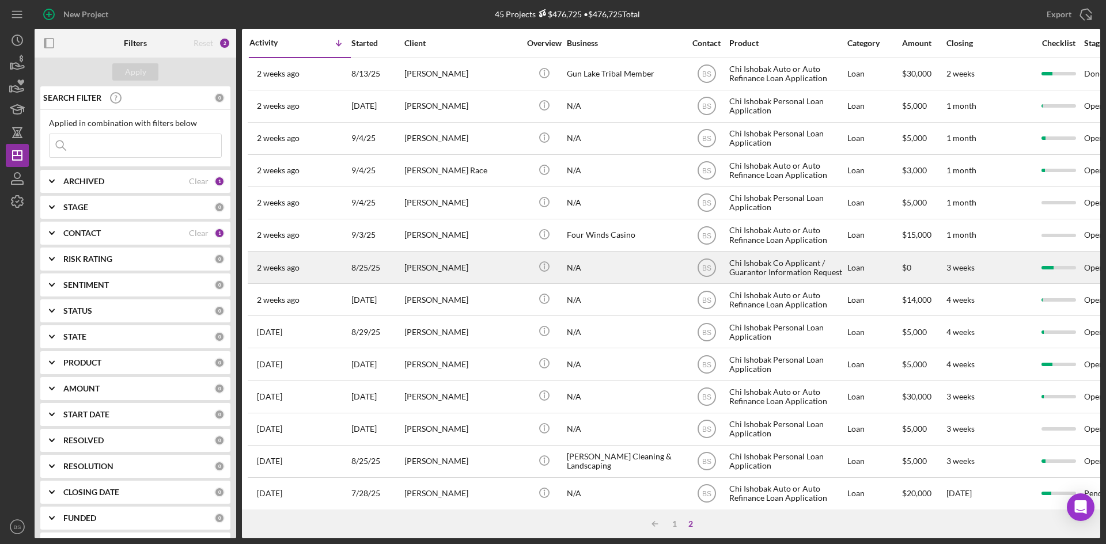
click at [468, 271] on div "Mandy Henslee" at bounding box center [461, 267] width 115 height 31
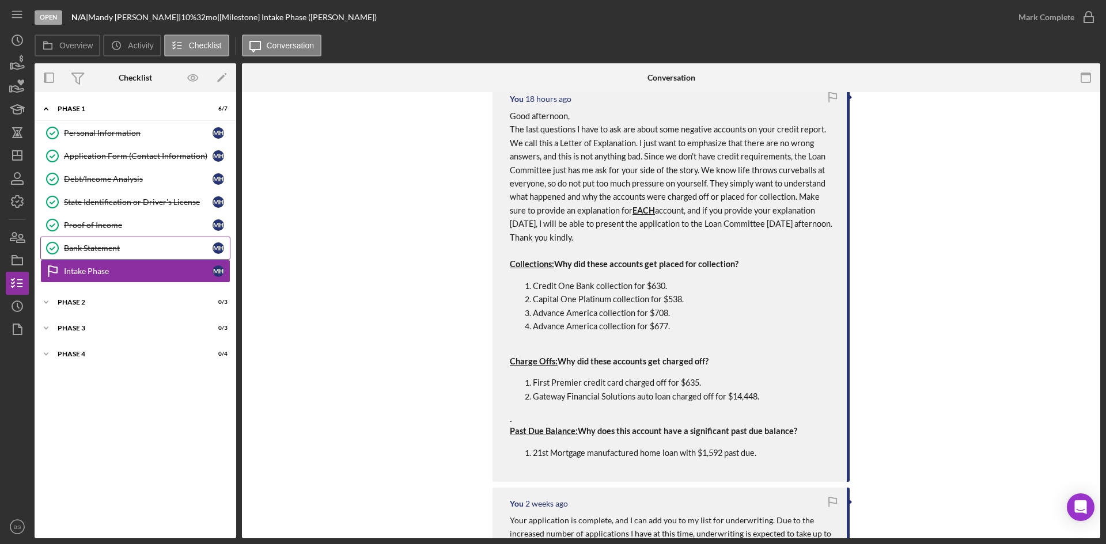
scroll to position [288, 0]
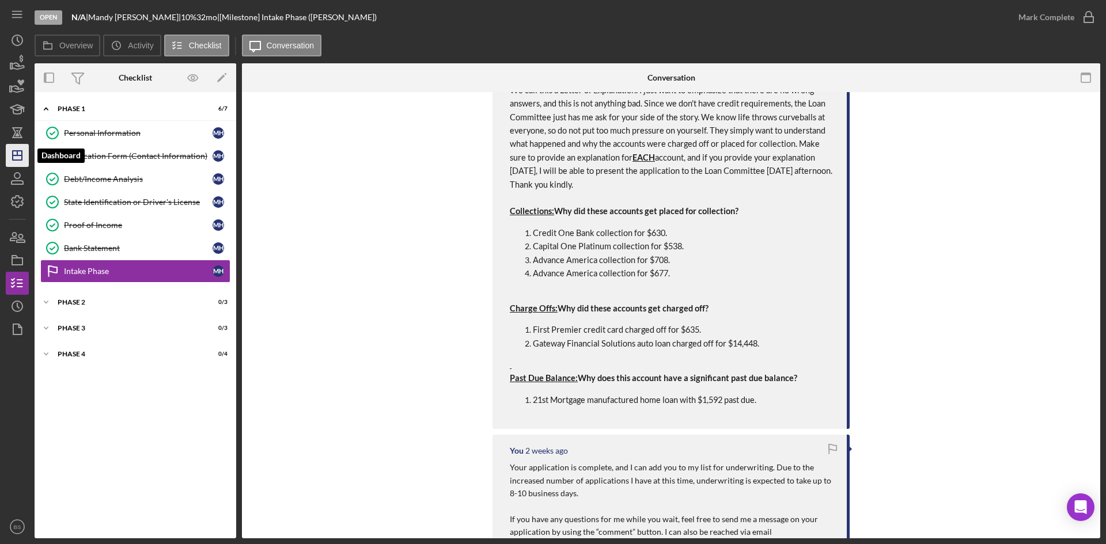
click at [26, 149] on icon "Icon/Dashboard" at bounding box center [17, 155] width 29 height 29
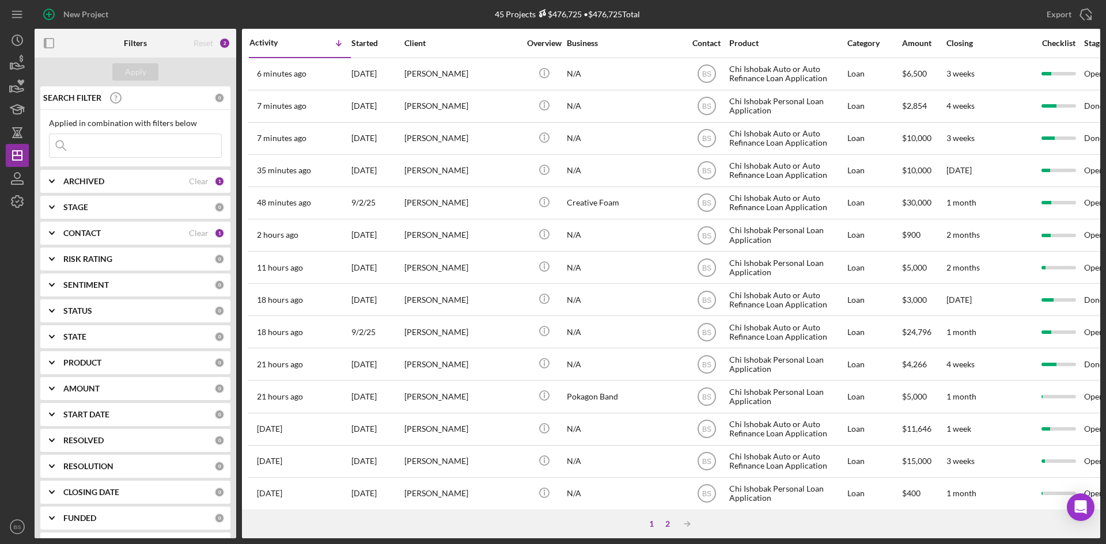
click at [670, 525] on div "2" at bounding box center [668, 524] width 16 height 9
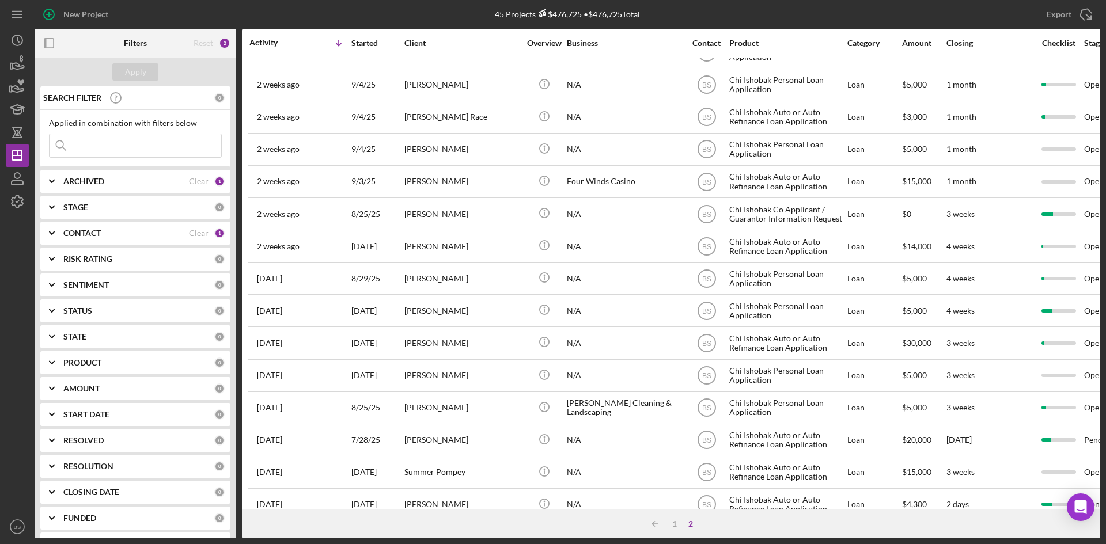
scroll to position [209, 0]
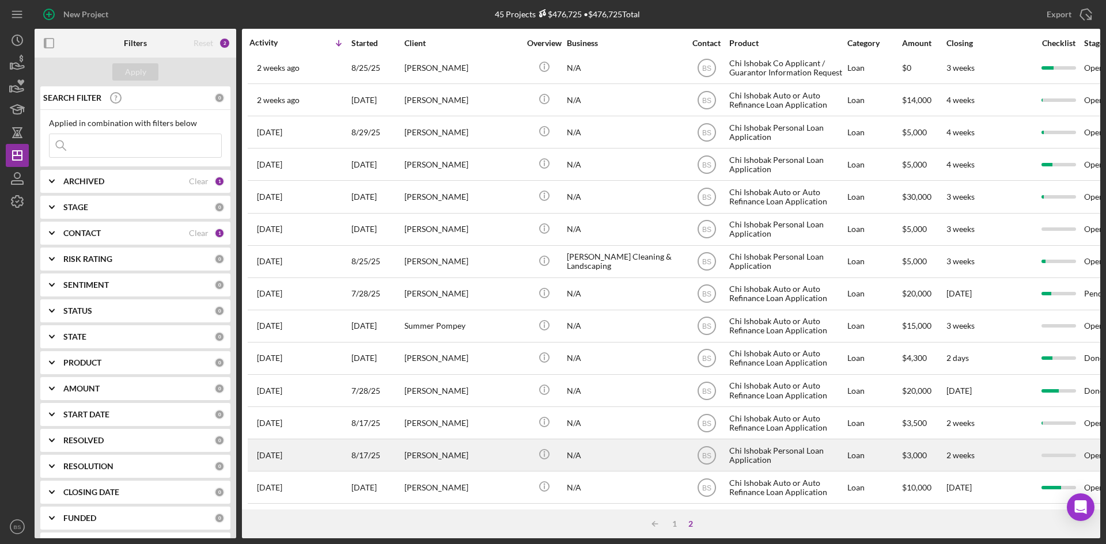
click at [497, 453] on div "Taja Ellison" at bounding box center [461, 455] width 115 height 31
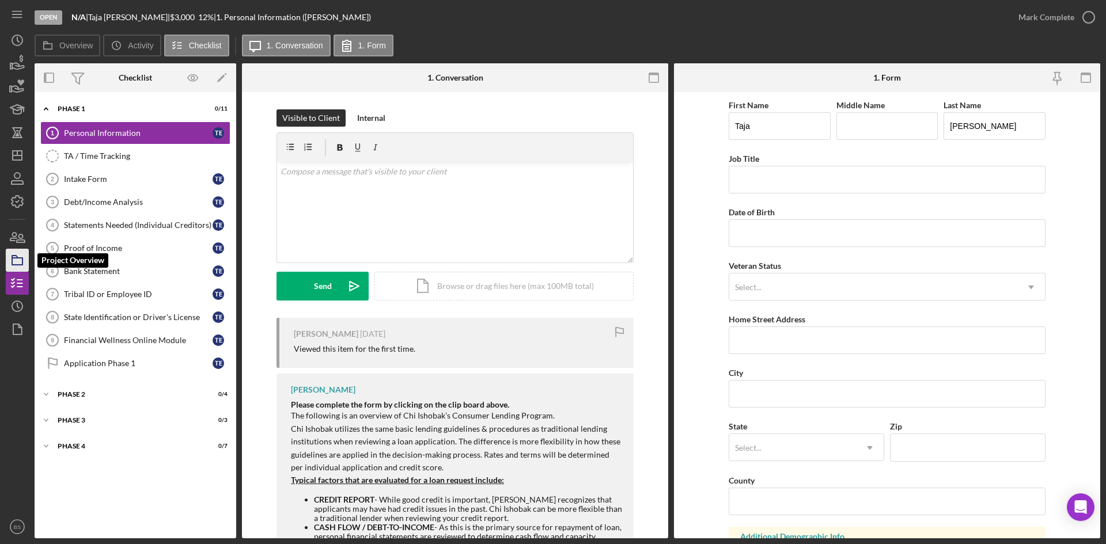
click at [25, 258] on icon "button" at bounding box center [17, 260] width 29 height 29
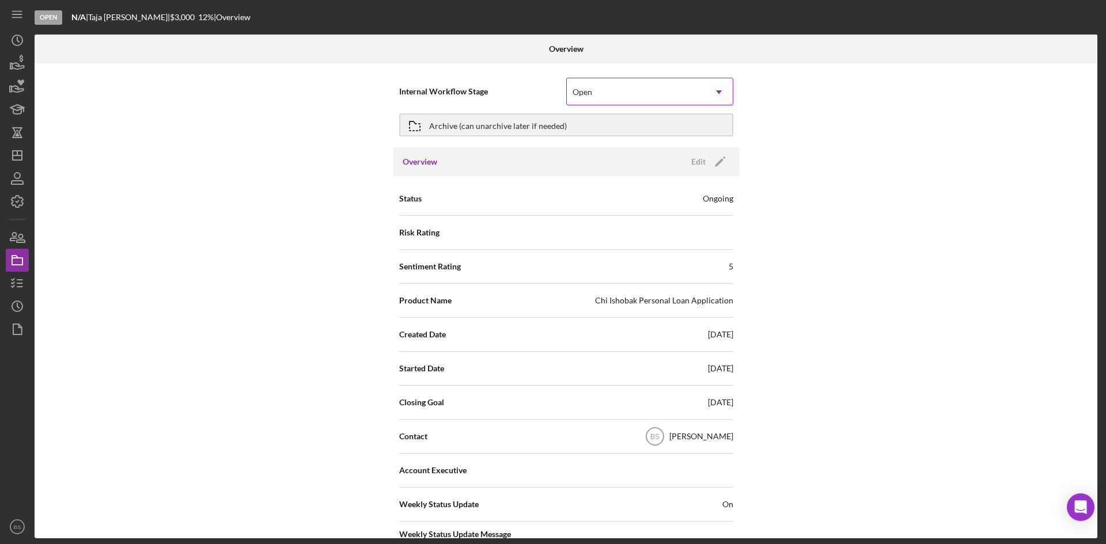
click at [620, 94] on div "Open" at bounding box center [636, 92] width 138 height 26
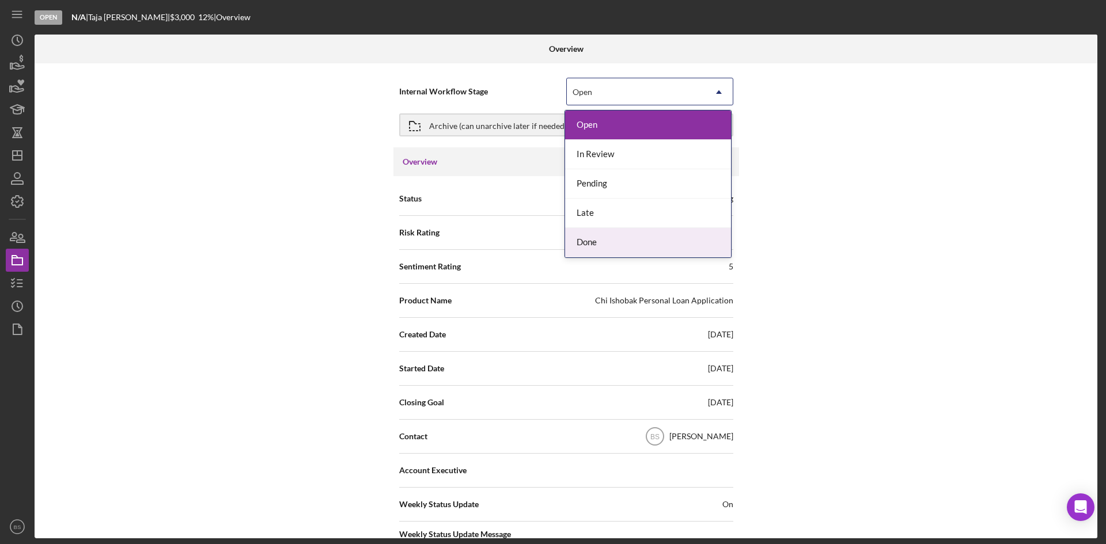
click at [609, 234] on div "Done" at bounding box center [648, 242] width 166 height 29
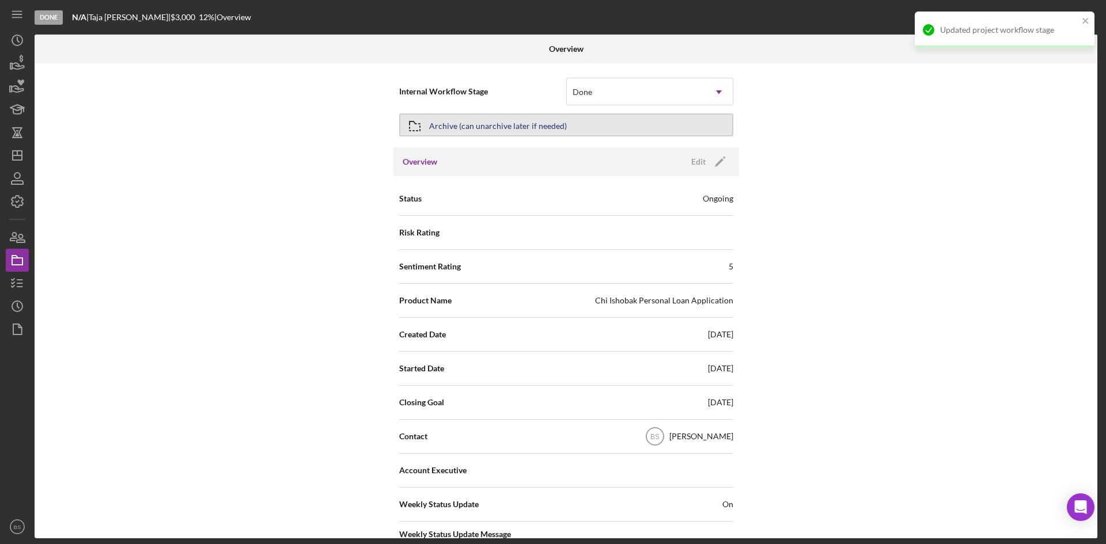
click at [578, 113] on button "Archive (can unarchive later if needed)" at bounding box center [566, 124] width 334 height 23
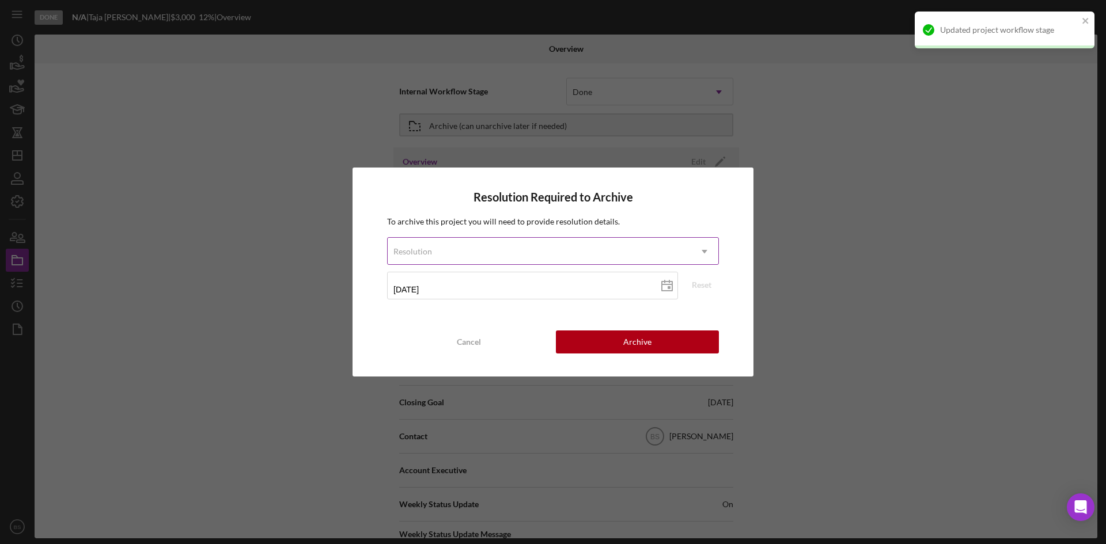
click at [627, 258] on div "Resolution" at bounding box center [539, 251] width 303 height 26
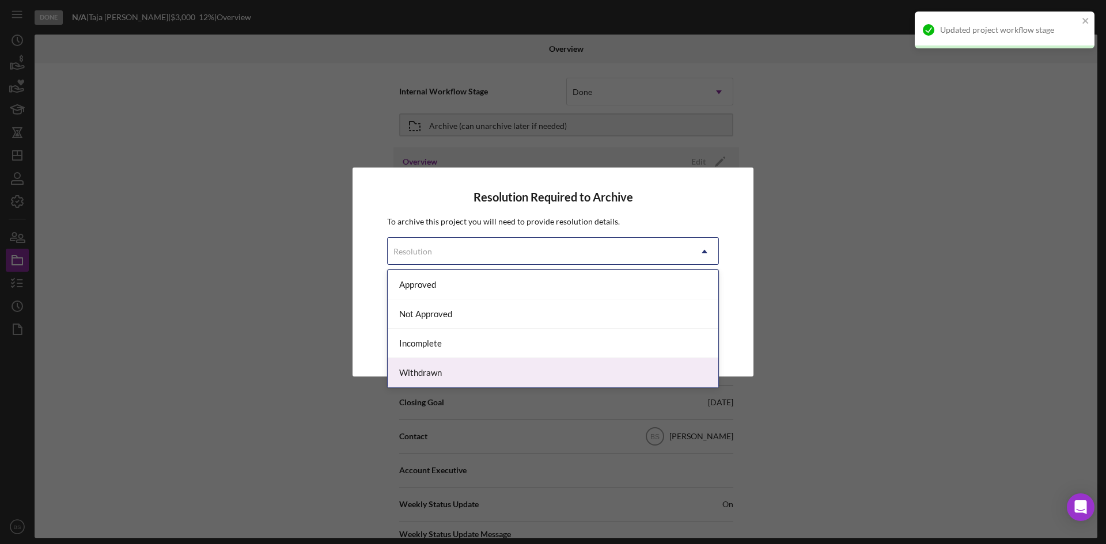
click at [605, 366] on div "Withdrawn" at bounding box center [553, 372] width 331 height 29
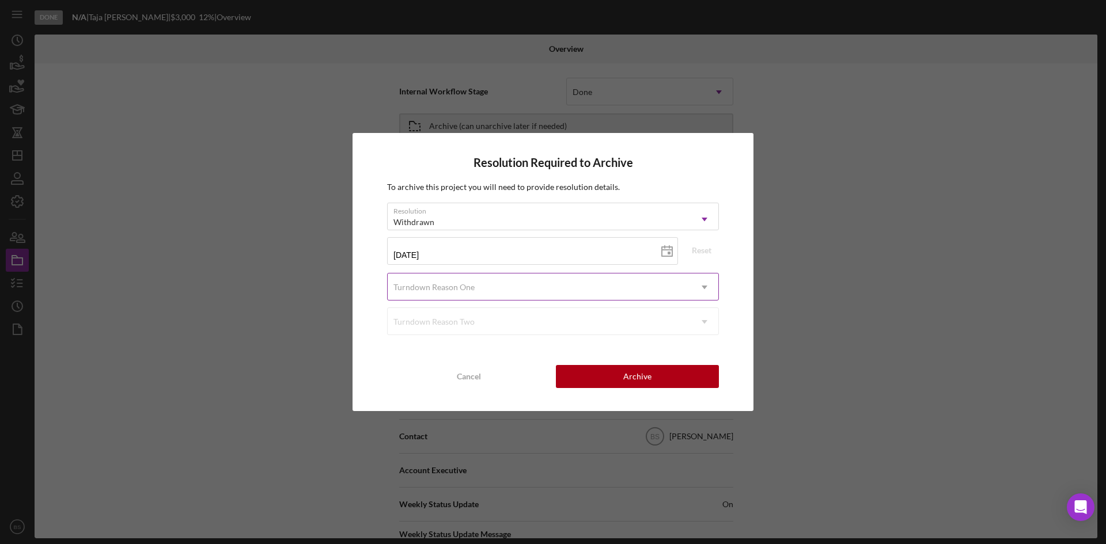
click at [597, 305] on form "Resolution option Withdrawn, selected. Withdrawn Icon/Dropdown Arrow 09/16/2025…" at bounding box center [553, 269] width 332 height 132
click at [596, 291] on div "Turndown Reason One" at bounding box center [539, 287] width 303 height 26
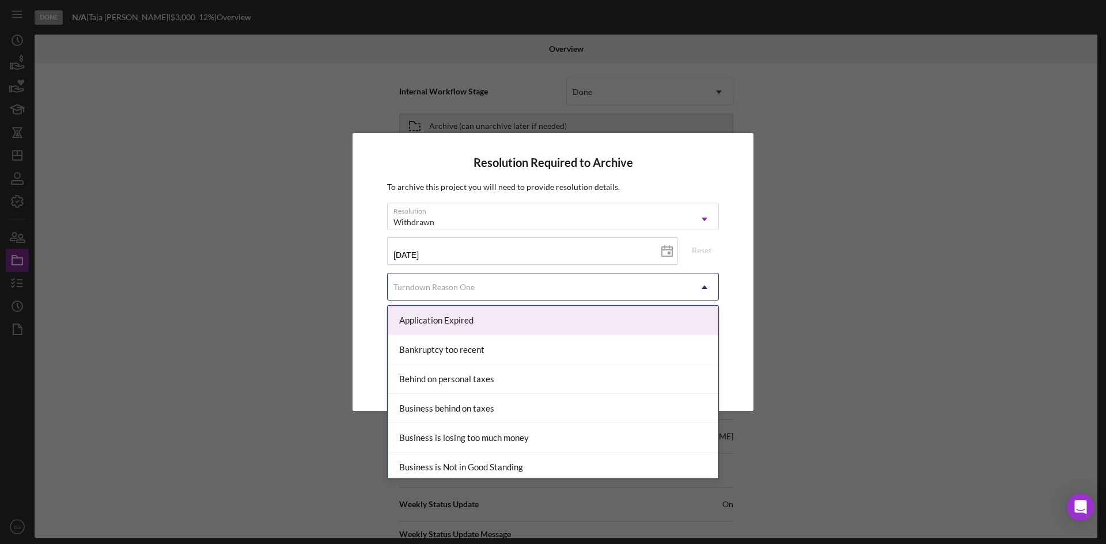
click at [569, 328] on div "Application Expired" at bounding box center [553, 320] width 331 height 29
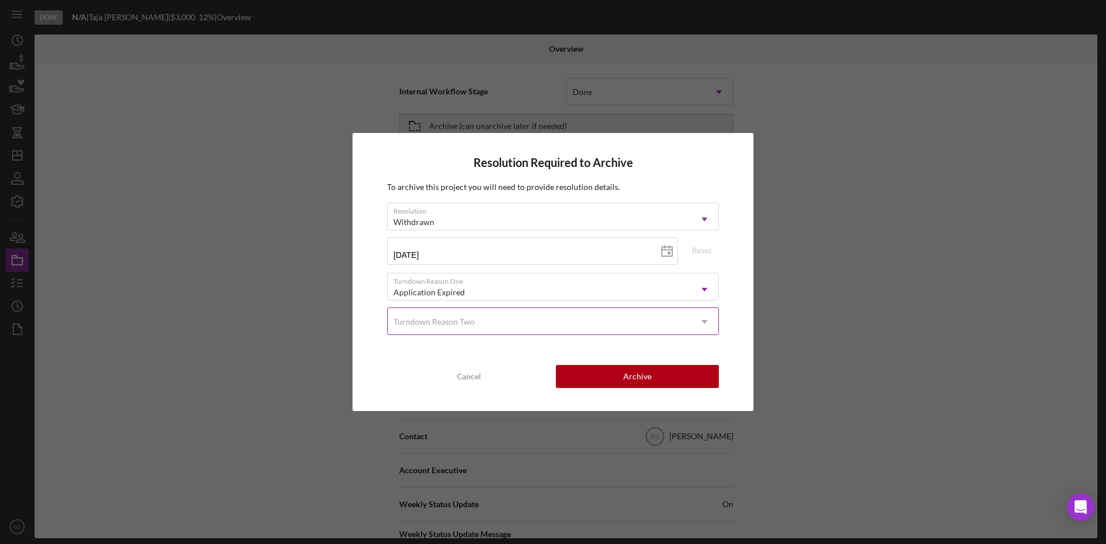
click at [570, 321] on div "Turndown Reason Two" at bounding box center [539, 322] width 303 height 26
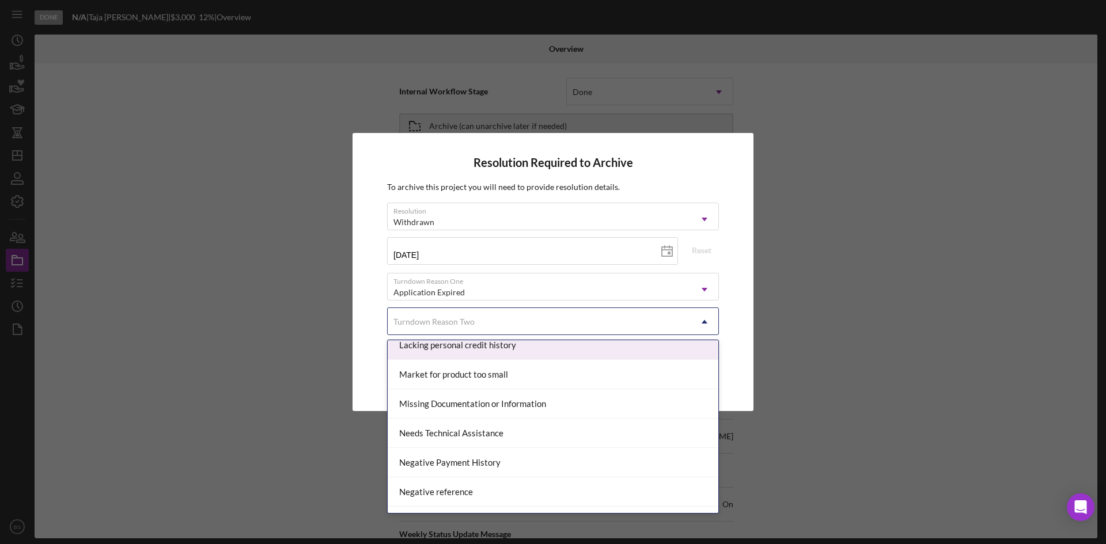
scroll to position [749, 0]
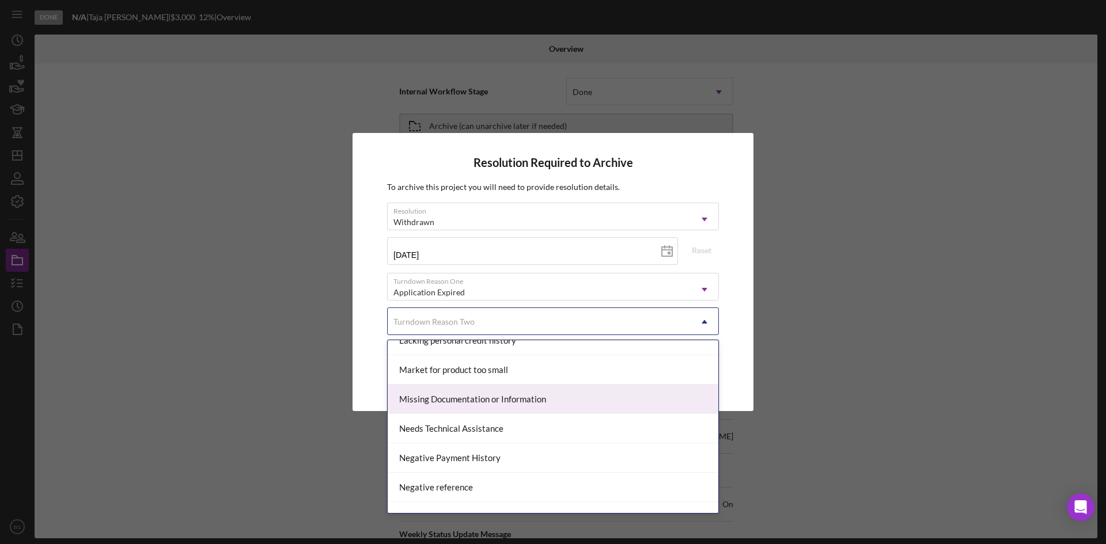
click at [602, 408] on div "Missing Documentation or Information" at bounding box center [553, 399] width 331 height 29
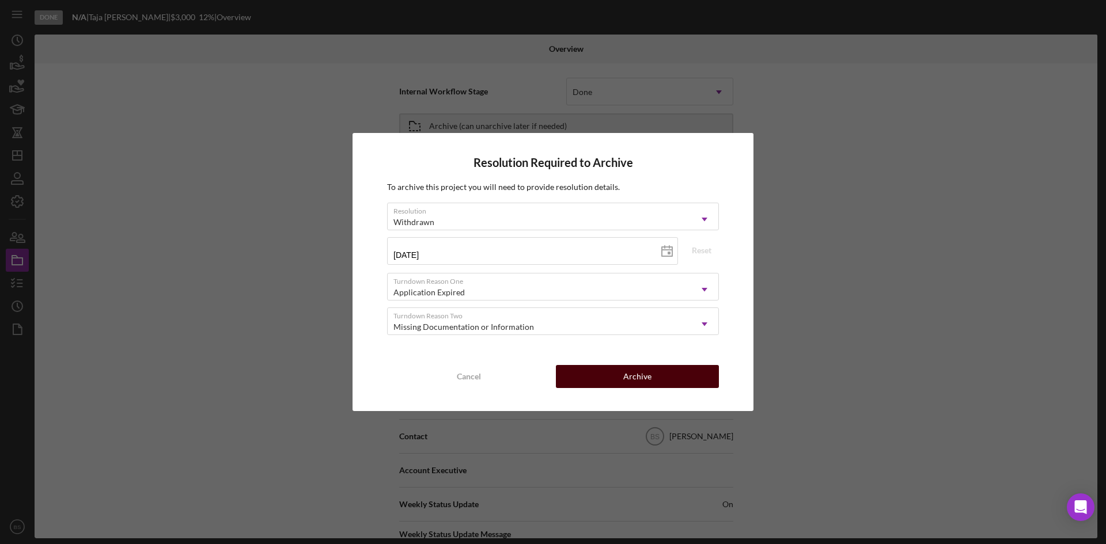
click at [654, 368] on button "Archive" at bounding box center [637, 376] width 163 height 23
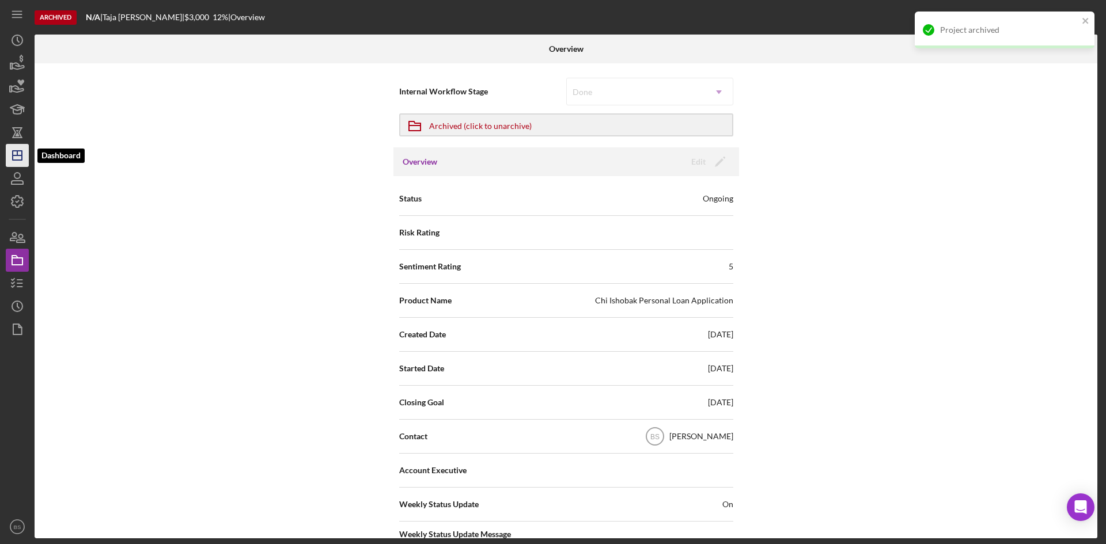
click at [23, 157] on icon "Icon/Dashboard" at bounding box center [17, 155] width 29 height 29
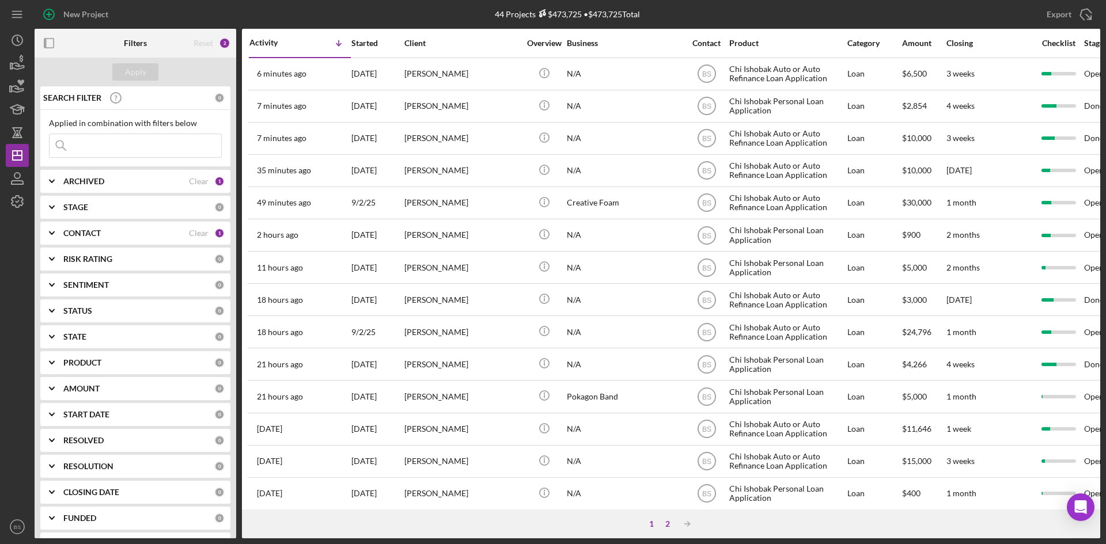
click at [669, 523] on div "2" at bounding box center [668, 524] width 16 height 9
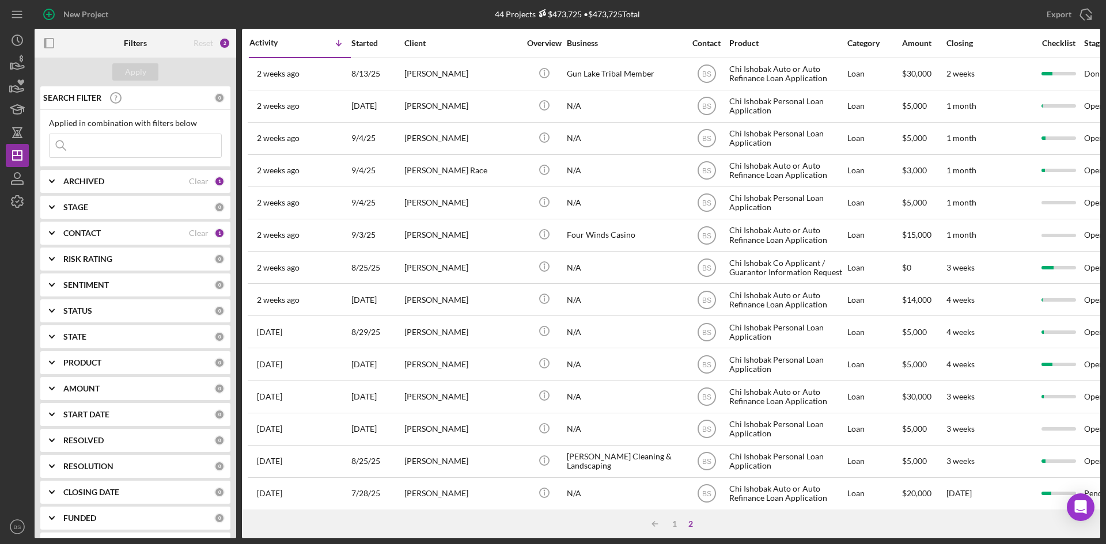
scroll to position [176, 0]
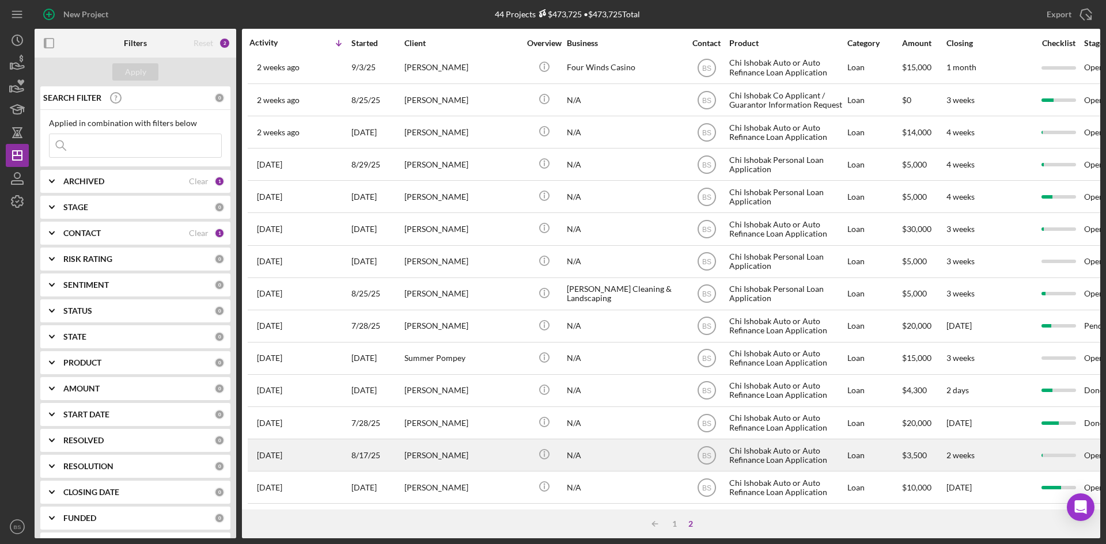
click at [476, 446] on div "Constance Taylor" at bounding box center [461, 455] width 115 height 31
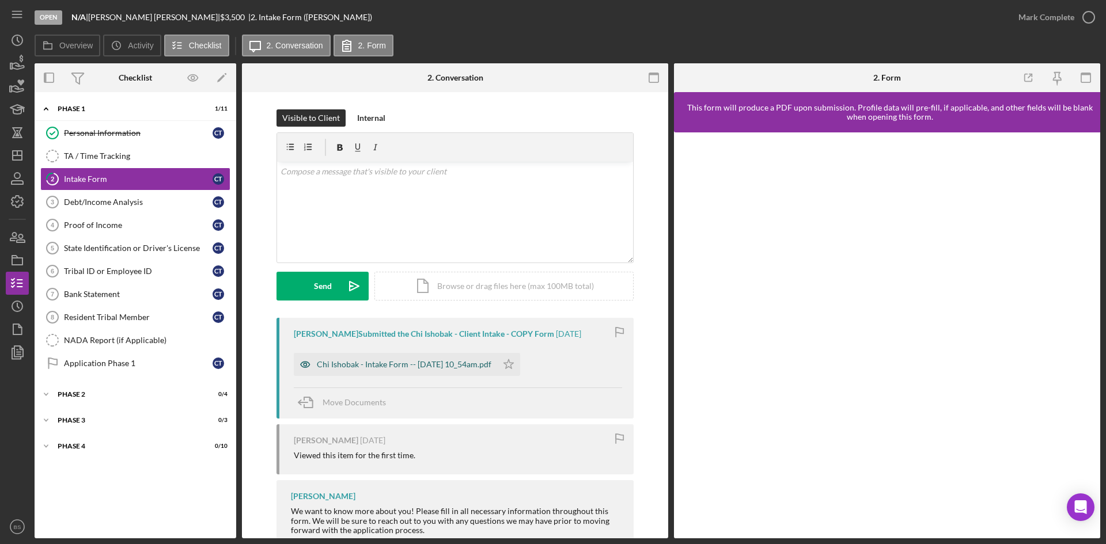
click at [404, 370] on div "Chi Ishobak - Intake Form -- 2025-08-18 10_54am.pdf" at bounding box center [395, 364] width 203 height 23
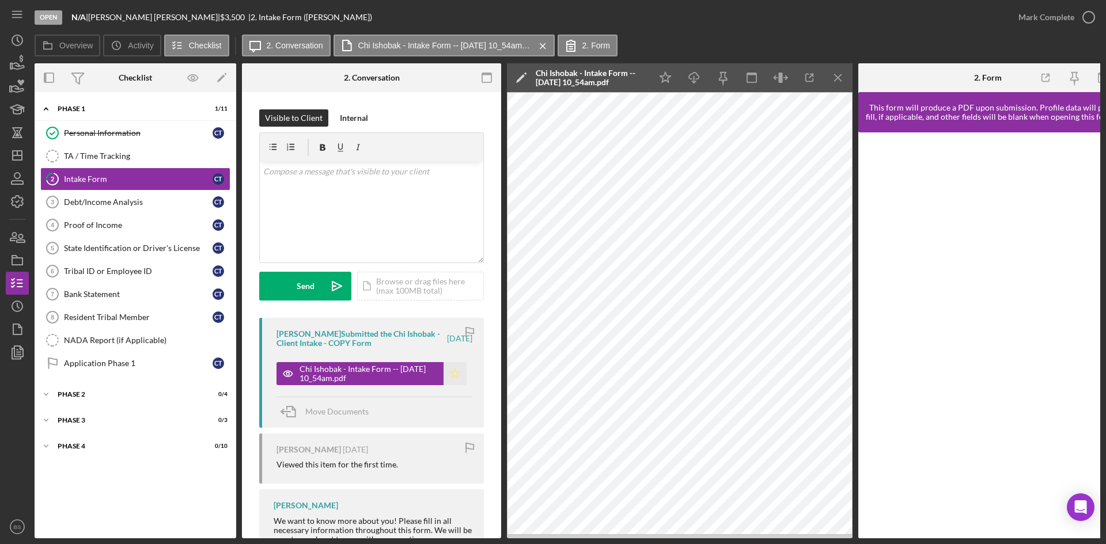
click at [456, 371] on icon "Icon/Star" at bounding box center [455, 373] width 23 height 23
click at [116, 202] on div "Debt/Income Analysis" at bounding box center [138, 202] width 149 height 9
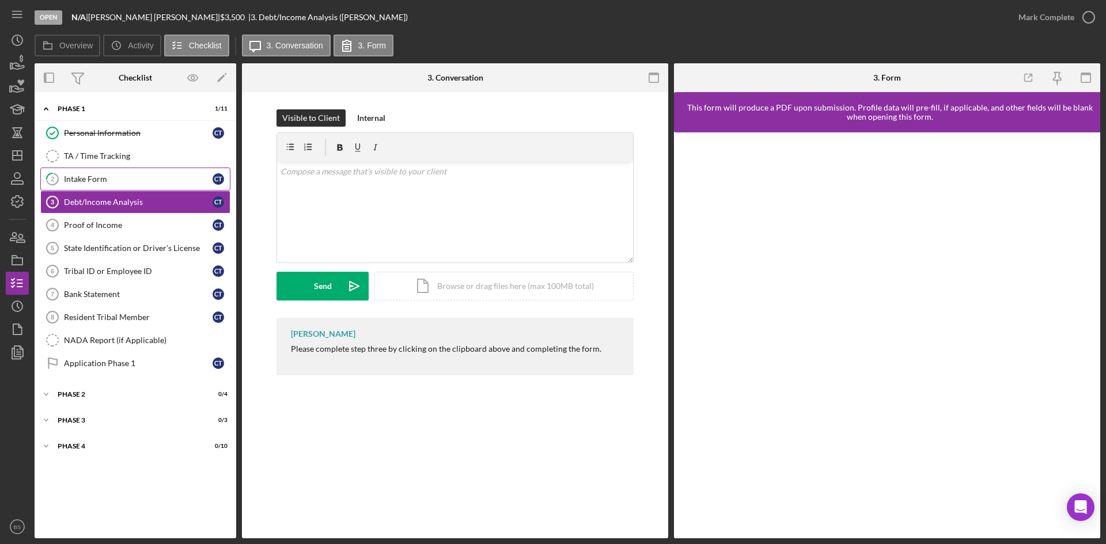
click at [117, 183] on div "Intake Form" at bounding box center [138, 179] width 149 height 9
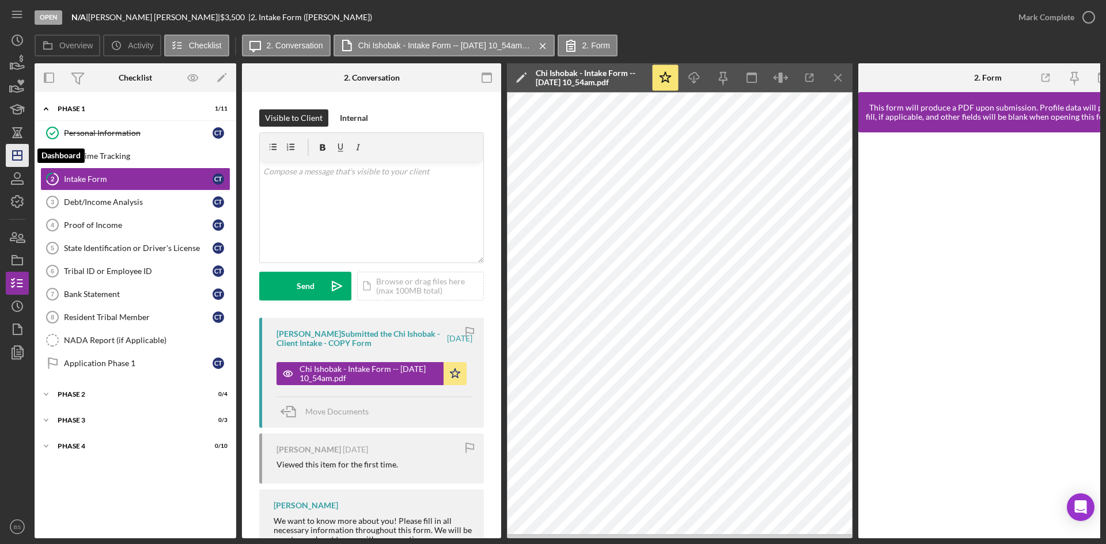
click at [13, 158] on polygon "button" at bounding box center [17, 155] width 9 height 9
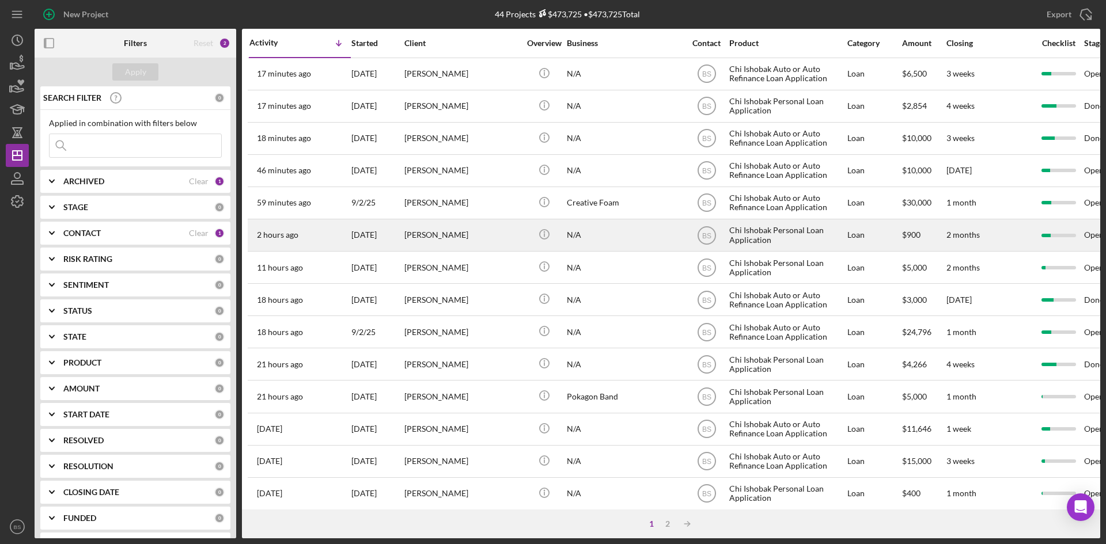
click at [334, 232] on div "2 hours ago Dale Miller" at bounding box center [299, 235] width 101 height 31
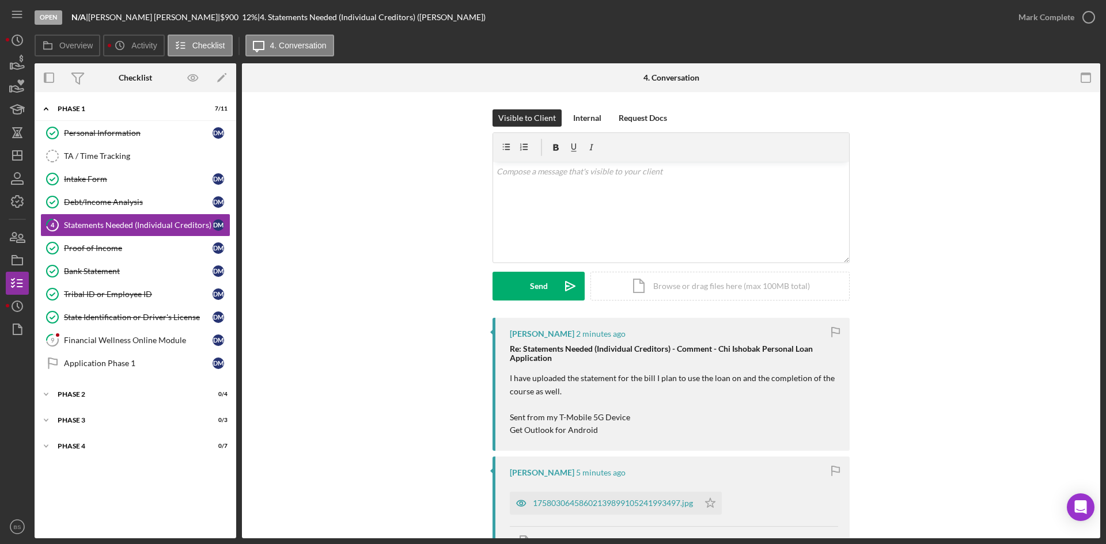
scroll to position [58, 0]
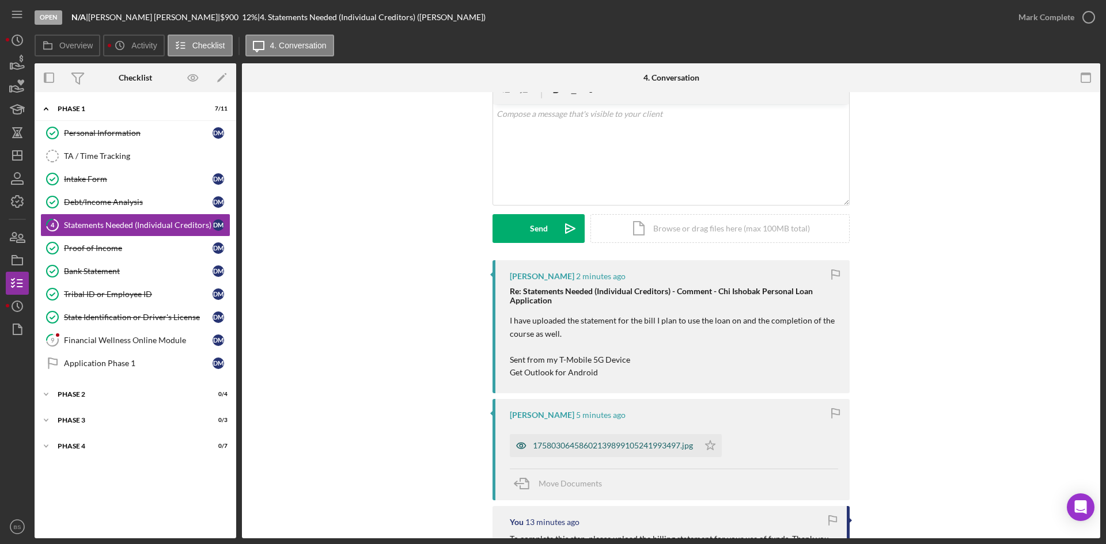
click at [577, 445] on div "17580306458602139899105241993497.jpg" at bounding box center [613, 445] width 160 height 9
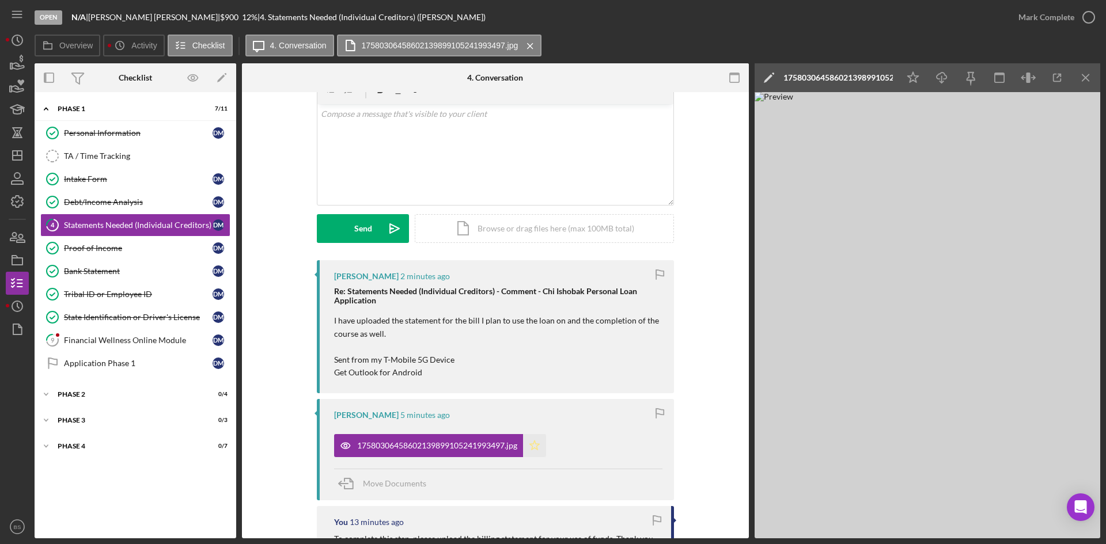
click at [535, 443] on polygon "button" at bounding box center [535, 445] width 10 height 9
click at [933, 78] on icon "Icon/Download" at bounding box center [942, 78] width 26 height 26
click at [1038, 23] on div "Mark Complete" at bounding box center [1046, 17] width 56 height 23
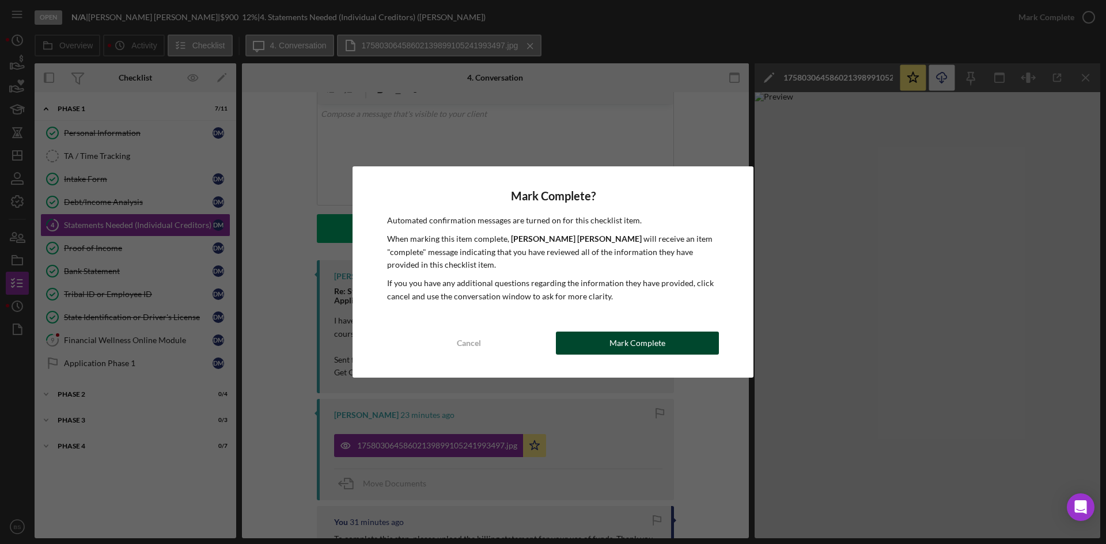
click at [631, 341] on div "Mark Complete" at bounding box center [637, 343] width 56 height 23
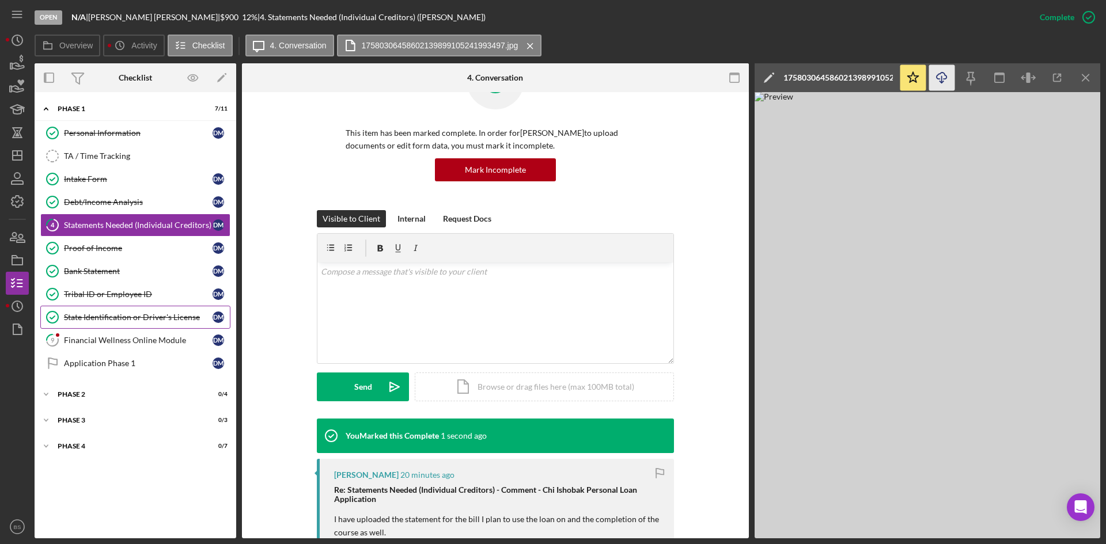
scroll to position [215, 0]
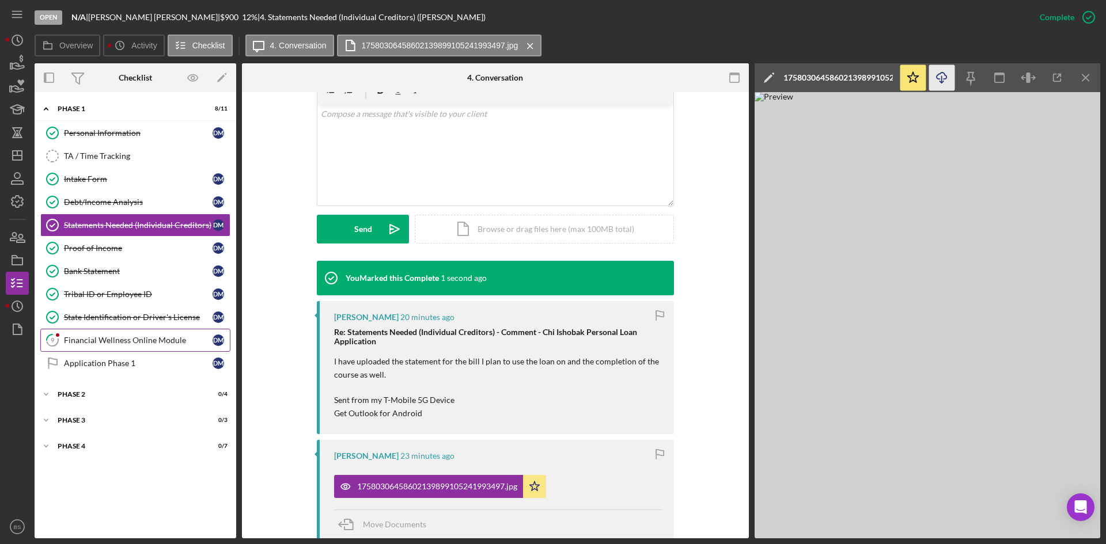
click at [172, 346] on link "9 Financial Wellness Online Module D M" at bounding box center [135, 340] width 190 height 23
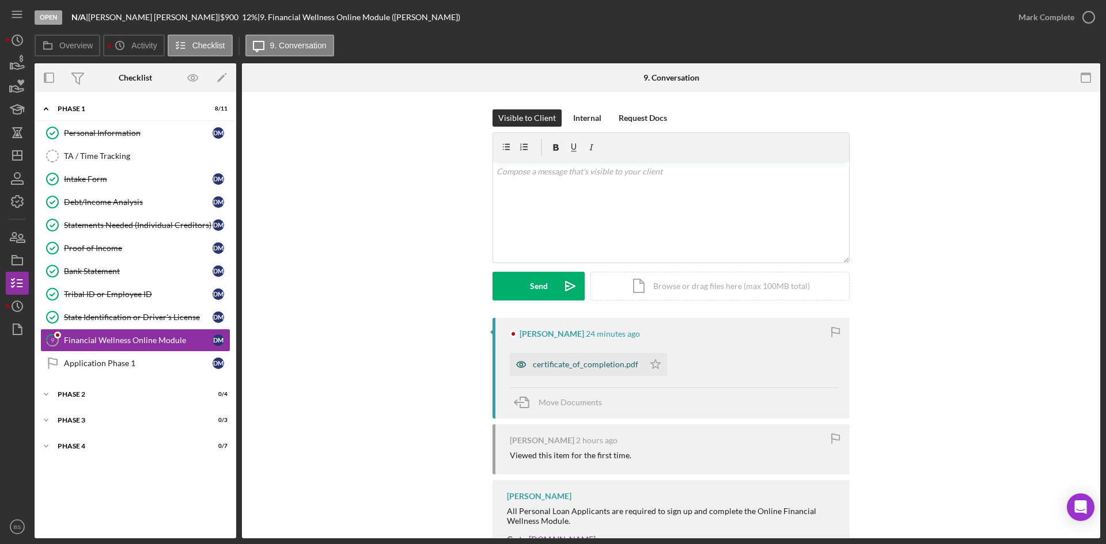
click at [545, 366] on div "certificate_of_completion.pdf" at bounding box center [585, 364] width 105 height 9
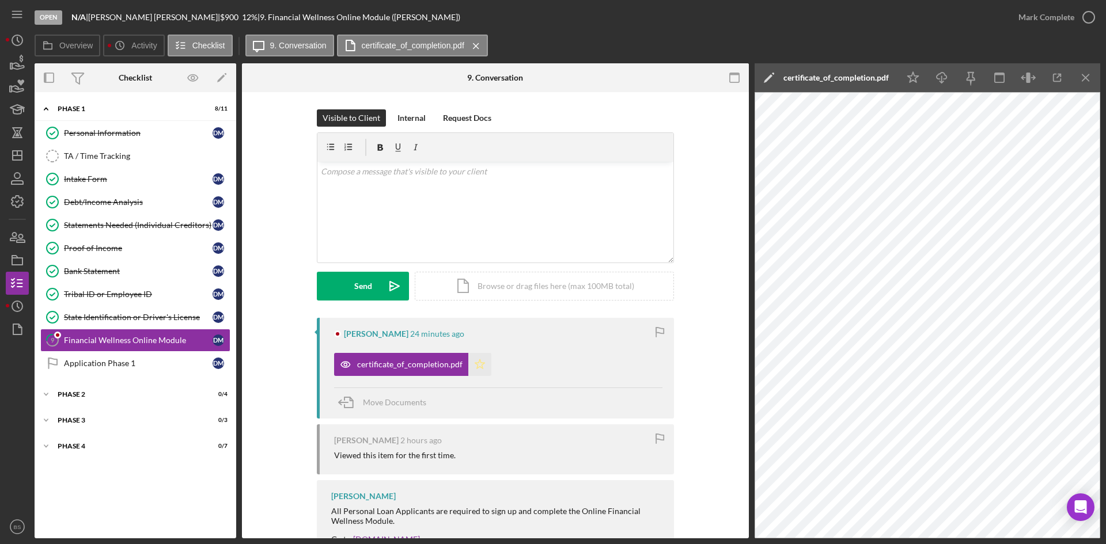
click at [478, 364] on icon "Icon/Star" at bounding box center [479, 364] width 23 height 23
click at [1051, 21] on div "Mark Complete" at bounding box center [1046, 17] width 56 height 23
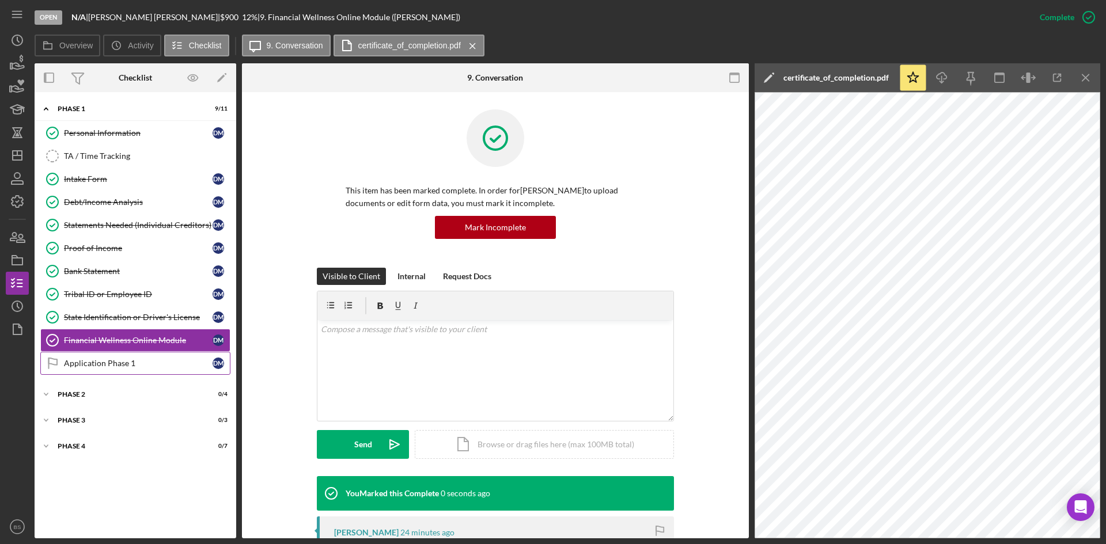
click at [130, 359] on div "Application Phase 1" at bounding box center [138, 363] width 149 height 9
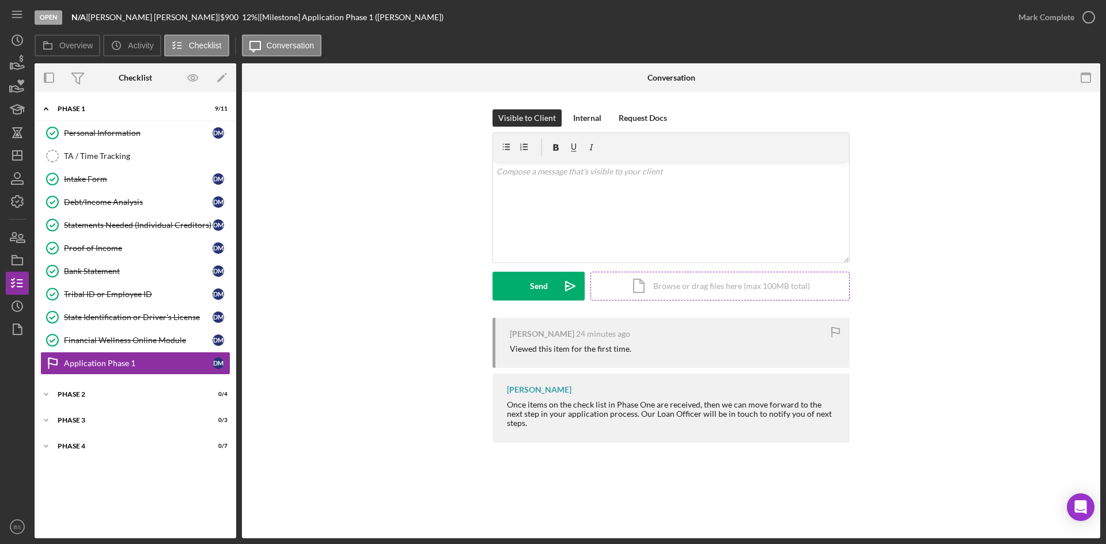
click at [647, 287] on div "Icon/Document Browse or drag files here (max 100MB total) Tap to choose files o…" at bounding box center [719, 286] width 259 height 29
click at [579, 196] on div "v Color teal Color pink Remove color Add row above Add row below Add column bef…" at bounding box center [671, 190] width 356 height 57
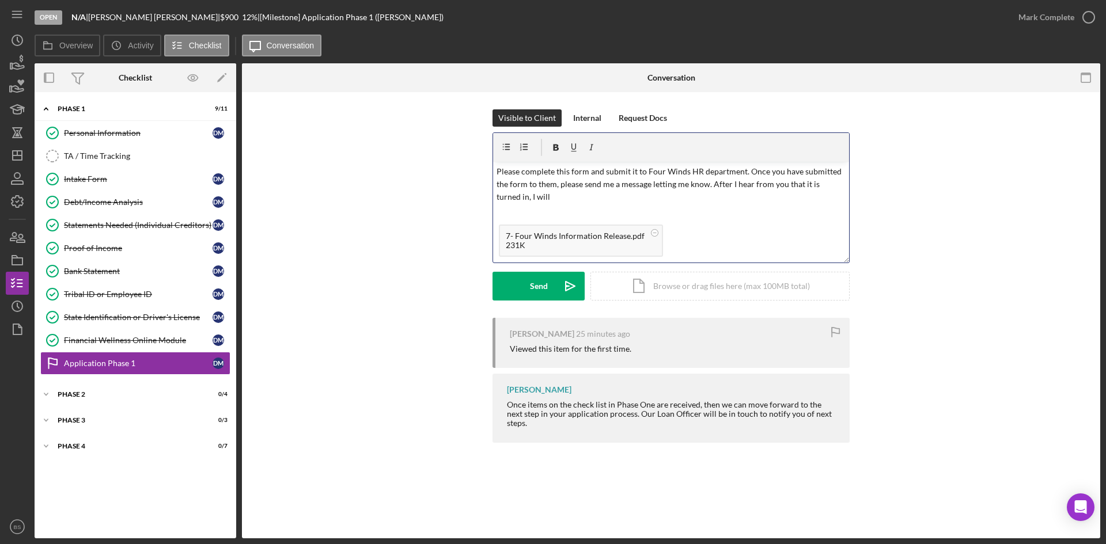
click at [649, 170] on p "Please complete this form and submit it to Four Winds HR department. Once you h…" at bounding box center [672, 184] width 350 height 39
click at [624, 195] on p "Please complete this form and submit it to the Four Winds HR department. Once y…" at bounding box center [672, 184] width 350 height 39
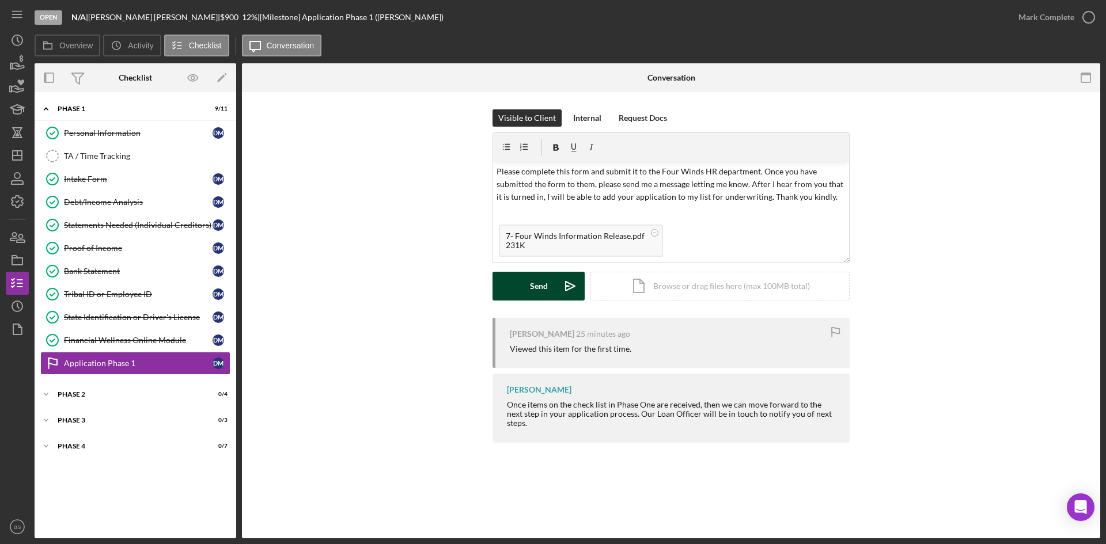
click at [550, 279] on button "Send Icon/icon-invite-send" at bounding box center [538, 286] width 92 height 29
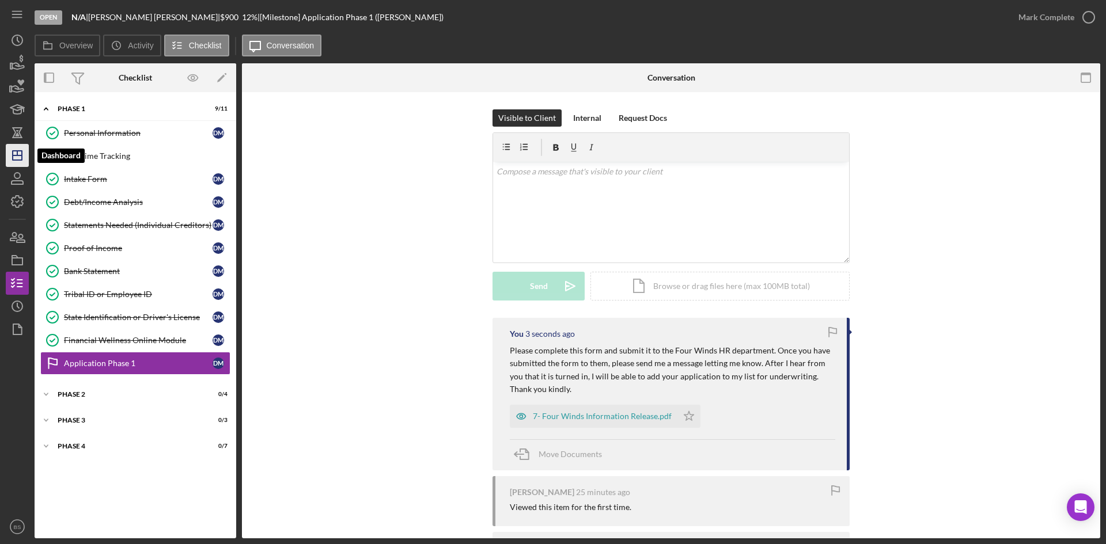
click at [24, 157] on icon "Icon/Dashboard" at bounding box center [17, 155] width 29 height 29
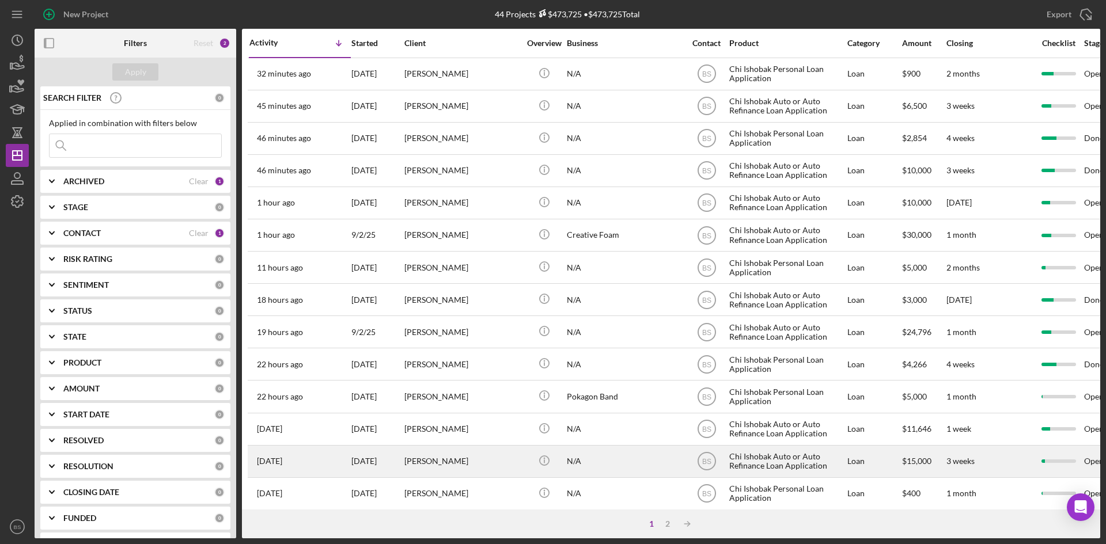
click at [490, 453] on div "[PERSON_NAME]" at bounding box center [461, 461] width 115 height 31
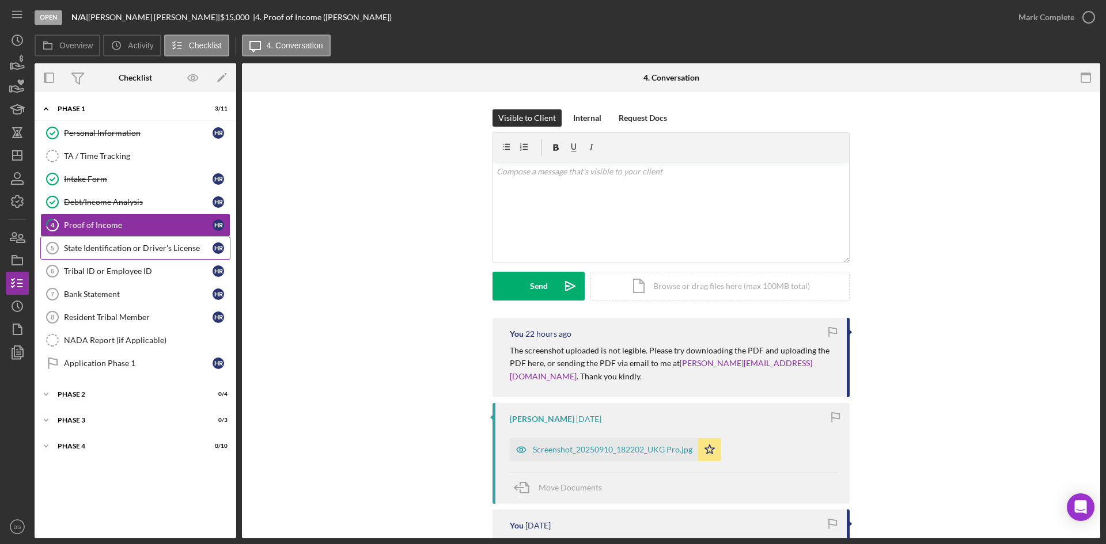
click at [154, 249] on div "State Identification or Driver's License" at bounding box center [138, 248] width 149 height 9
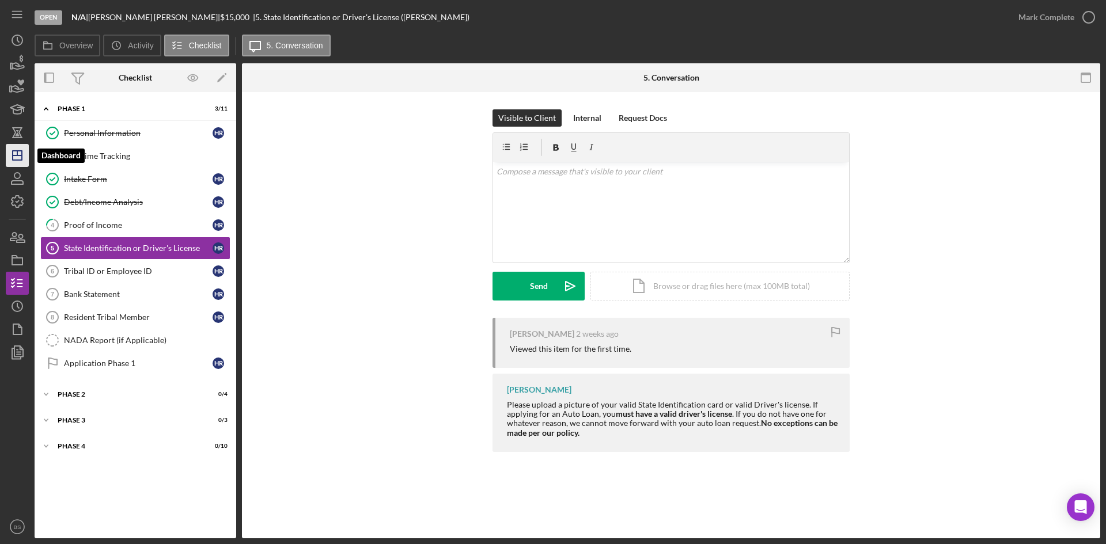
click at [19, 162] on icon "Icon/Dashboard" at bounding box center [17, 155] width 29 height 29
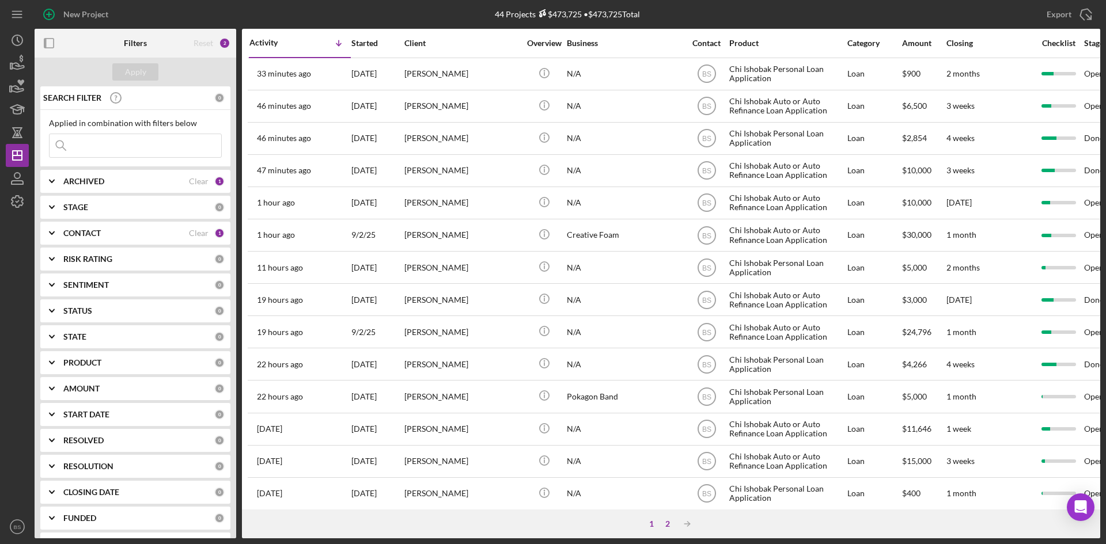
click at [668, 523] on div "2" at bounding box center [668, 524] width 16 height 9
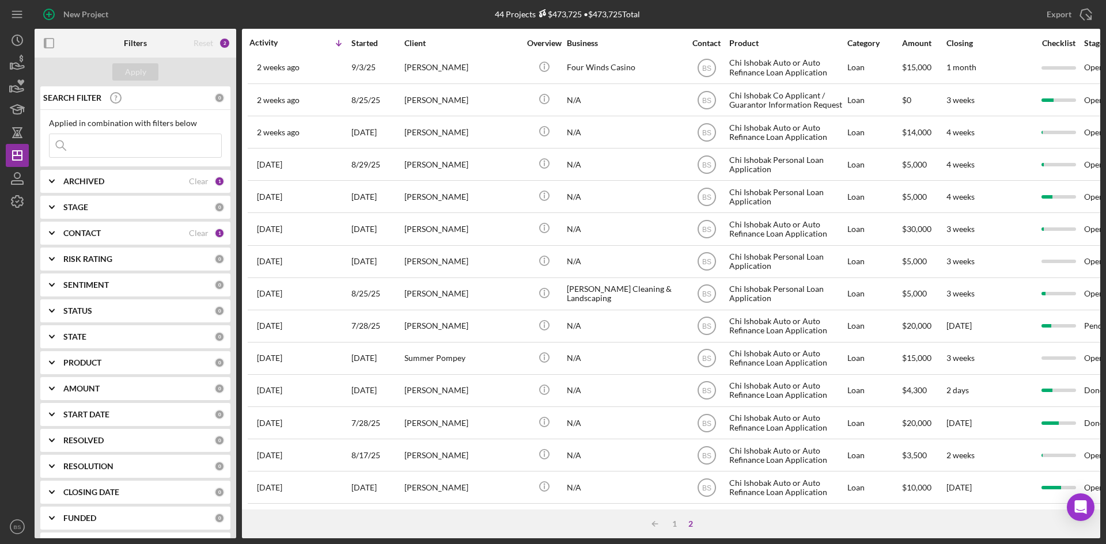
scroll to position [176, 0]
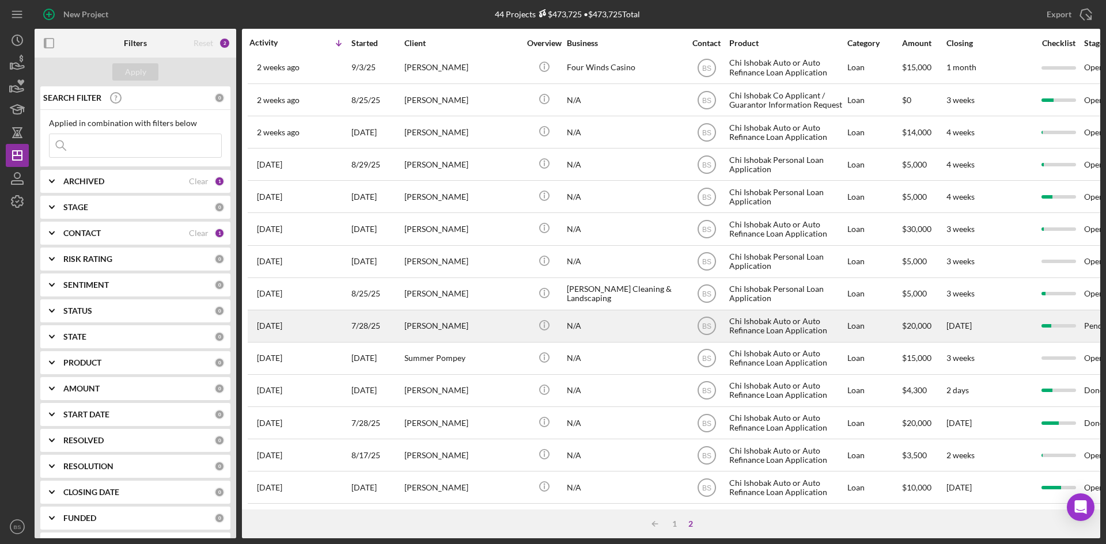
click at [450, 321] on div "Makii Kelley" at bounding box center [461, 326] width 115 height 31
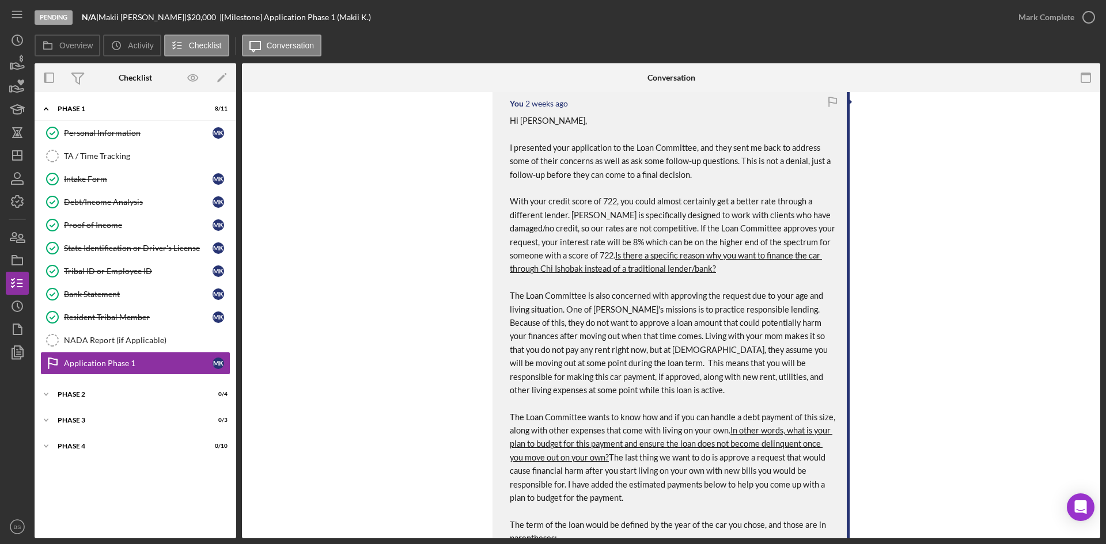
scroll to position [288, 0]
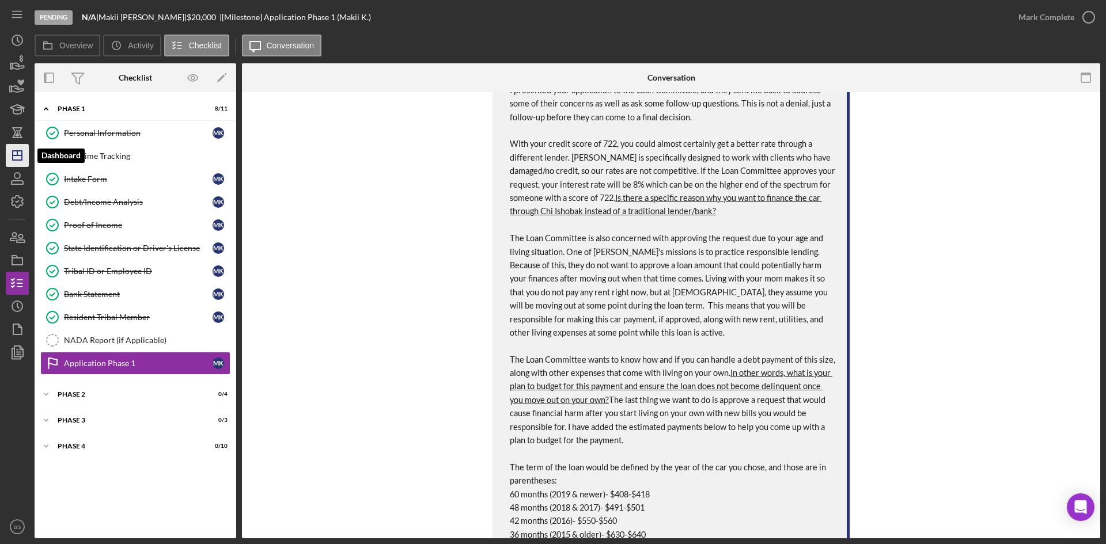
click at [14, 159] on icon "Icon/Dashboard" at bounding box center [17, 155] width 29 height 29
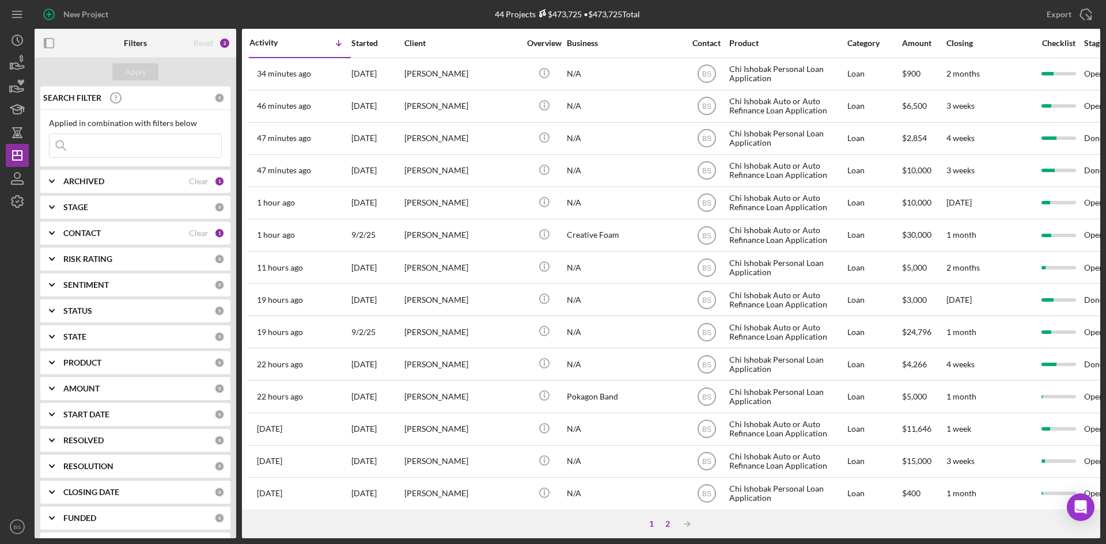
click at [666, 523] on div "2" at bounding box center [668, 524] width 16 height 9
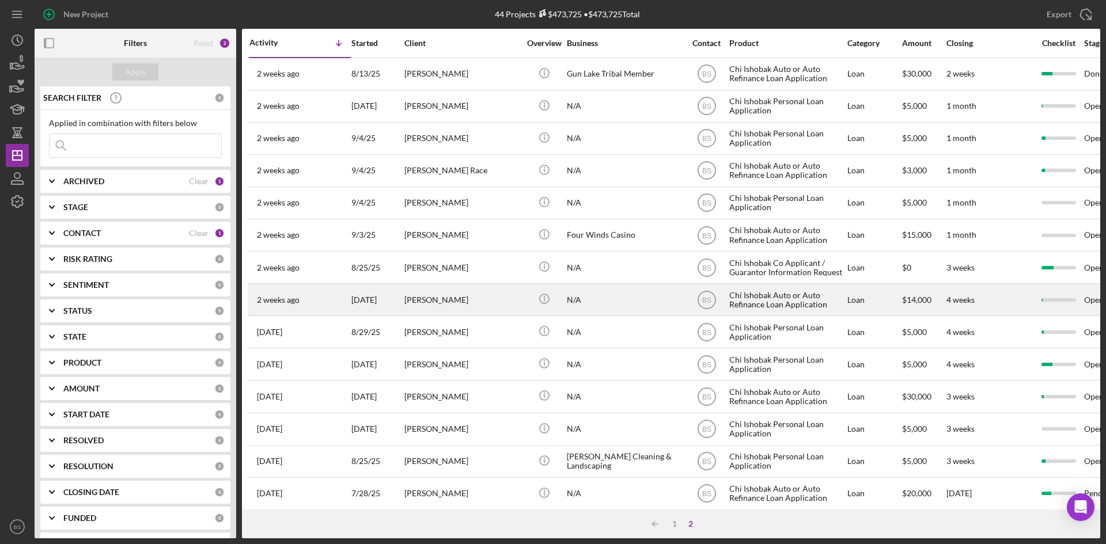
click at [488, 305] on div "Dylan Gatties" at bounding box center [461, 300] width 115 height 31
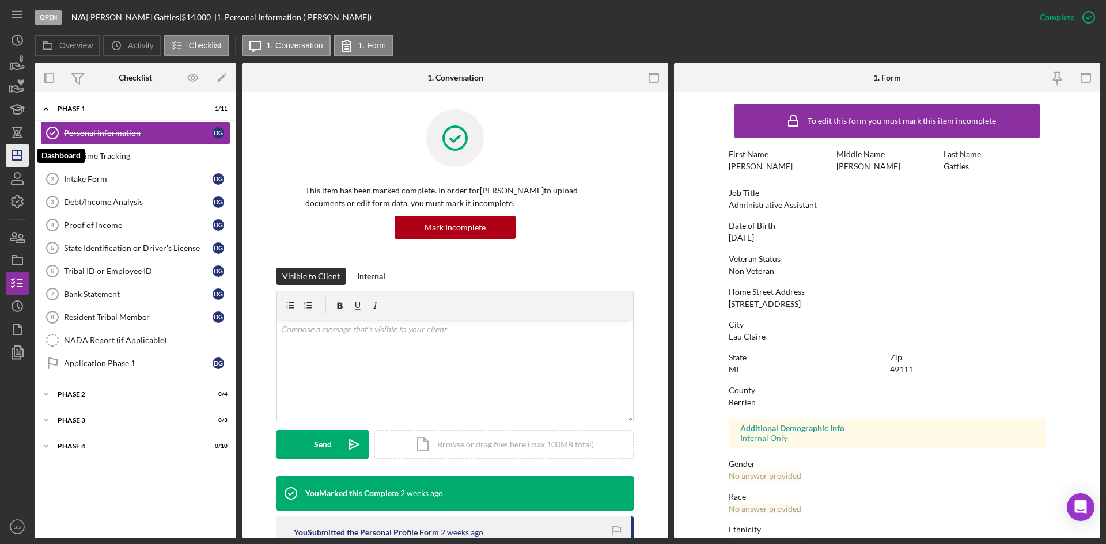
click at [26, 158] on icon "Icon/Dashboard" at bounding box center [17, 155] width 29 height 29
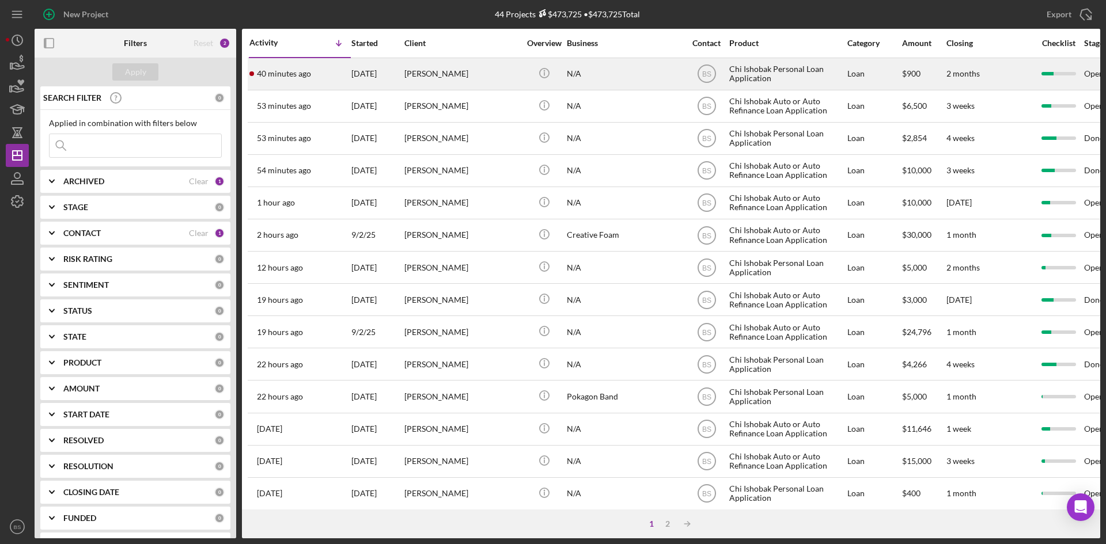
click at [377, 83] on div "[DATE]" at bounding box center [377, 74] width 52 height 31
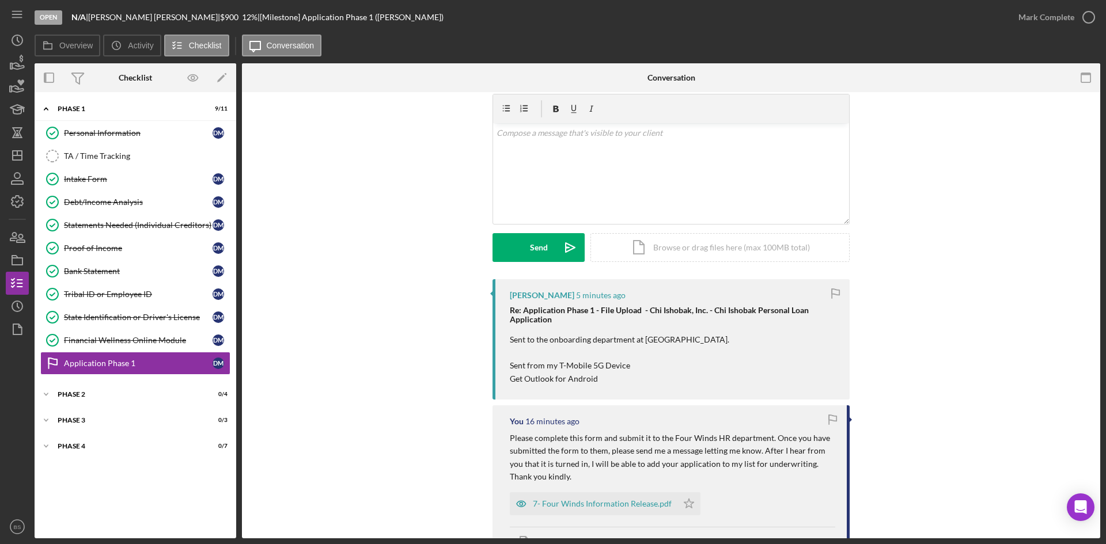
scroll to position [58, 0]
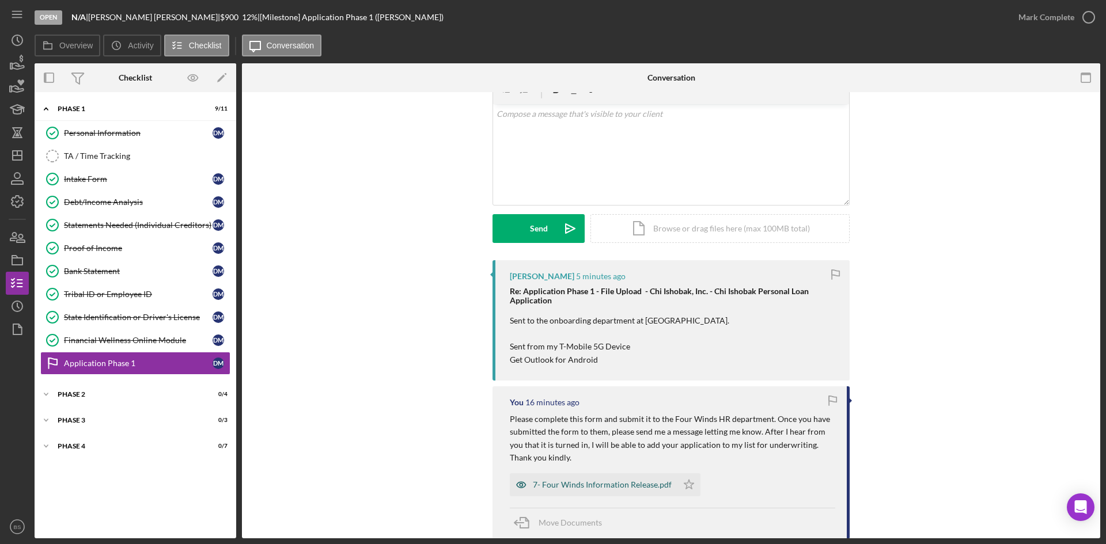
click at [612, 483] on div "7- Four Winds Information Release.pdf" at bounding box center [602, 484] width 139 height 9
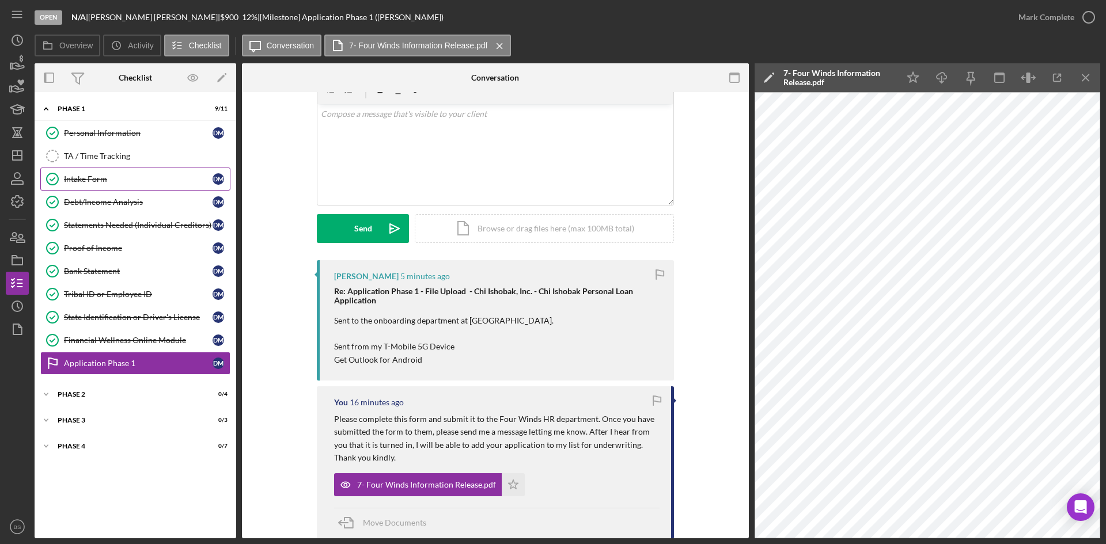
click at [132, 169] on link "Intake Form Intake Form [PERSON_NAME]" at bounding box center [135, 179] width 190 height 23
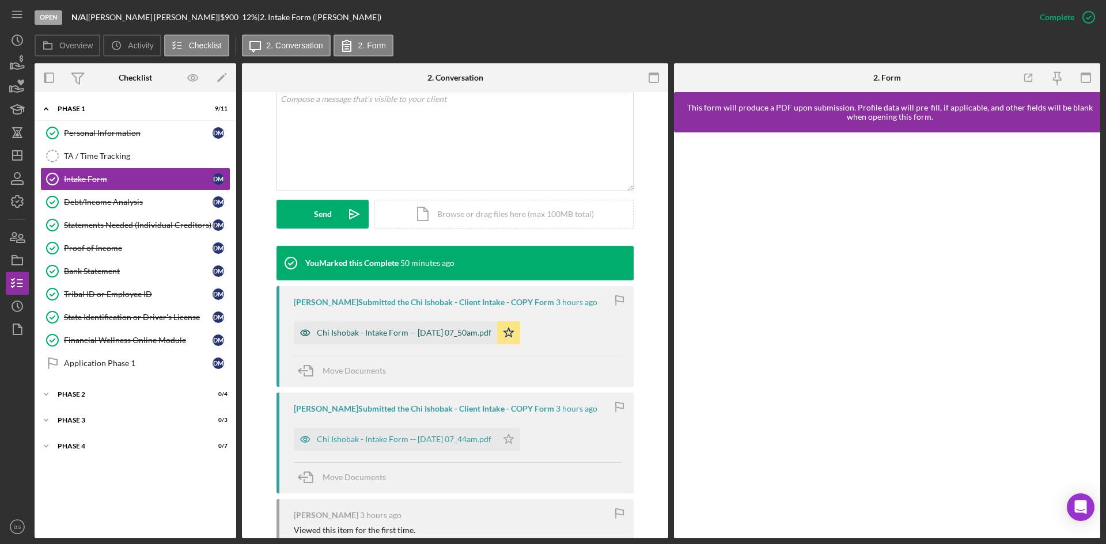
click at [464, 339] on div "Chi Ishobak - Intake Form -- [DATE] 07_50am.pdf" at bounding box center [395, 332] width 203 height 23
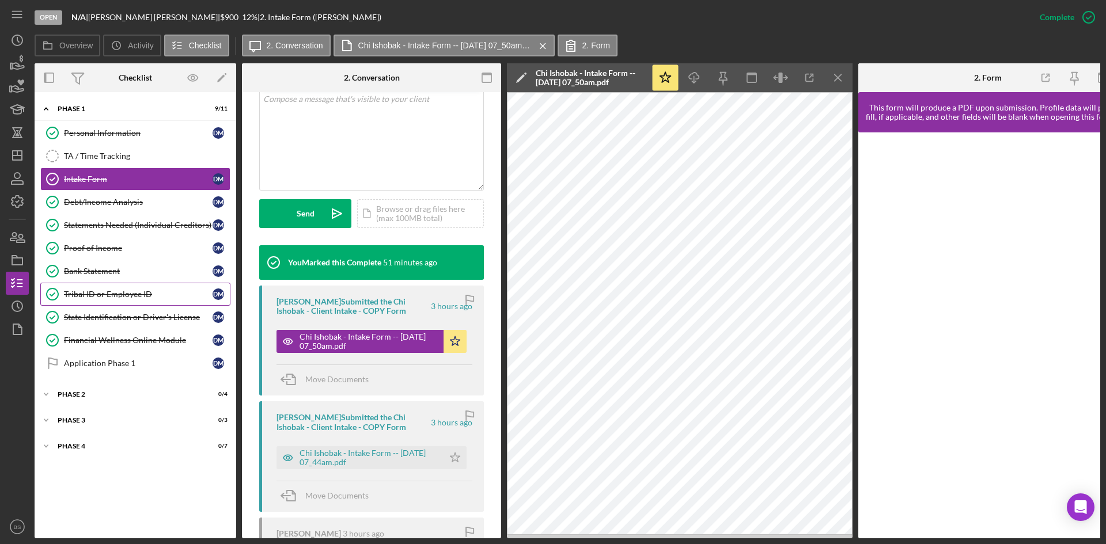
click at [107, 290] on div "Tribal ID or Employee ID" at bounding box center [138, 294] width 149 height 9
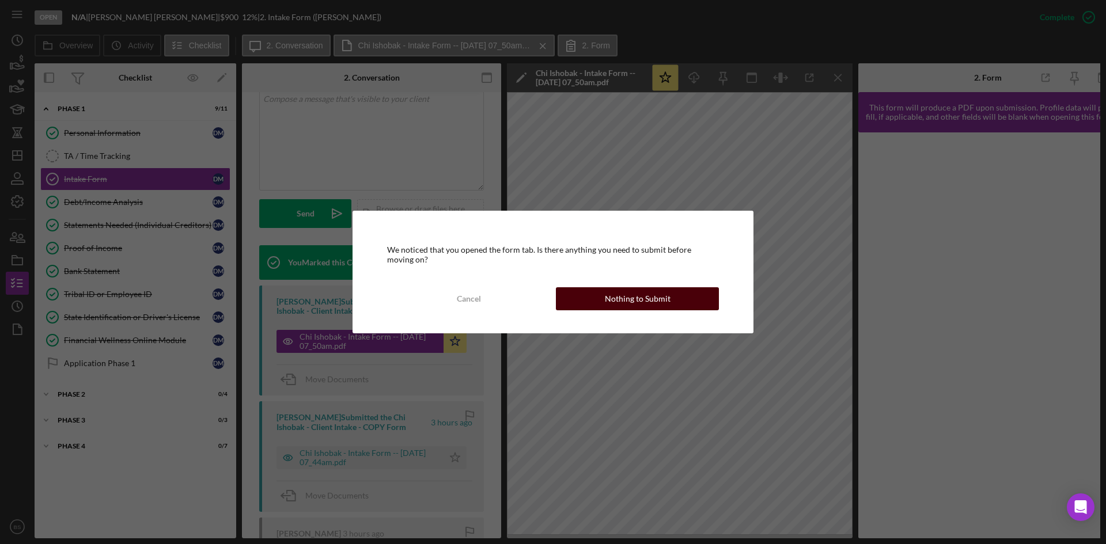
click at [657, 305] on div "Nothing to Submit" at bounding box center [638, 298] width 66 height 23
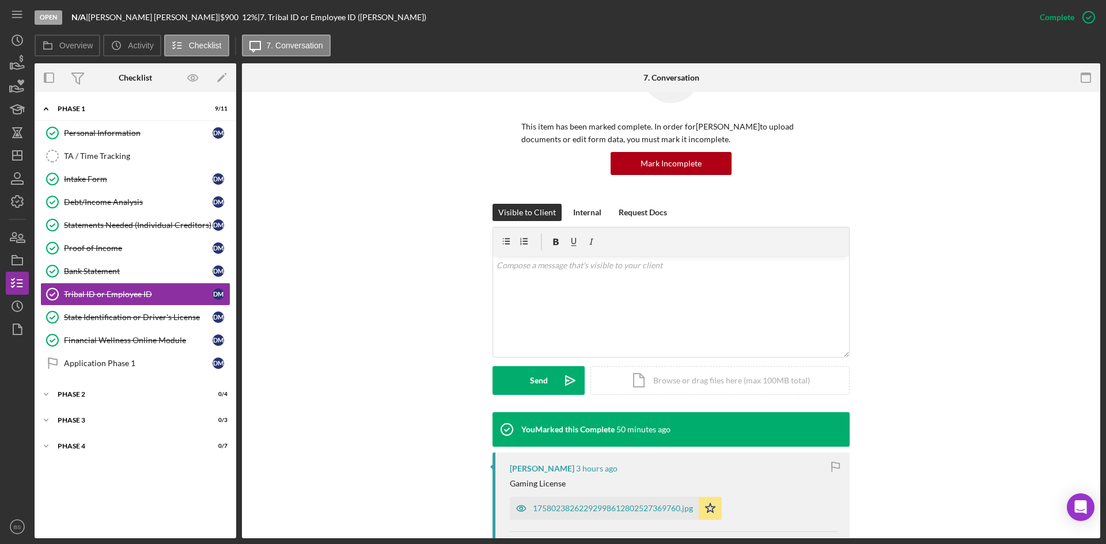
scroll to position [230, 0]
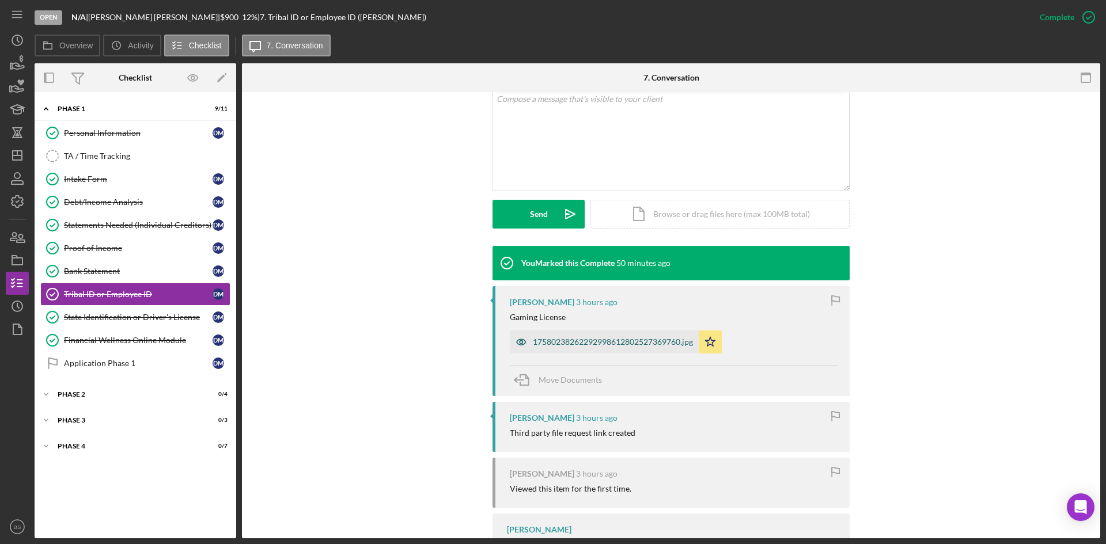
click at [559, 336] on div "17580238262292998612802527369760.jpg" at bounding box center [604, 342] width 189 height 23
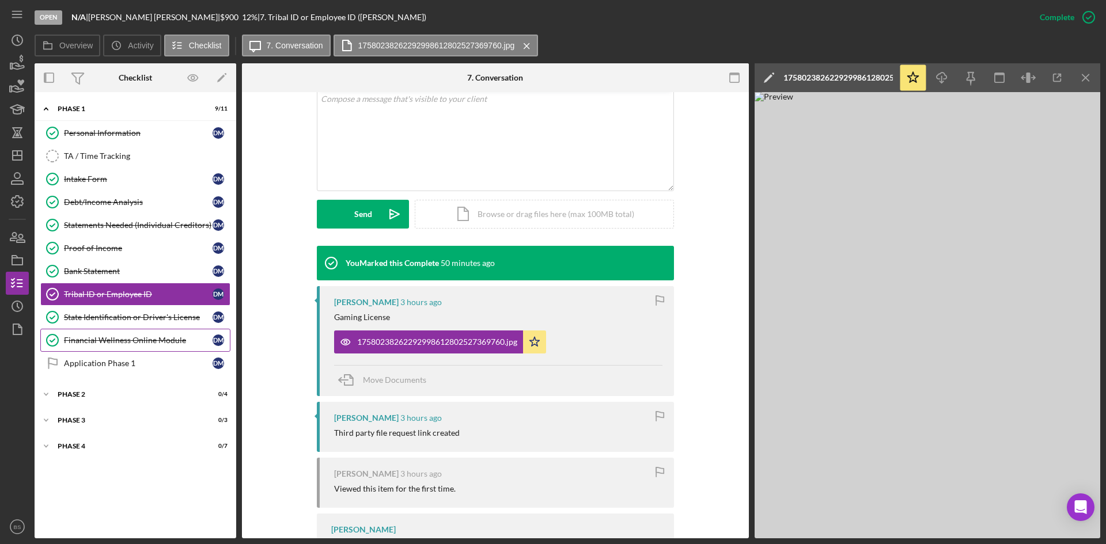
click at [131, 351] on link "Financial Wellness Online Module Financial Wellness Online Module [PERSON_NAME]" at bounding box center [135, 340] width 190 height 23
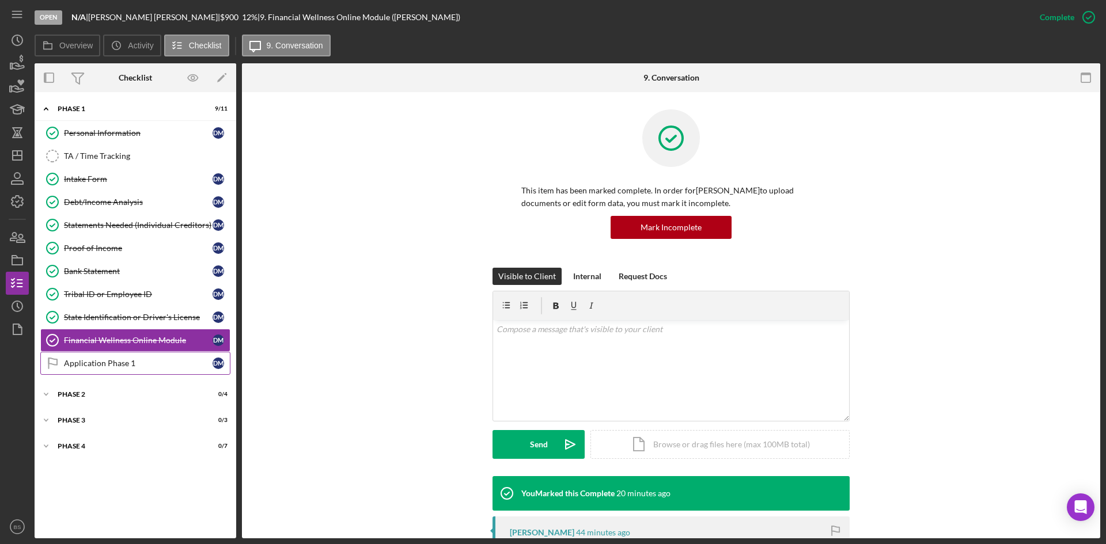
click at [127, 363] on div "Application Phase 1" at bounding box center [138, 363] width 149 height 9
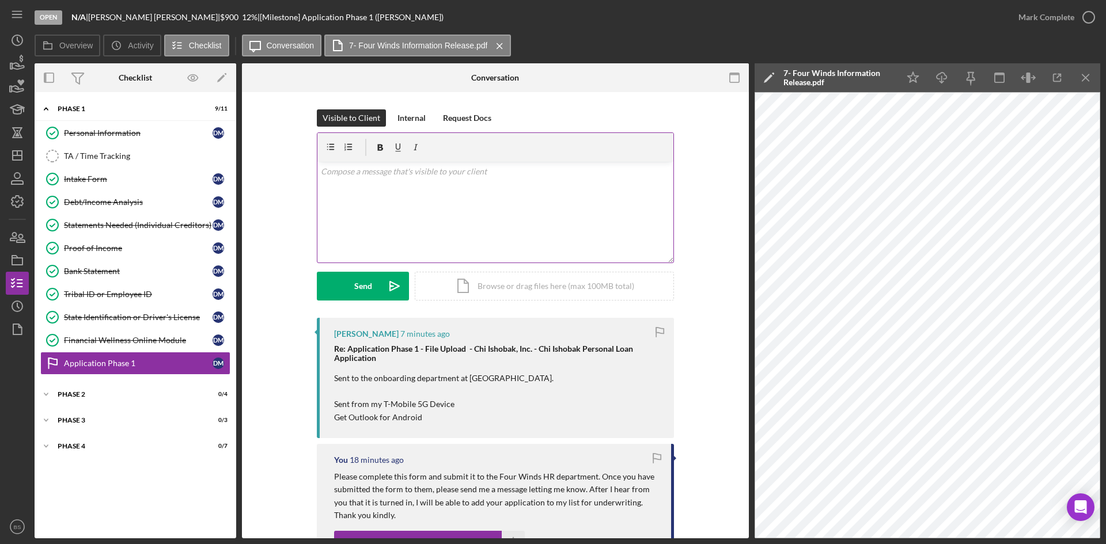
click at [608, 190] on div "v Color teal Color pink Remove color Add row above Add row below Add column bef…" at bounding box center [495, 212] width 356 height 101
drag, startPoint x: 404, startPoint y: 176, endPoint x: 296, endPoint y: 174, distance: 108.3
click at [296, 174] on div "Visible to Client Internal Request Docs v Color teal Color pink Remove color Ad…" at bounding box center [495, 213] width 472 height 209
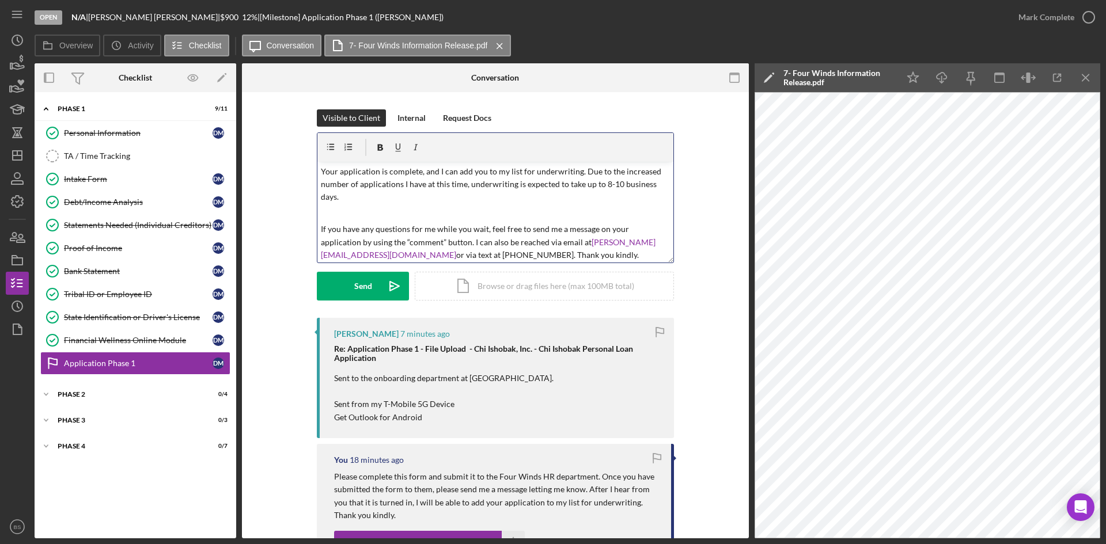
scroll to position [2, 0]
click at [382, 294] on icon "Icon/icon-invite-send" at bounding box center [394, 286] width 29 height 29
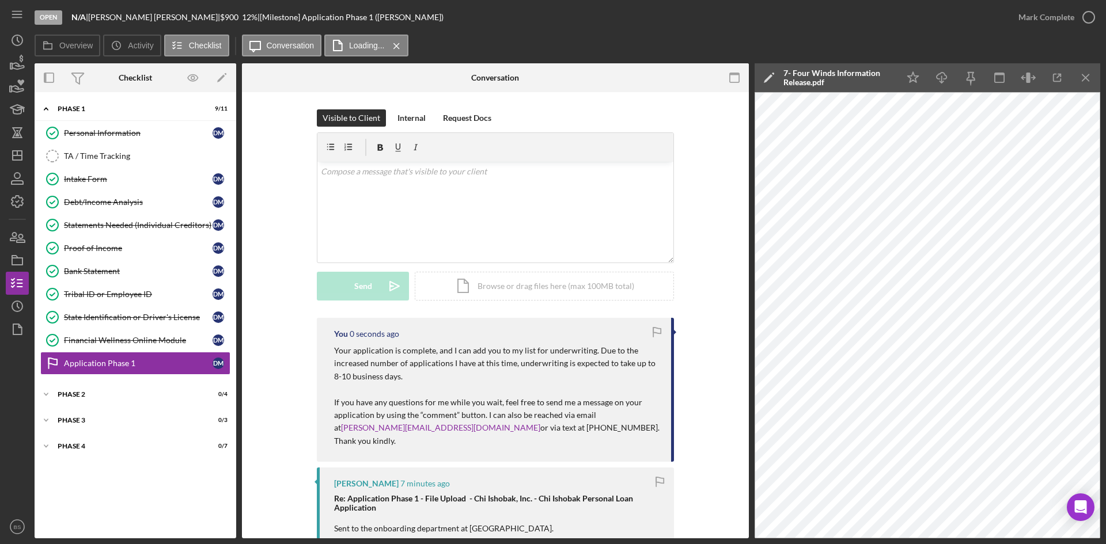
scroll to position [0, 0]
click at [17, 153] on line "button" at bounding box center [17, 153] width 0 height 5
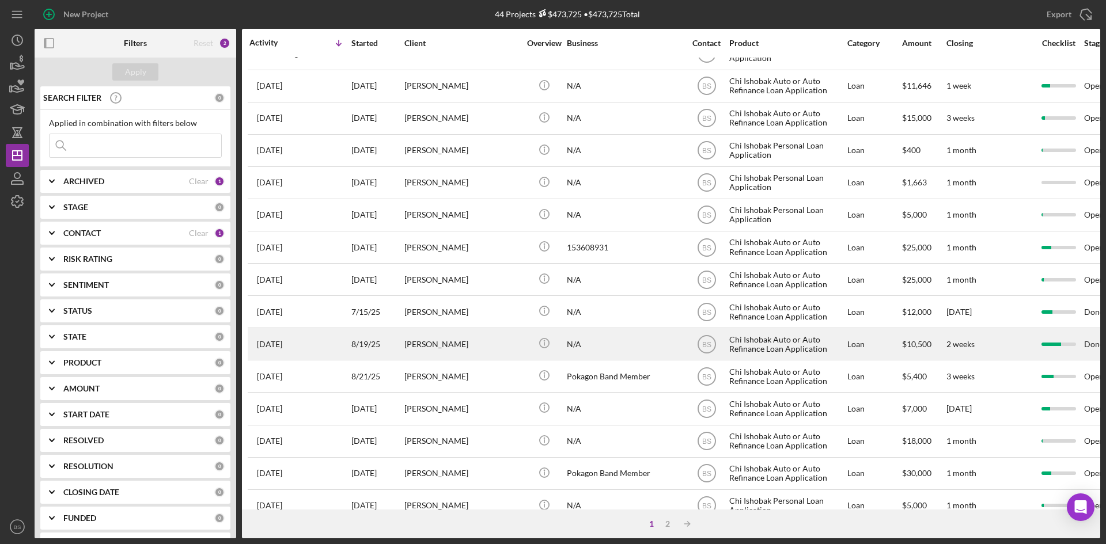
scroll to position [346, 0]
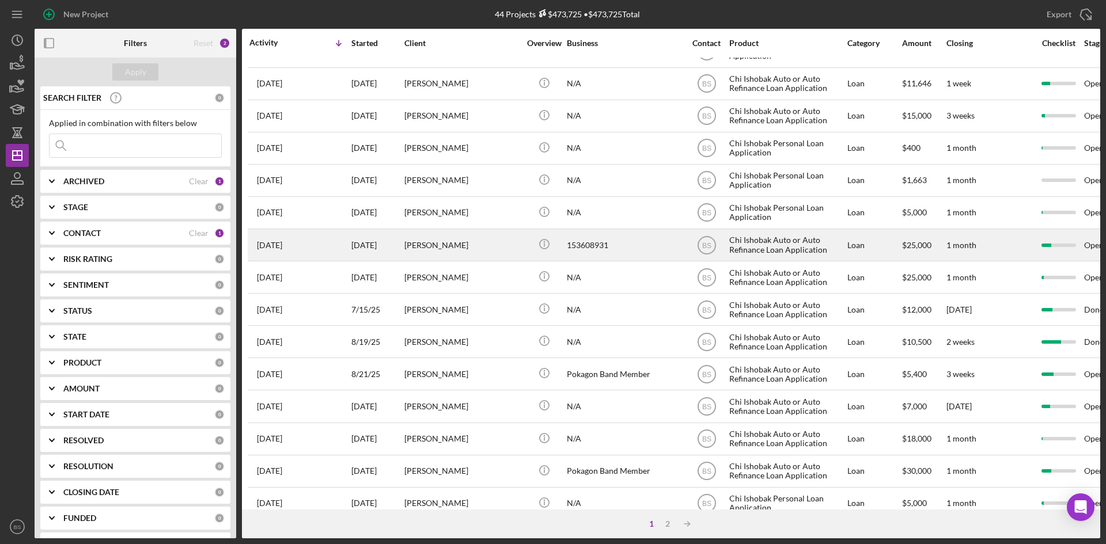
click at [446, 247] on div "[PERSON_NAME]" at bounding box center [461, 245] width 115 height 31
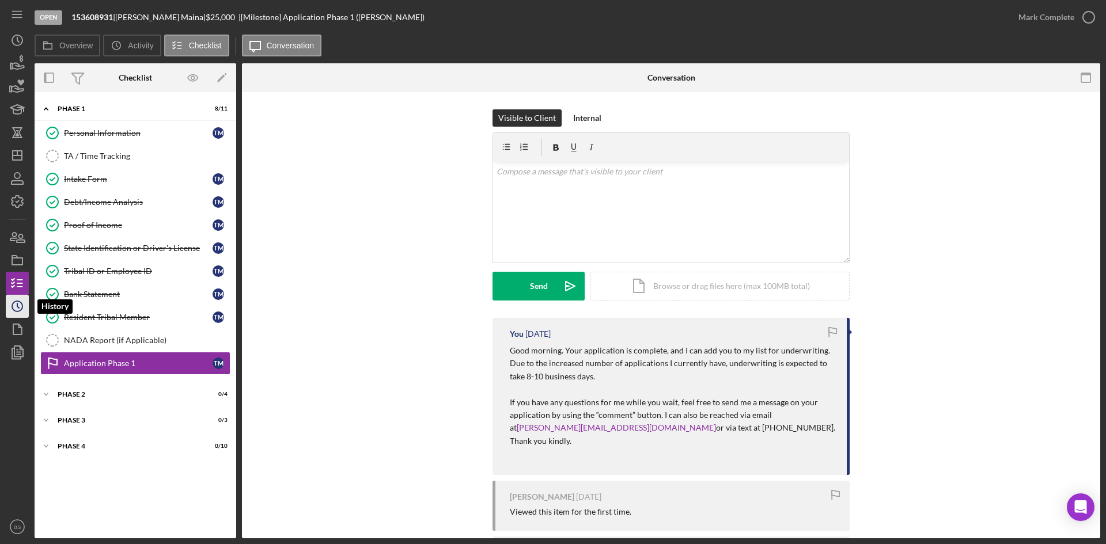
click at [16, 297] on icon "Icon/History" at bounding box center [17, 306] width 29 height 29
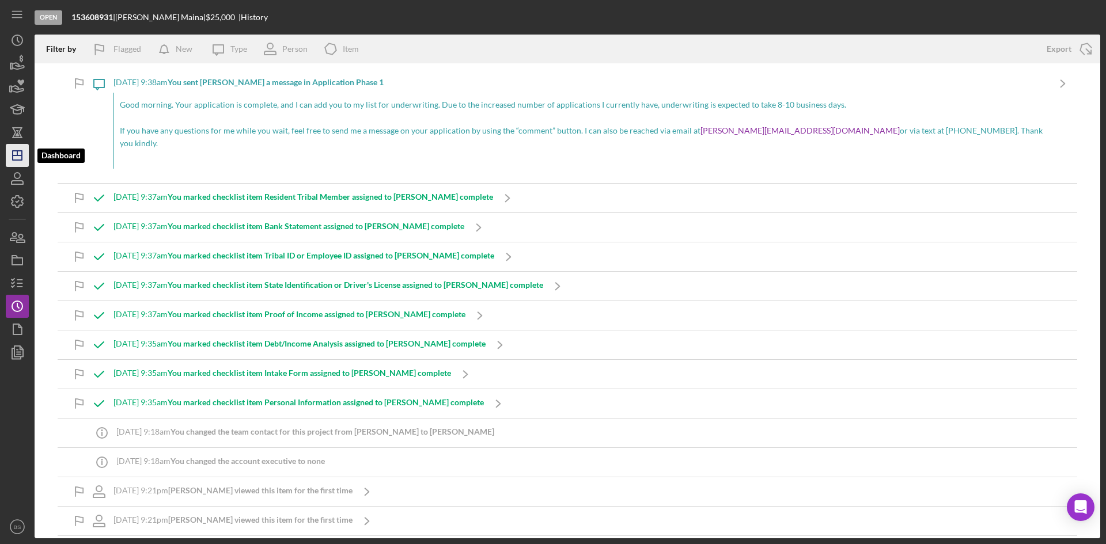
click at [24, 157] on icon "Icon/Dashboard" at bounding box center [17, 155] width 29 height 29
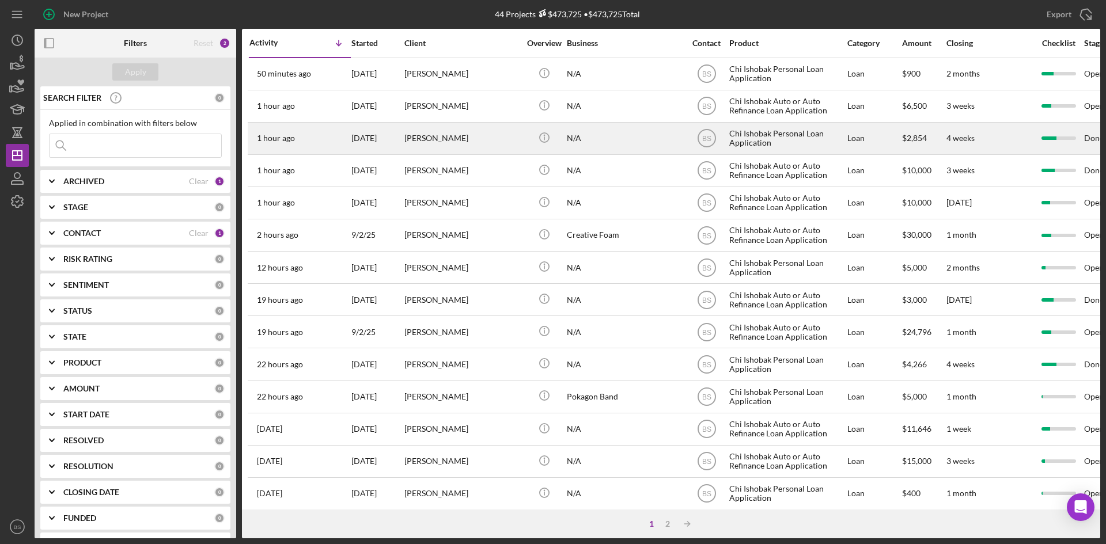
click at [418, 145] on div "[PERSON_NAME]" at bounding box center [461, 138] width 115 height 31
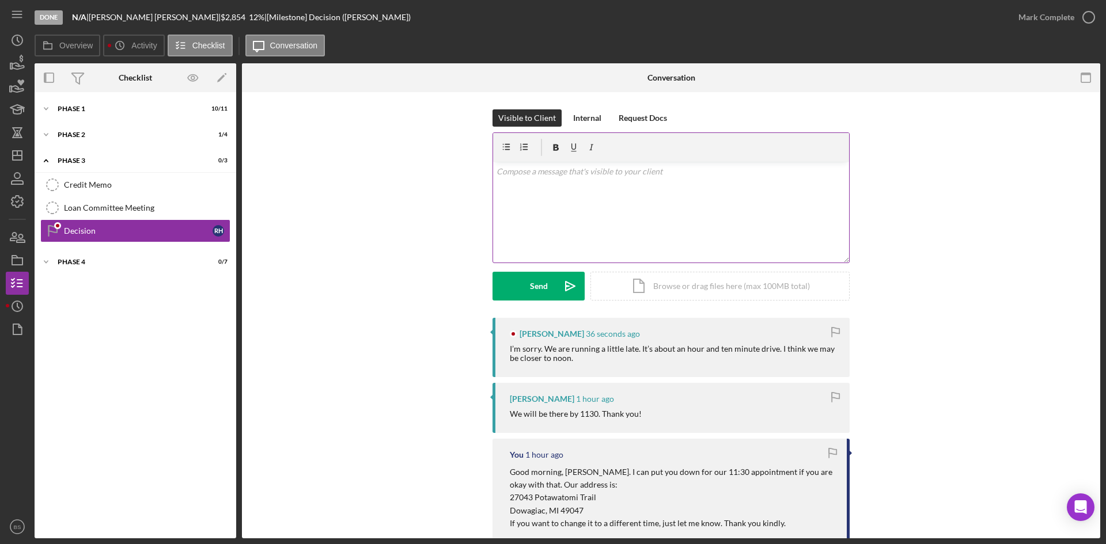
click at [643, 245] on div "v Color teal Color pink Remove color Add row above Add row below Add column bef…" at bounding box center [671, 212] width 356 height 101
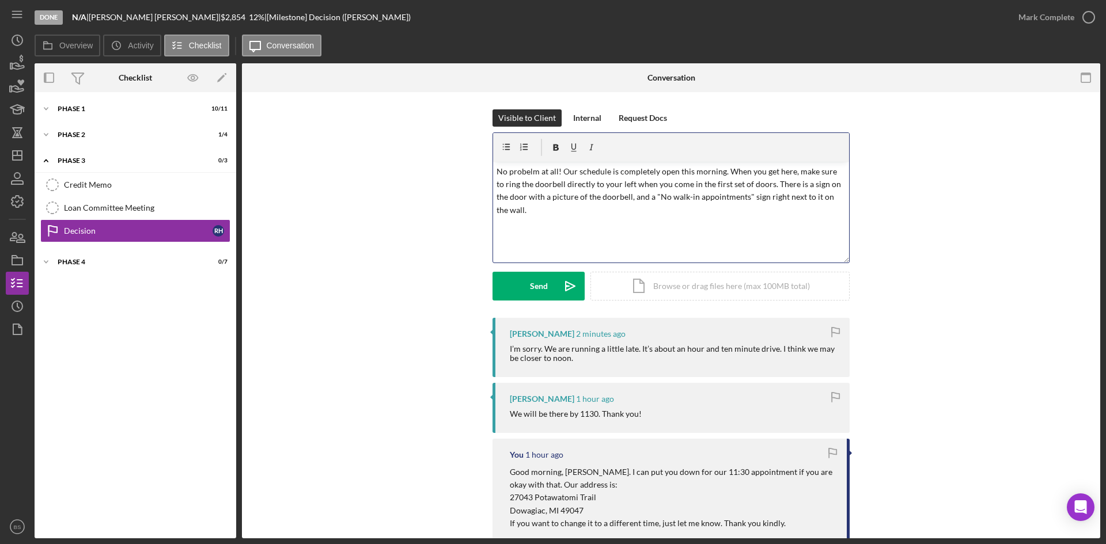
click at [522, 172] on p "No probelm at all! Our schedule is completely open this morning. When you get h…" at bounding box center [672, 191] width 350 height 52
drag, startPoint x: 797, startPoint y: 173, endPoint x: 774, endPoint y: 176, distance: 23.8
click at [774, 176] on p "No problem at all! Our schedule is completely open this morning. When you get h…" at bounding box center [672, 191] width 350 height 52
click at [762, 176] on p "No problem at all! Our schedule is completely open this morning. When you get h…" at bounding box center [672, 191] width 350 height 52
drag, startPoint x: 535, startPoint y: 212, endPoint x: 763, endPoint y: 187, distance: 230.0
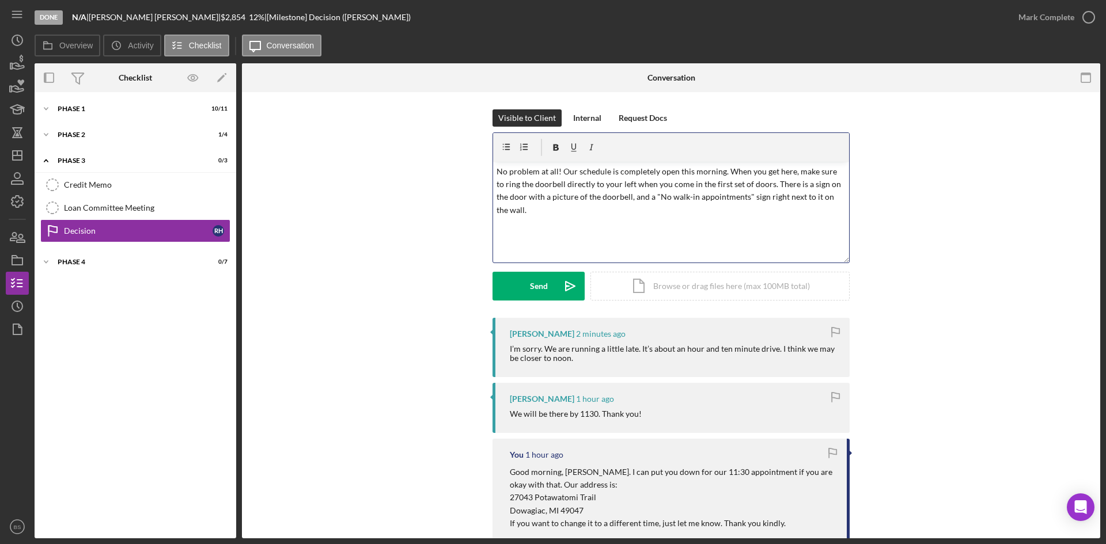
click at [763, 187] on p "No problem at all! Our schedule is completely open this morning. When you get h…" at bounding box center [672, 191] width 350 height 52
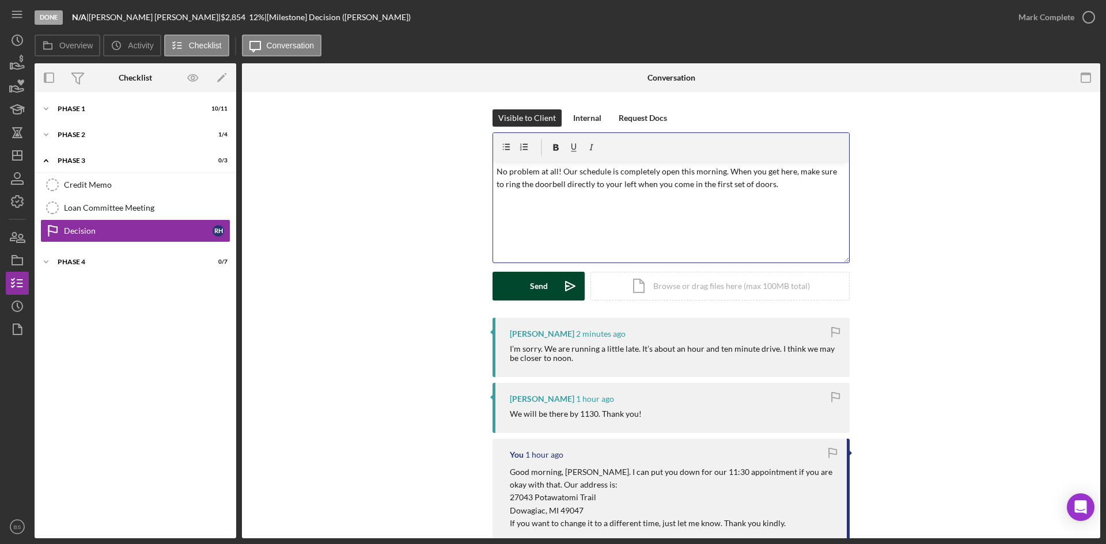
click at [558, 281] on icon "Icon/icon-invite-send" at bounding box center [570, 286] width 29 height 29
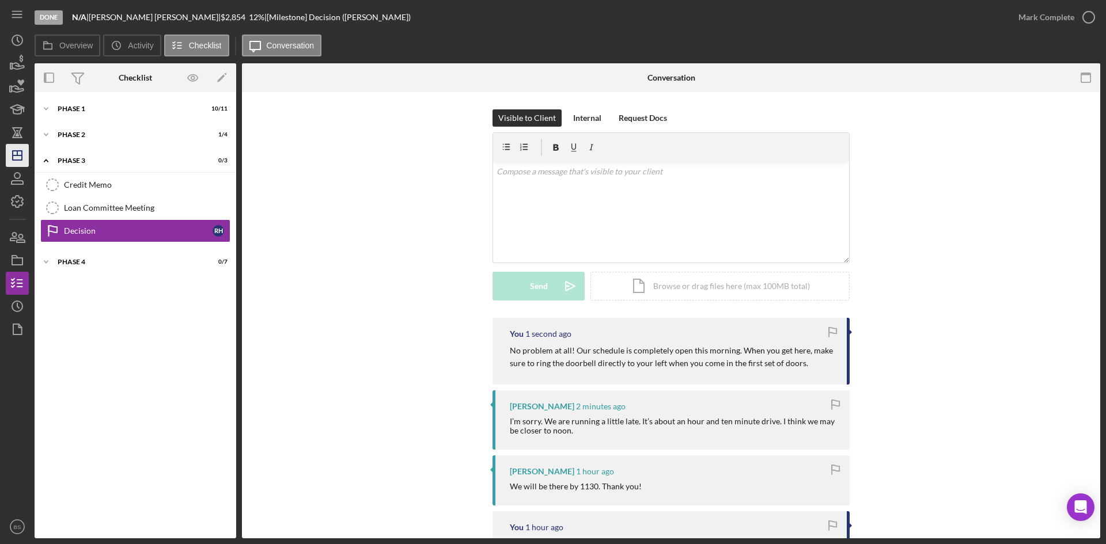
click at [24, 156] on icon "Icon/Dashboard" at bounding box center [17, 155] width 29 height 29
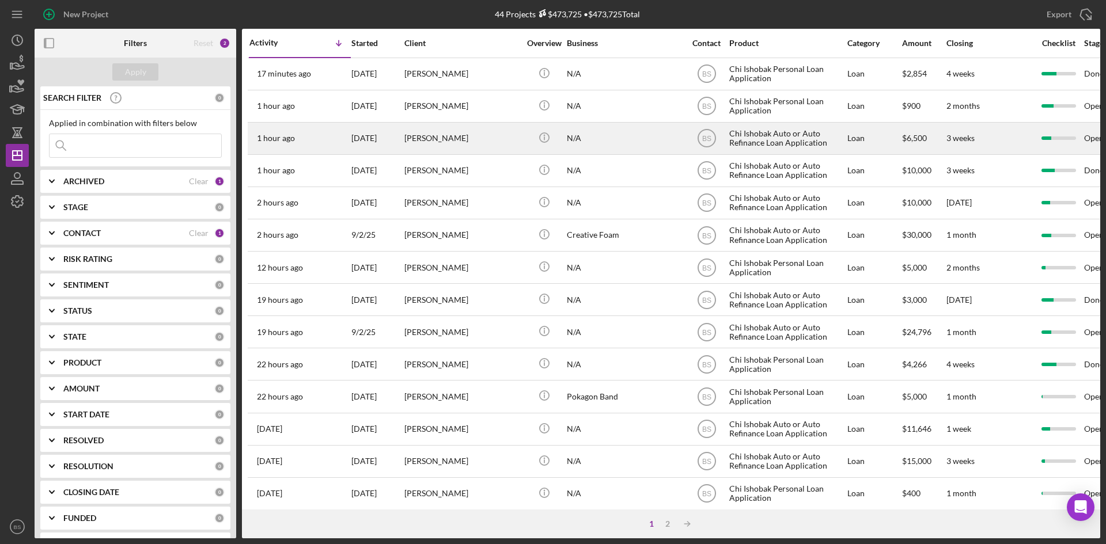
click at [323, 131] on div "1 hour ago [PERSON_NAME]" at bounding box center [299, 138] width 101 height 31
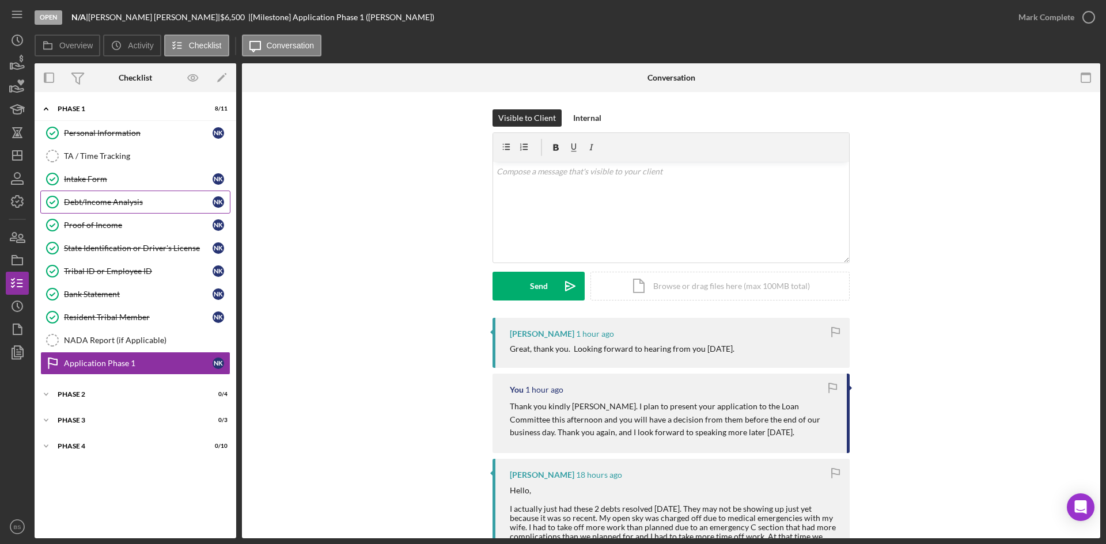
click at [160, 203] on div "Debt/Income Analysis" at bounding box center [138, 202] width 149 height 9
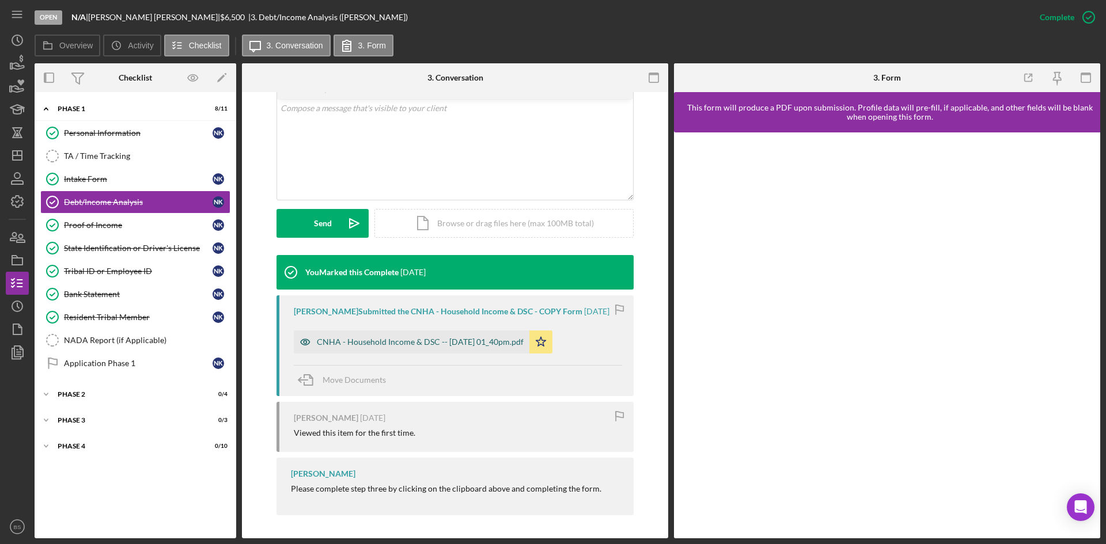
click at [452, 334] on div "CNHA - Household Income & DSC -- [DATE] 01_40pm.pdf" at bounding box center [412, 342] width 236 height 23
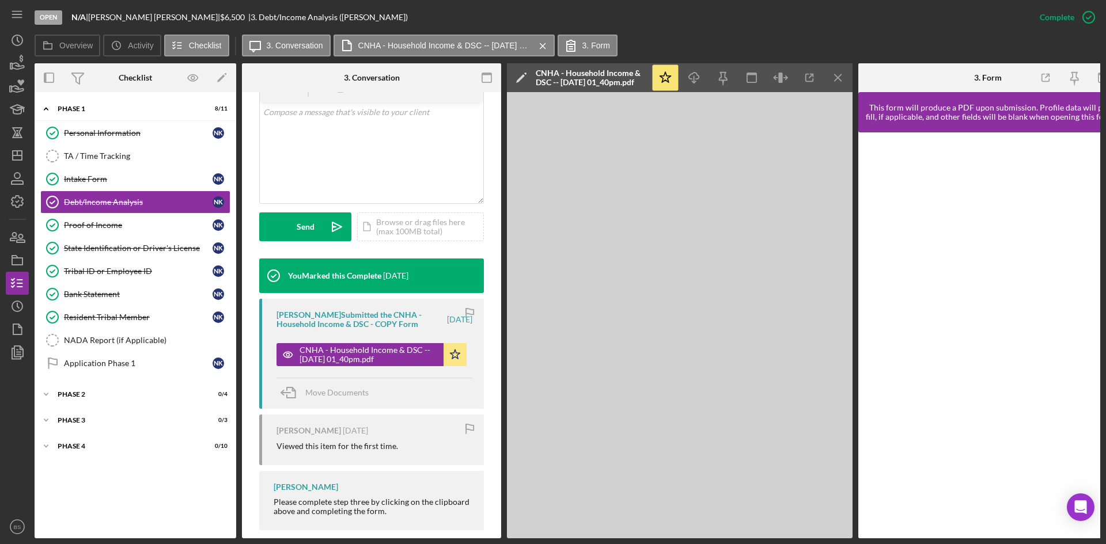
scroll to position [256, 0]
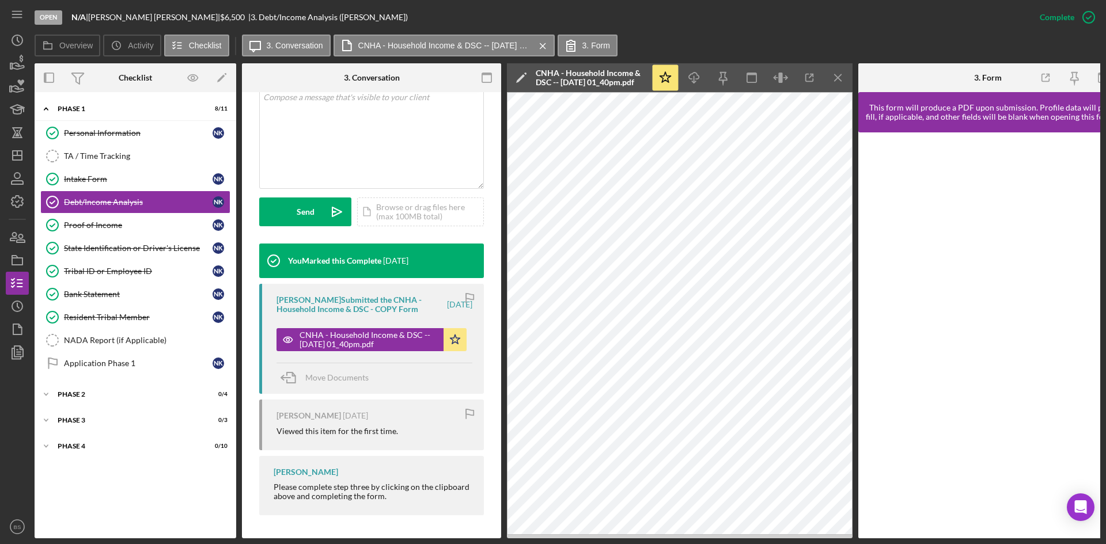
drag, startPoint x: 173, startPoint y: 229, endPoint x: 383, endPoint y: 304, distance: 223.2
click at [173, 229] on div "Proof of Income" at bounding box center [138, 225] width 149 height 9
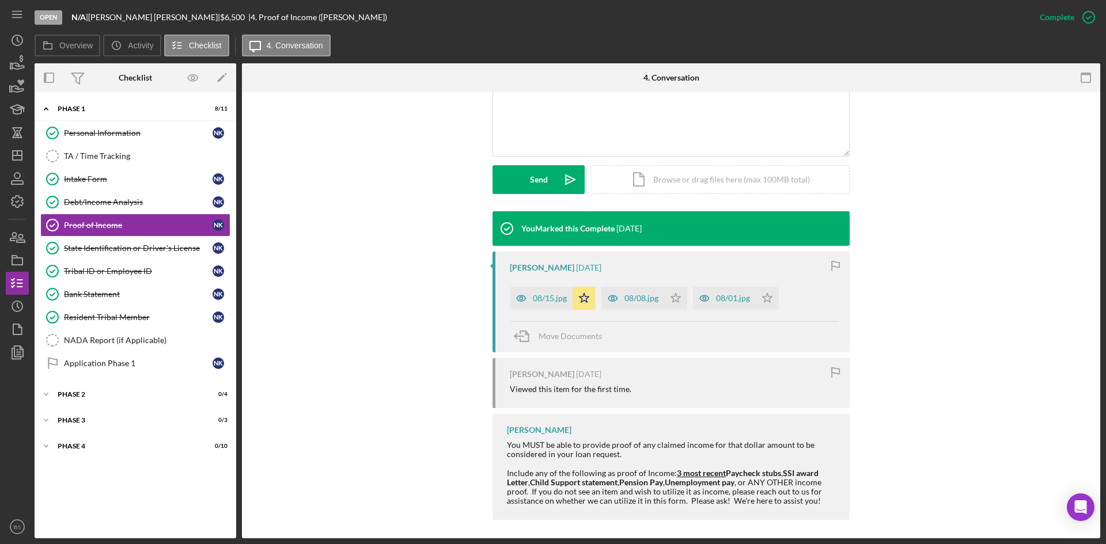
scroll to position [270, 0]
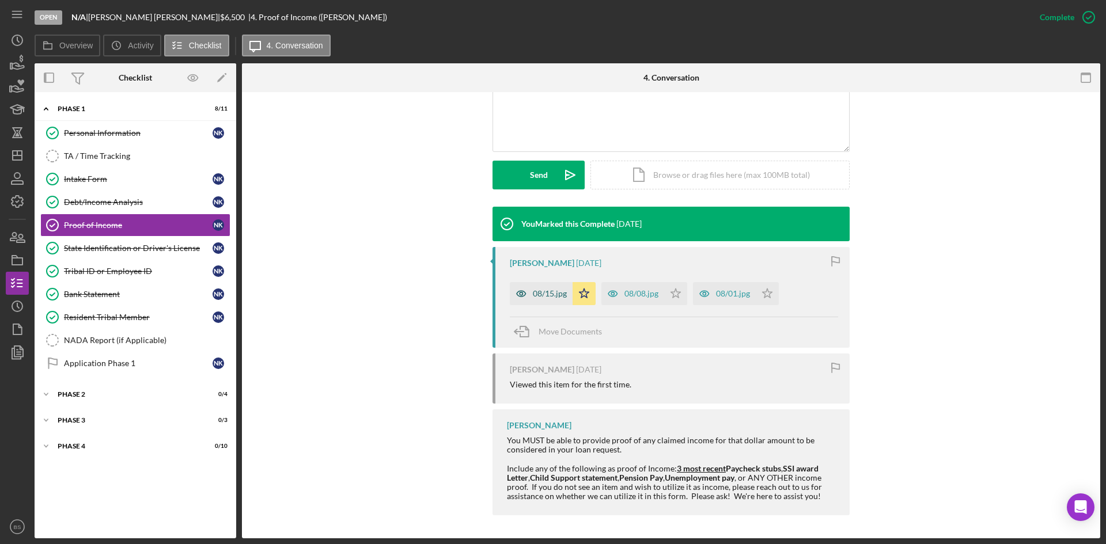
click at [537, 301] on div "08/15.jpg" at bounding box center [541, 293] width 63 height 23
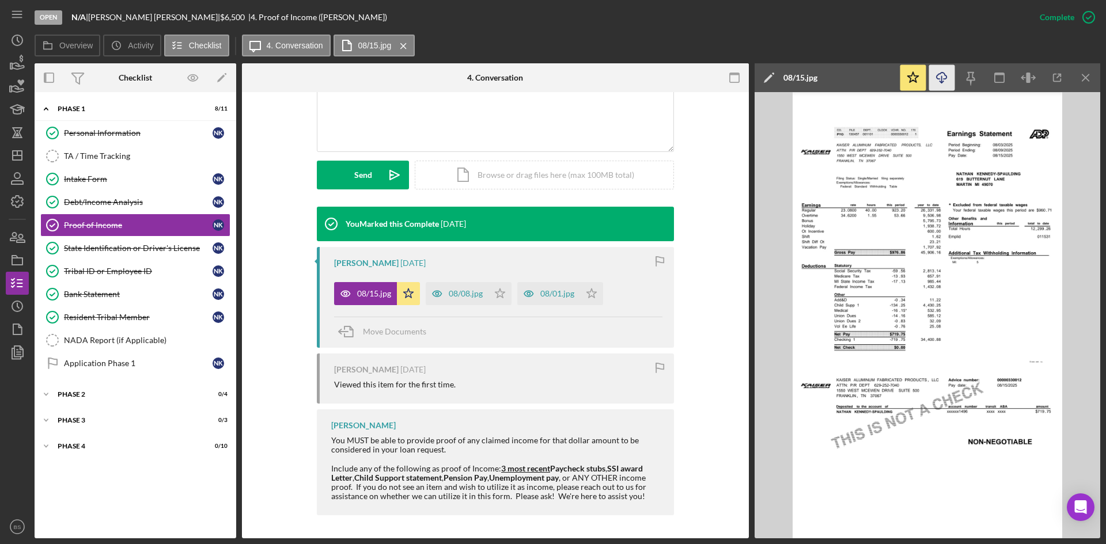
click at [933, 81] on icon "Icon/Download" at bounding box center [942, 78] width 26 height 26
click at [449, 290] on div "08/08.jpg" at bounding box center [466, 293] width 34 height 9
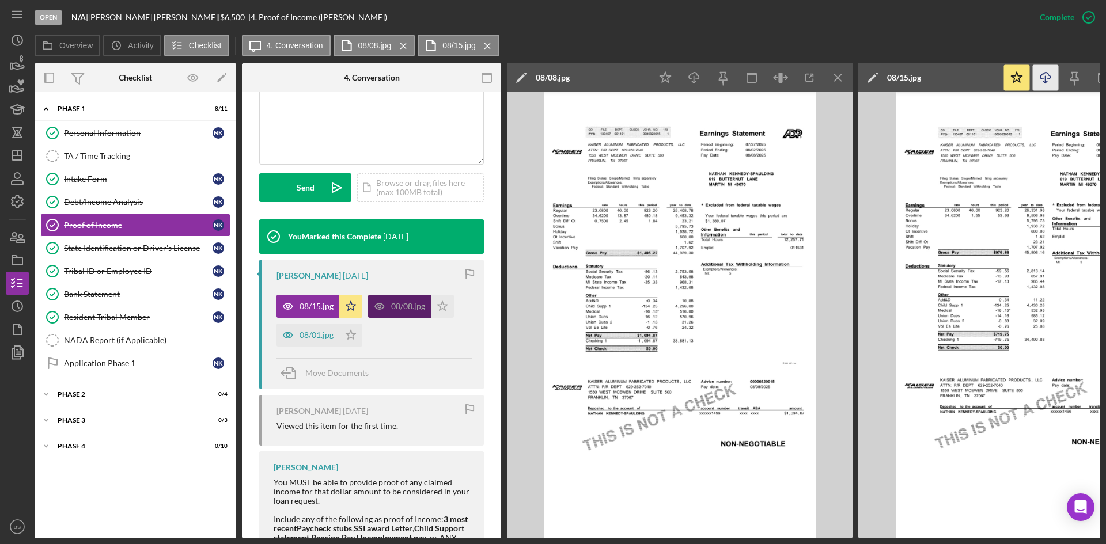
scroll to position [295, 0]
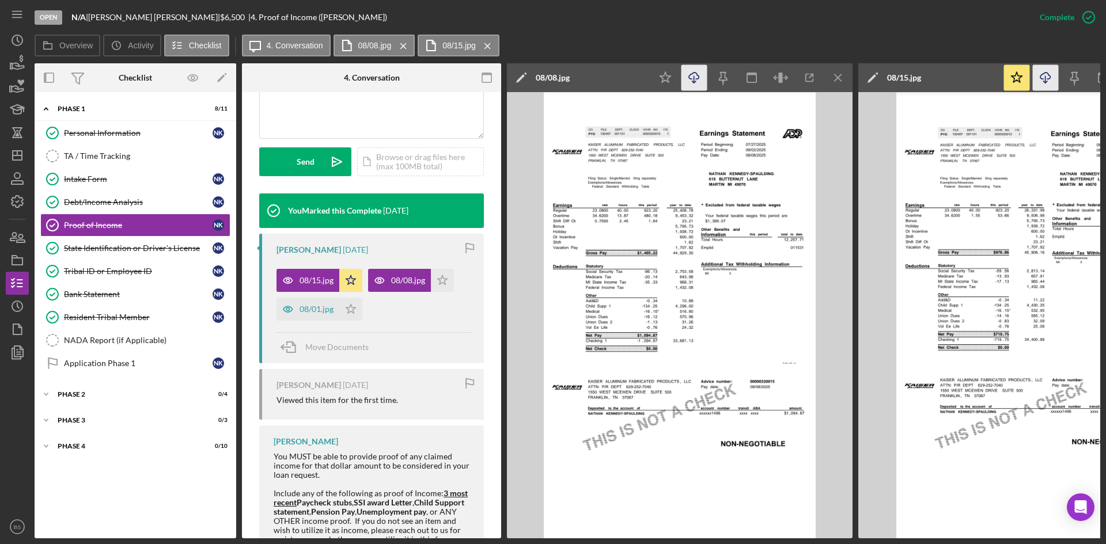
click at [696, 75] on icon "Icon/Download" at bounding box center [694, 78] width 26 height 26
click at [305, 314] on div "08/01.jpg" at bounding box center [317, 309] width 34 height 9
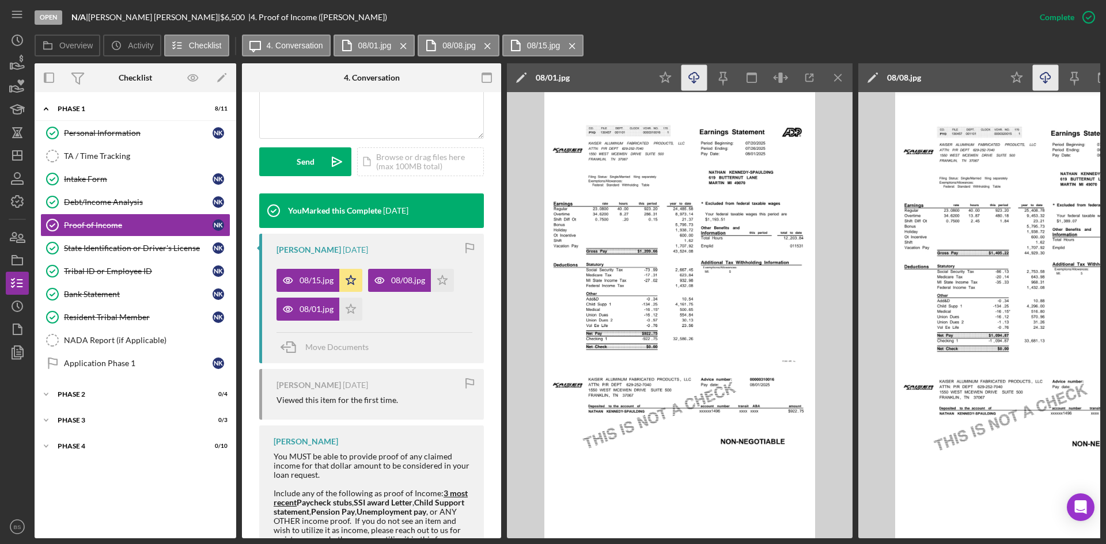
click at [694, 82] on line "button" at bounding box center [694, 79] width 0 height 6
click at [123, 255] on link "State Identification or Driver's License State Identification or Driver's Licen…" at bounding box center [135, 248] width 190 height 23
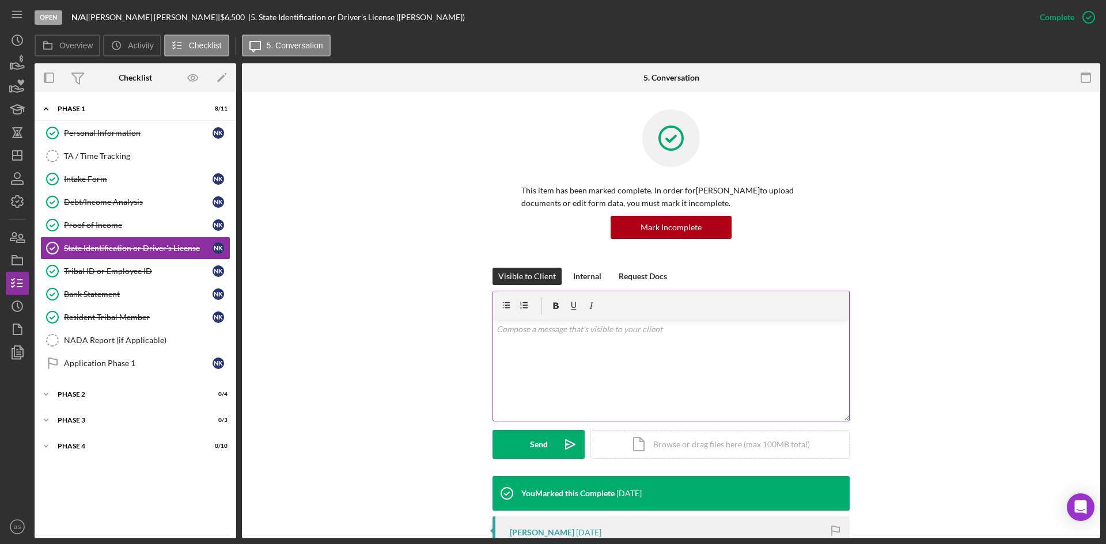
scroll to position [346, 0]
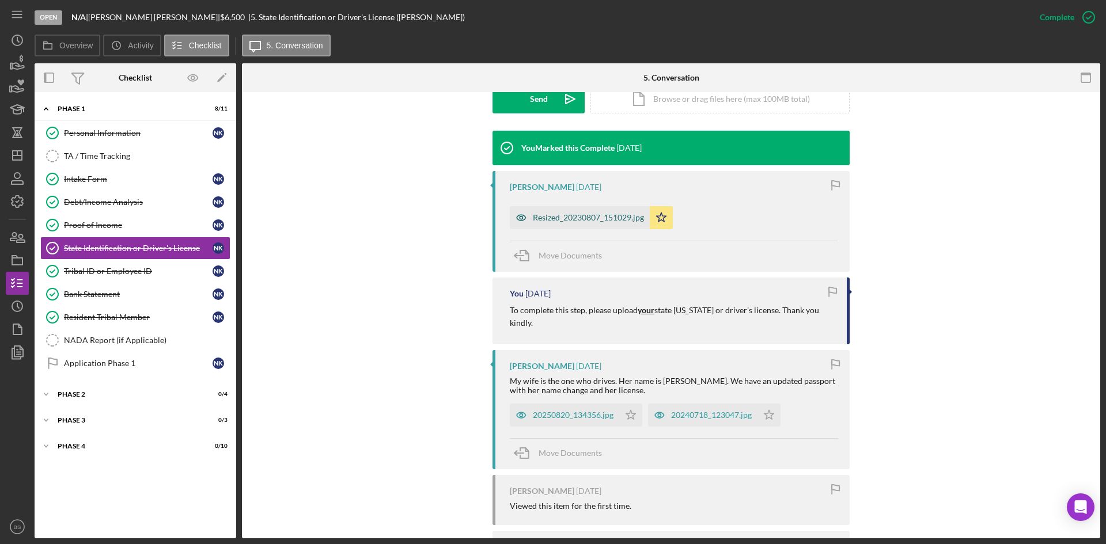
click at [573, 218] on div "Resized_20230807_151029.jpg" at bounding box center [588, 217] width 111 height 9
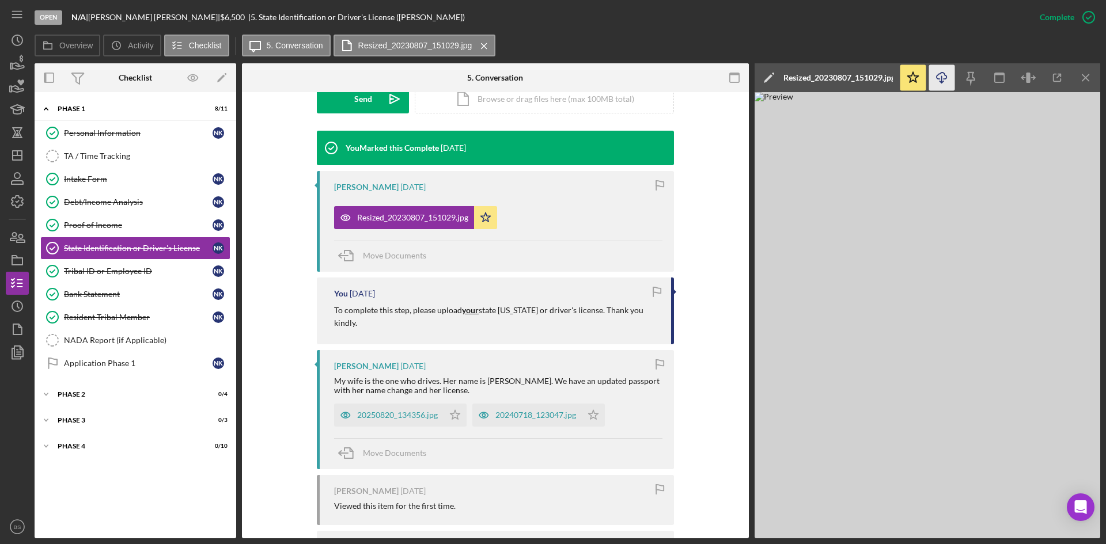
click at [949, 78] on icon "Icon/Download" at bounding box center [942, 78] width 26 height 26
click at [932, 76] on icon "Icon/Download" at bounding box center [942, 78] width 26 height 26
click at [88, 265] on link "Tribal ID or Employee ID Tribal ID or Employee ID N K" at bounding box center [135, 271] width 190 height 23
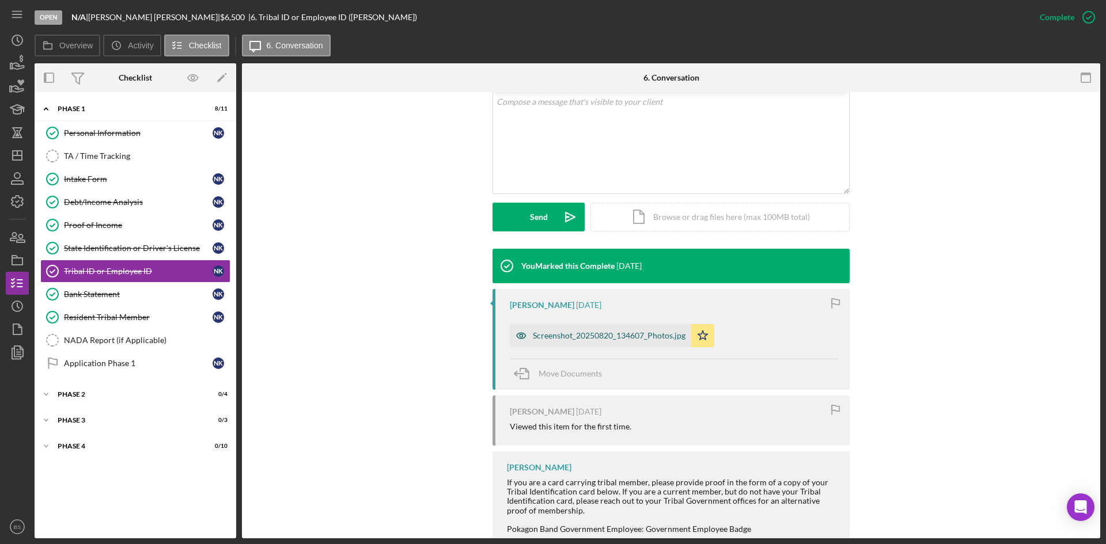
scroll to position [230, 0]
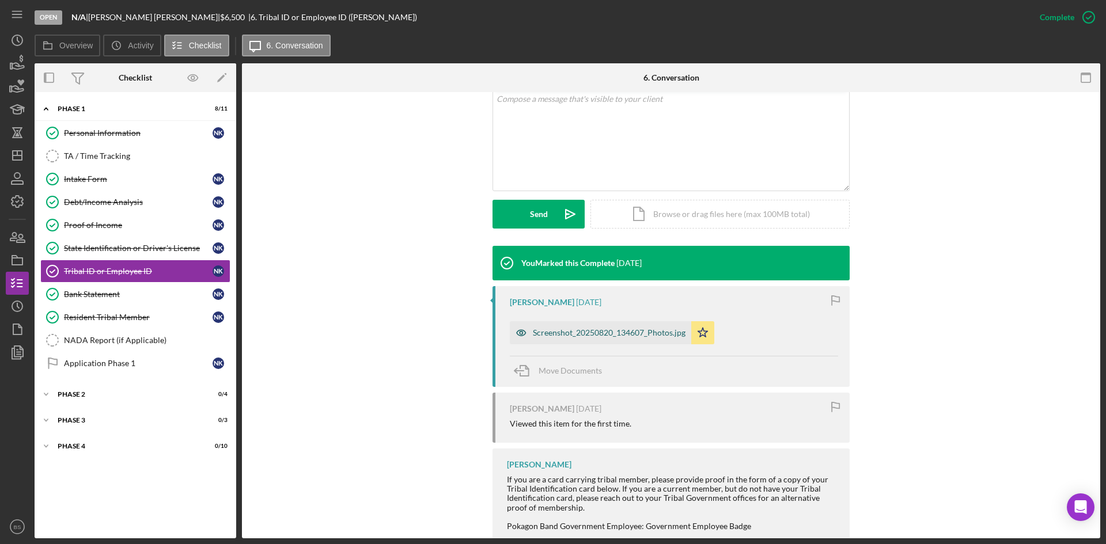
click at [573, 335] on div "Screenshot_20250820_134607_Photos.jpg" at bounding box center [609, 332] width 153 height 9
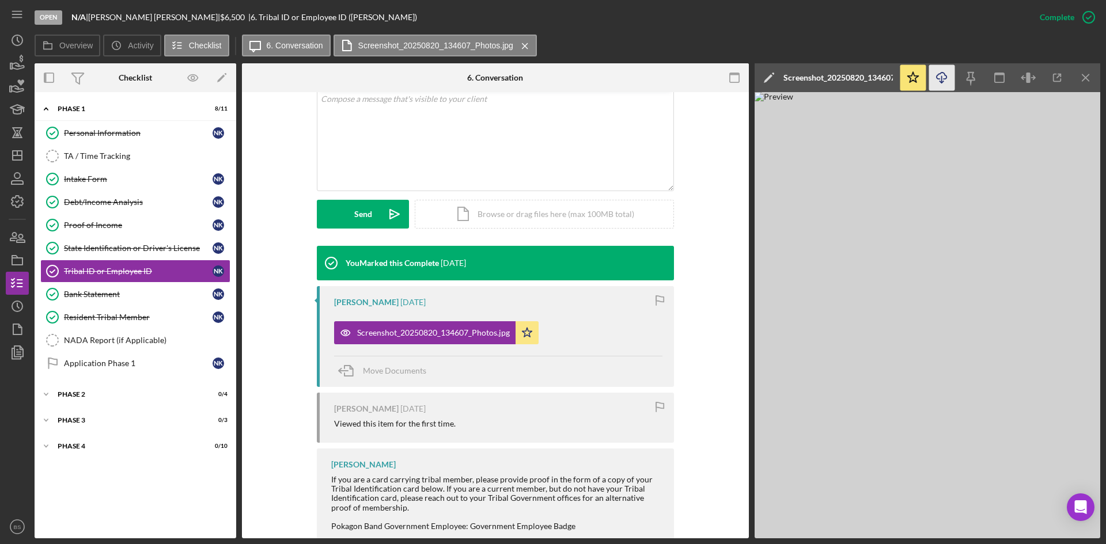
click at [939, 80] on icon "Icon/Download" at bounding box center [942, 78] width 26 height 26
click at [149, 297] on div "Bank Statement" at bounding box center [138, 294] width 149 height 9
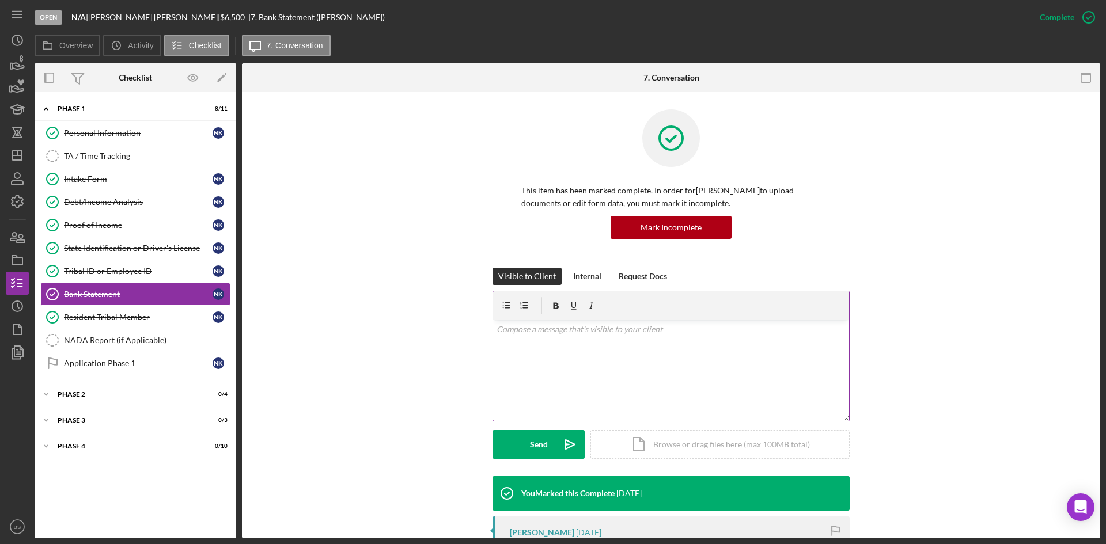
scroll to position [223, 0]
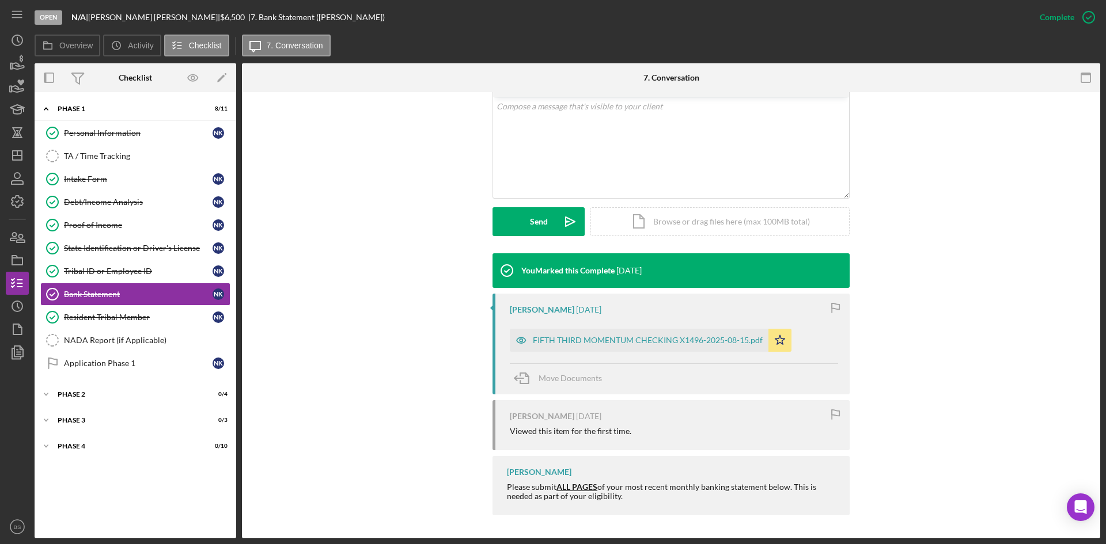
click at [594, 354] on div "[PERSON_NAME] [DATE] FIFTH THIRD MOMENTUM CHECKING X1496-2025-08-15.pdf Icon/St…" at bounding box center [670, 344] width 357 height 101
click at [594, 339] on div "FIFTH THIRD MOMENTUM CHECKING X1496-2025-08-15.pdf" at bounding box center [648, 340] width 230 height 9
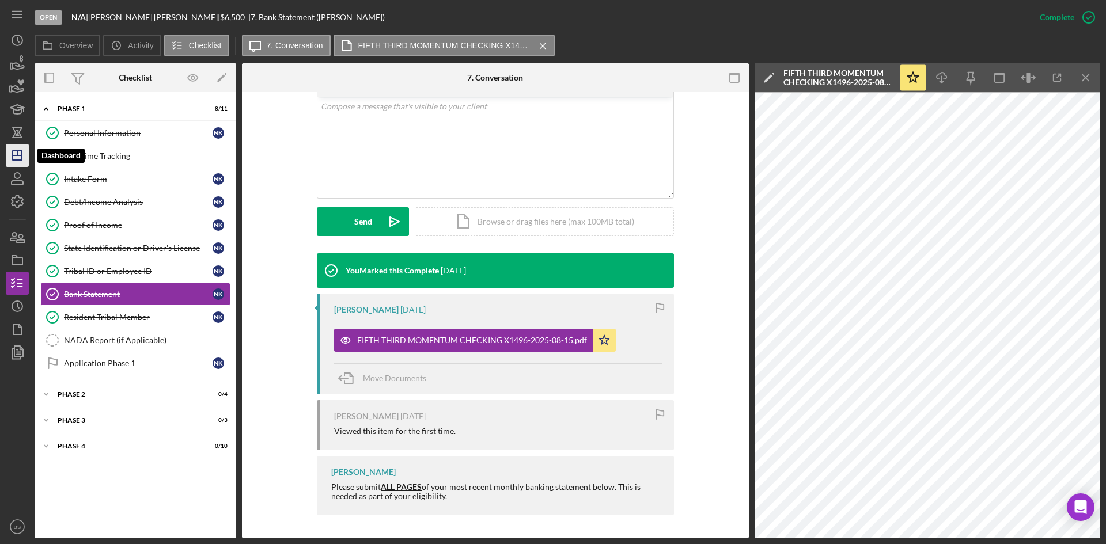
click at [16, 161] on icon "Icon/Dashboard" at bounding box center [17, 155] width 29 height 29
